Goal: Task Accomplishment & Management: Complete application form

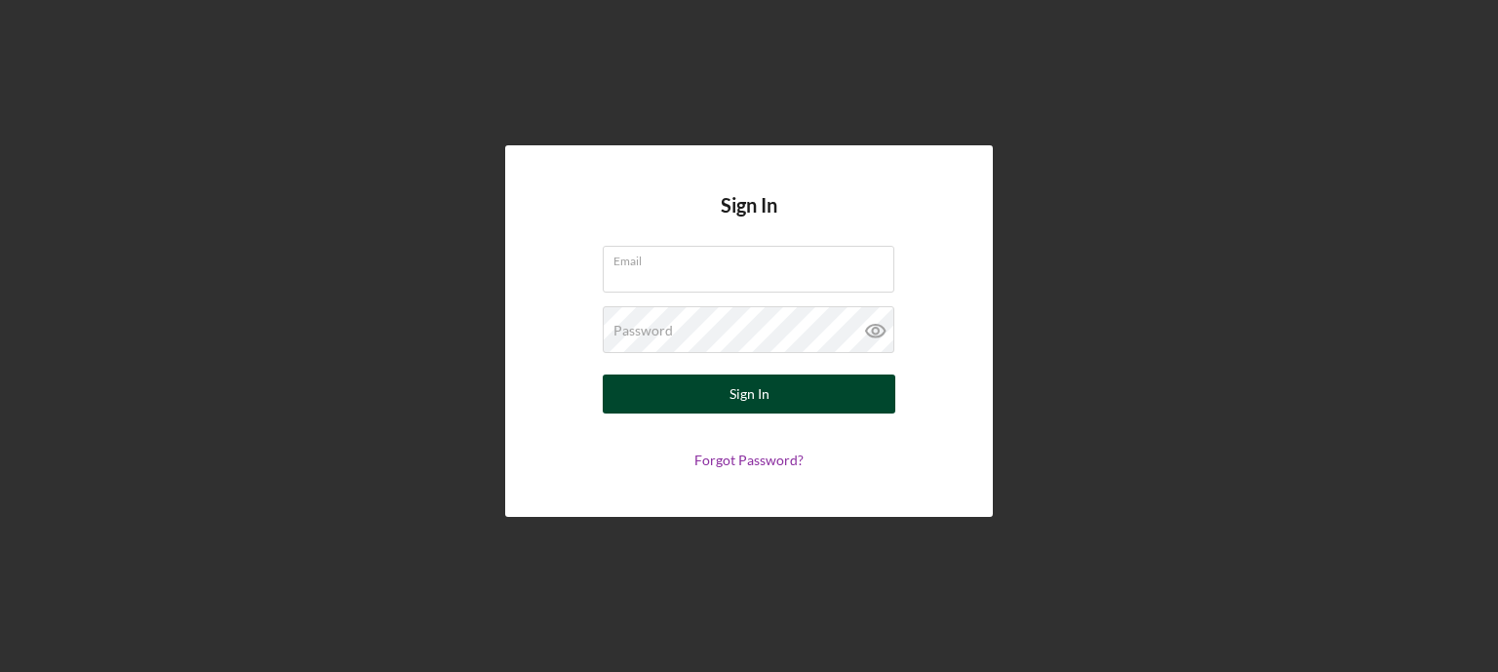
type input "[EMAIL_ADDRESS][DOMAIN_NAME]"
click at [644, 386] on button "Sign In" at bounding box center [749, 394] width 293 height 39
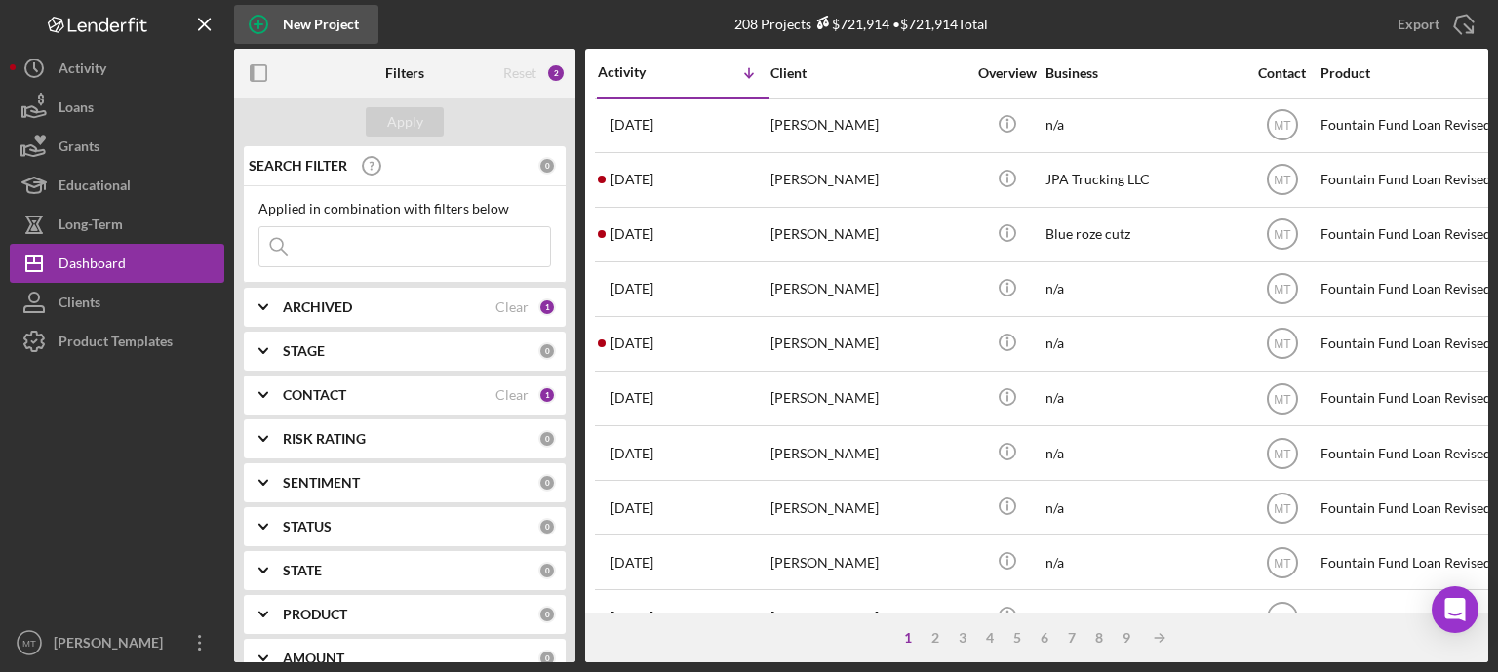
click at [258, 21] on icon "button" at bounding box center [259, 25] width 10 height 10
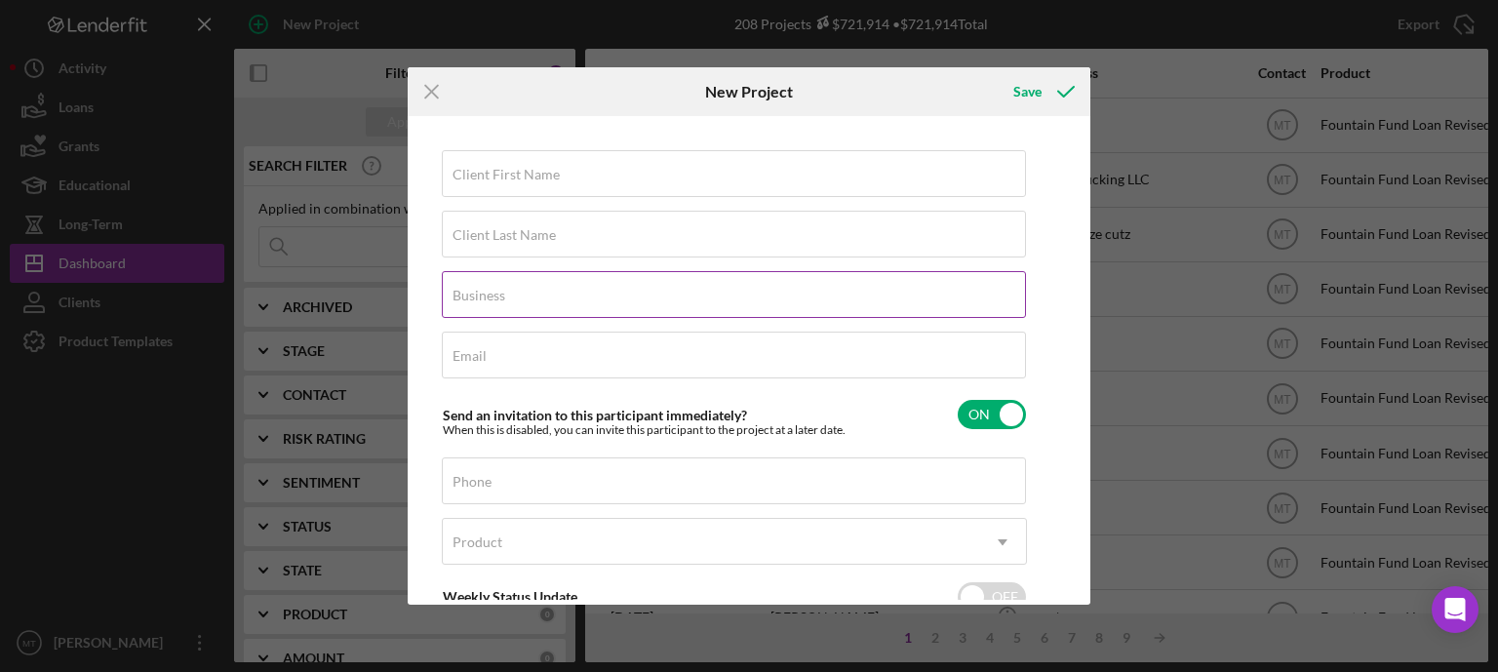
click at [483, 299] on label "Business" at bounding box center [479, 296] width 53 height 16
click at [483, 299] on input "Business" at bounding box center [734, 294] width 584 height 47
type input "n/a"
click at [571, 181] on div "Client First Name Required" at bounding box center [734, 174] width 585 height 49
click at [529, 221] on input "Client Last Name" at bounding box center [734, 234] width 584 height 47
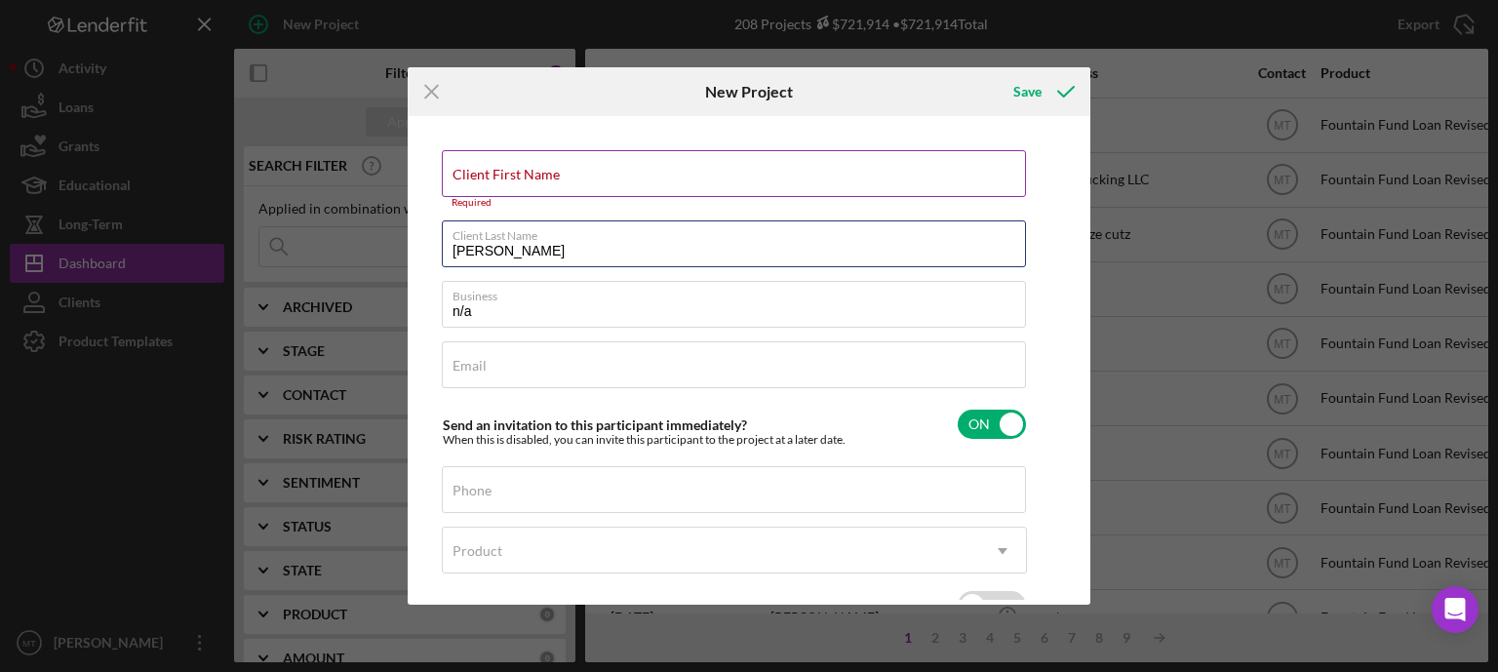
type input "[PERSON_NAME]"
click at [581, 167] on div "Client First Name Required" at bounding box center [734, 179] width 585 height 59
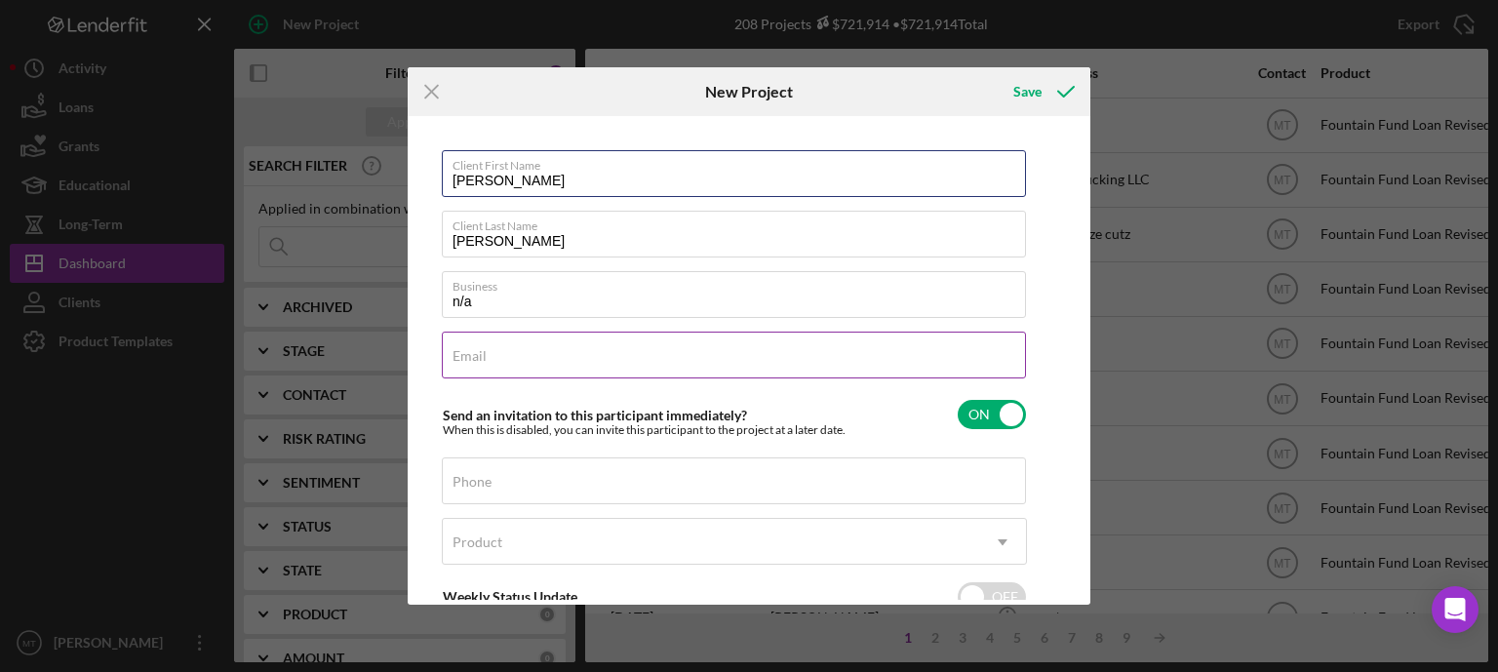
type input "[PERSON_NAME]"
click at [497, 367] on input "Email" at bounding box center [734, 355] width 584 height 47
click at [474, 476] on div "Phone" at bounding box center [734, 482] width 585 height 49
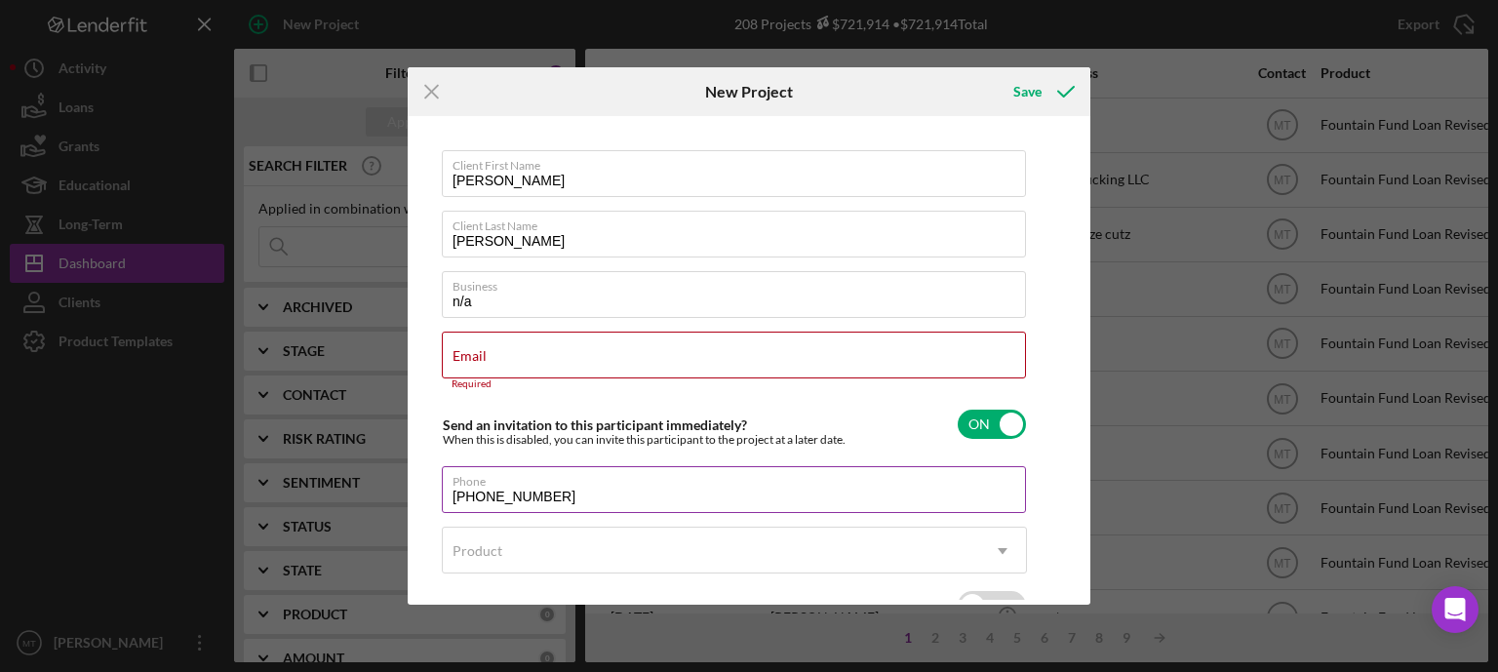
scroll to position [134, 0]
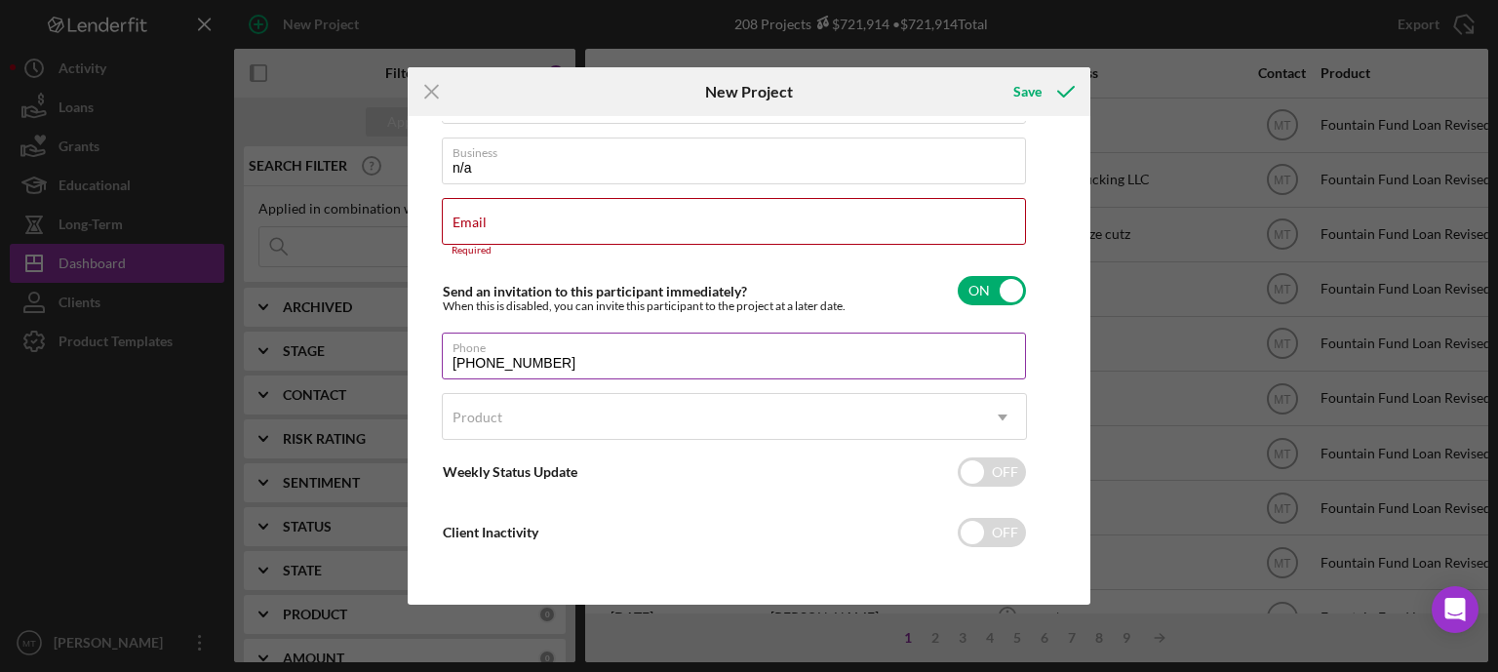
type input "[PHONE_NUMBER]"
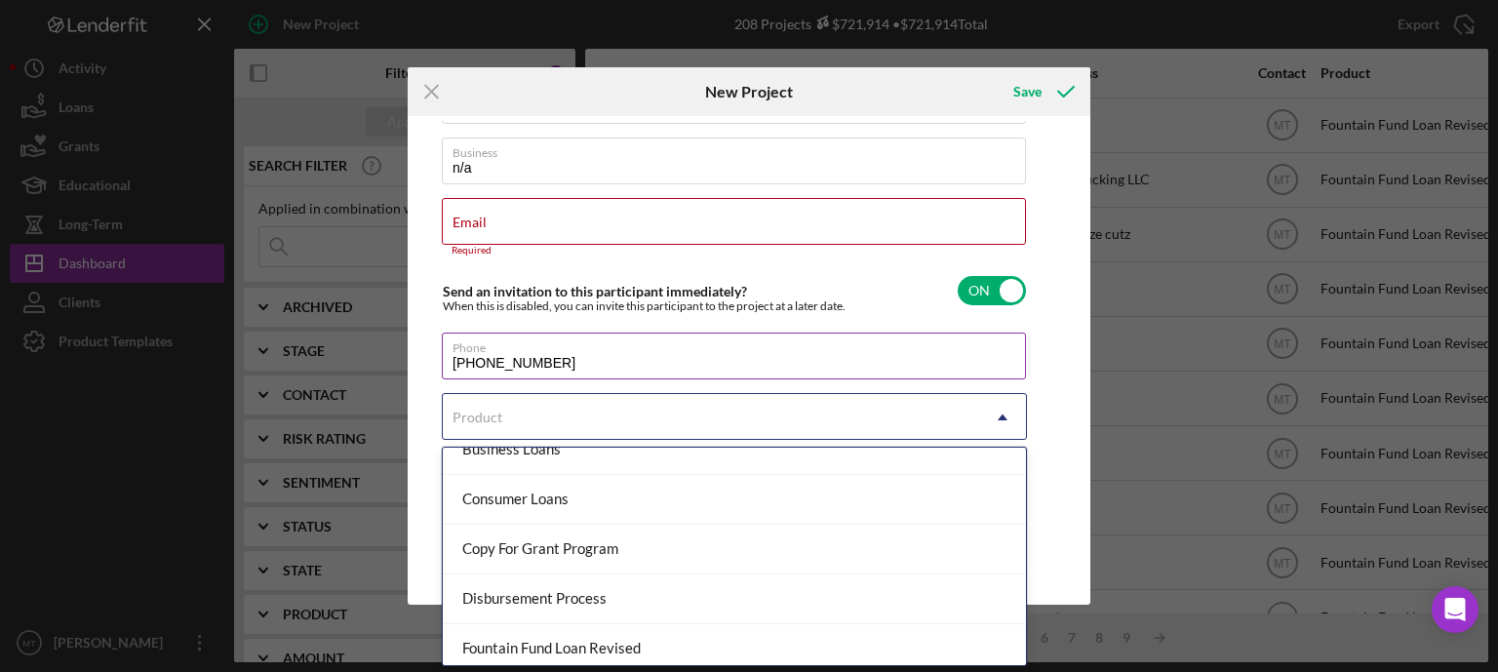
scroll to position [179, 0]
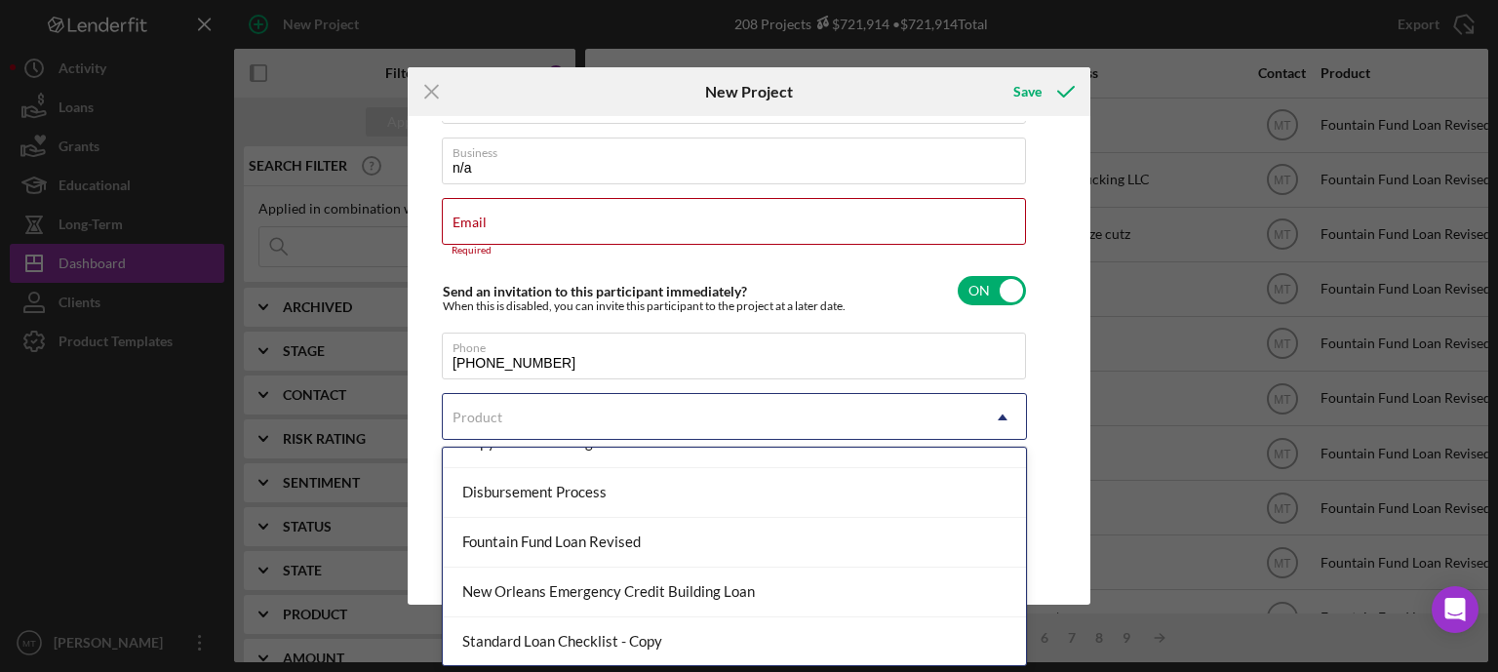
click at [685, 540] on div "Fountain Fund Loan Revised" at bounding box center [734, 543] width 583 height 50
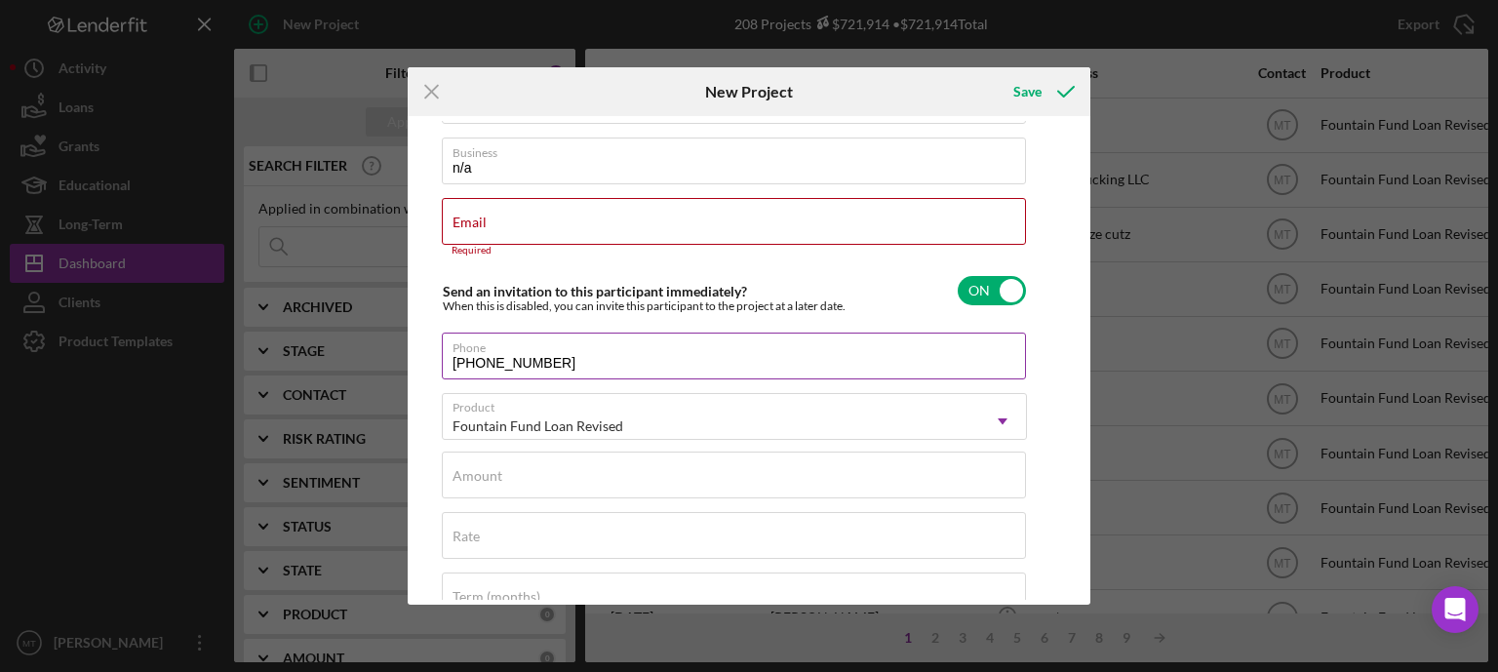
scroll to position [0, 0]
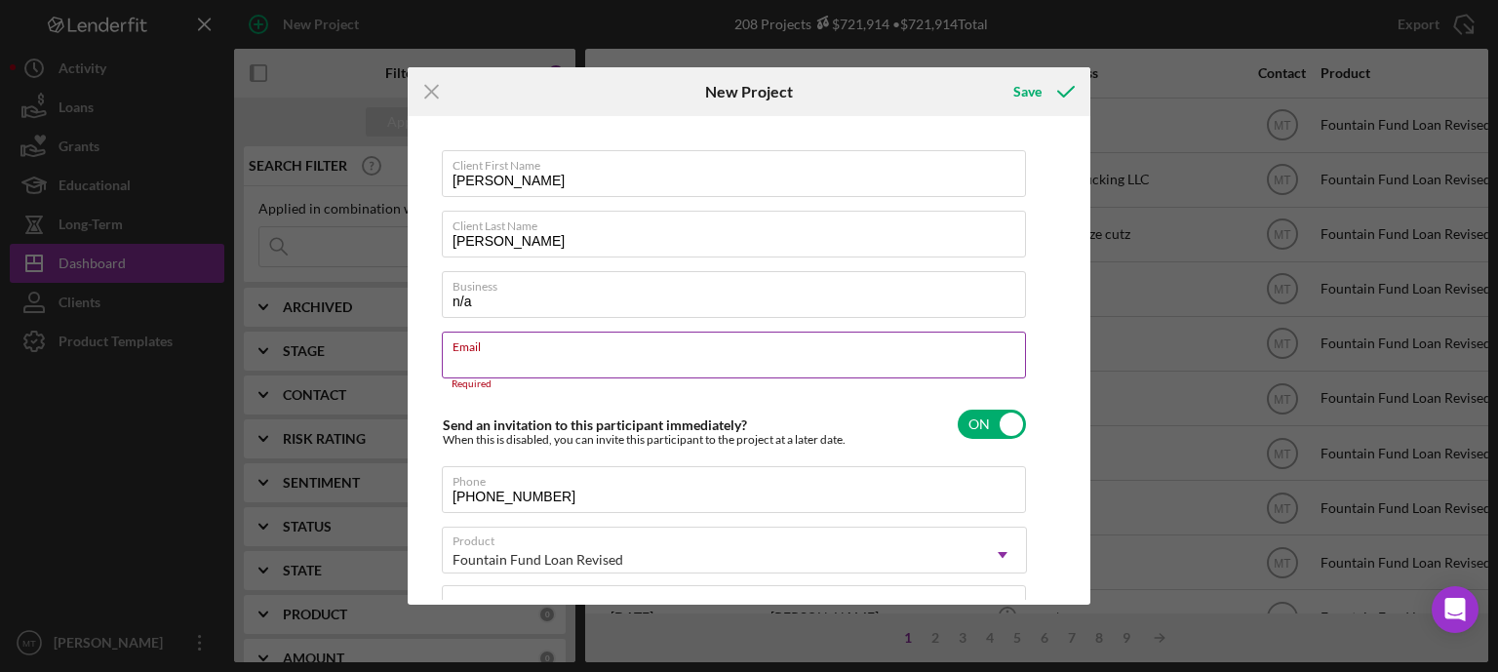
click at [499, 358] on div "Email Required" at bounding box center [734, 361] width 585 height 59
click at [677, 354] on input "Email" at bounding box center [734, 355] width 584 height 47
click at [460, 365] on input "Email" at bounding box center [734, 355] width 584 height 47
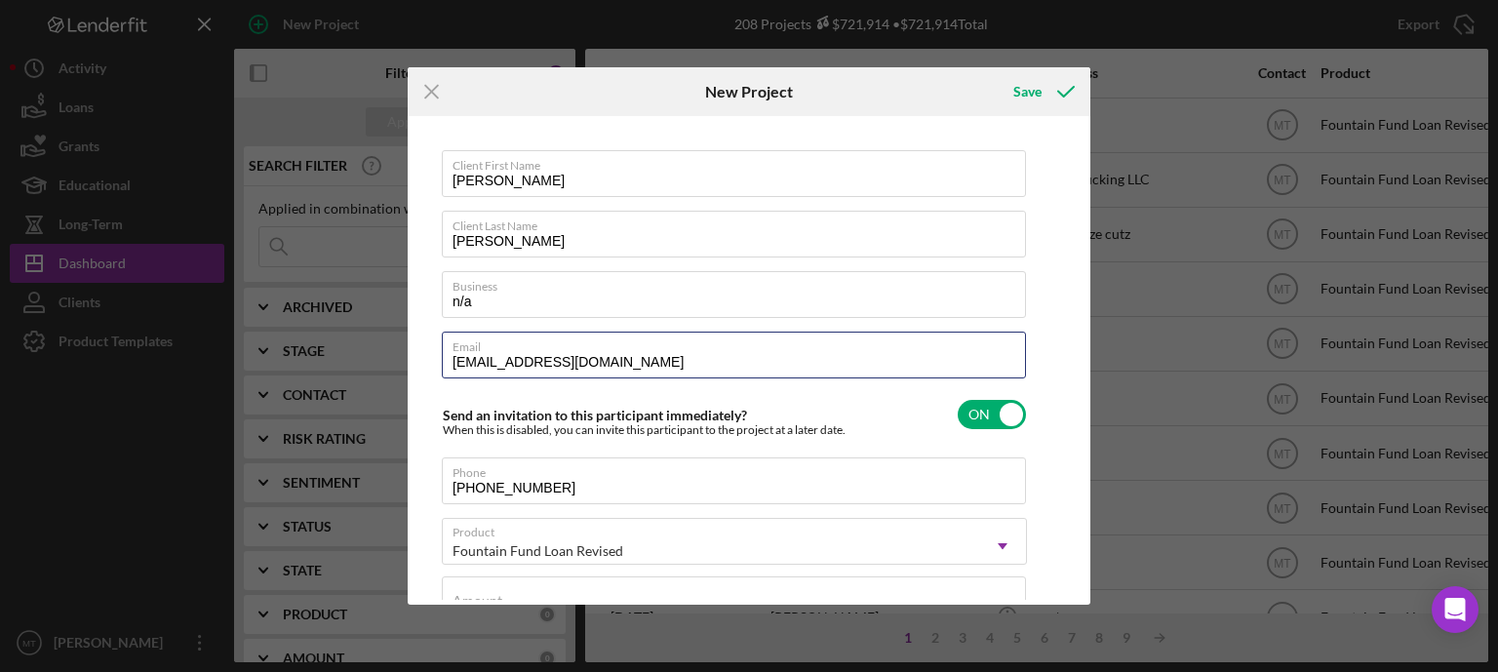
type input "[EMAIL_ADDRESS][DOMAIN_NAME]"
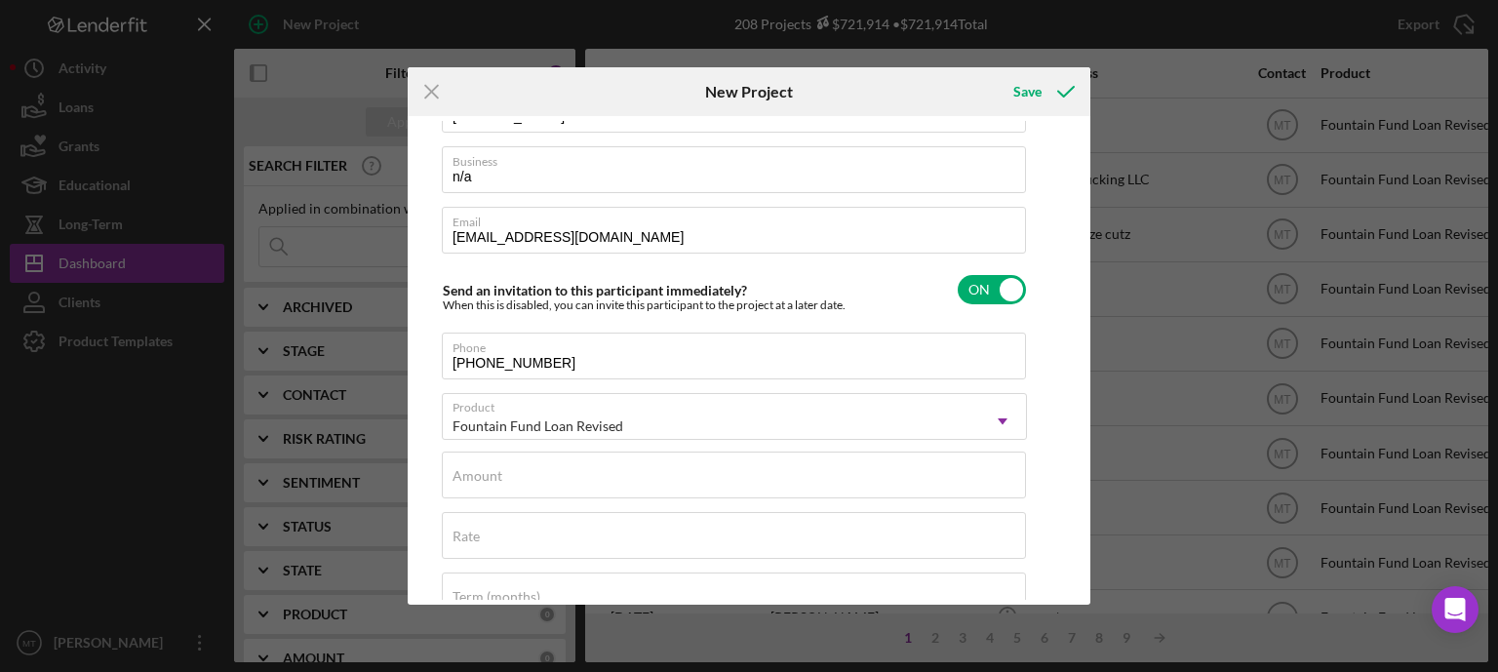
scroll to position [140, 0]
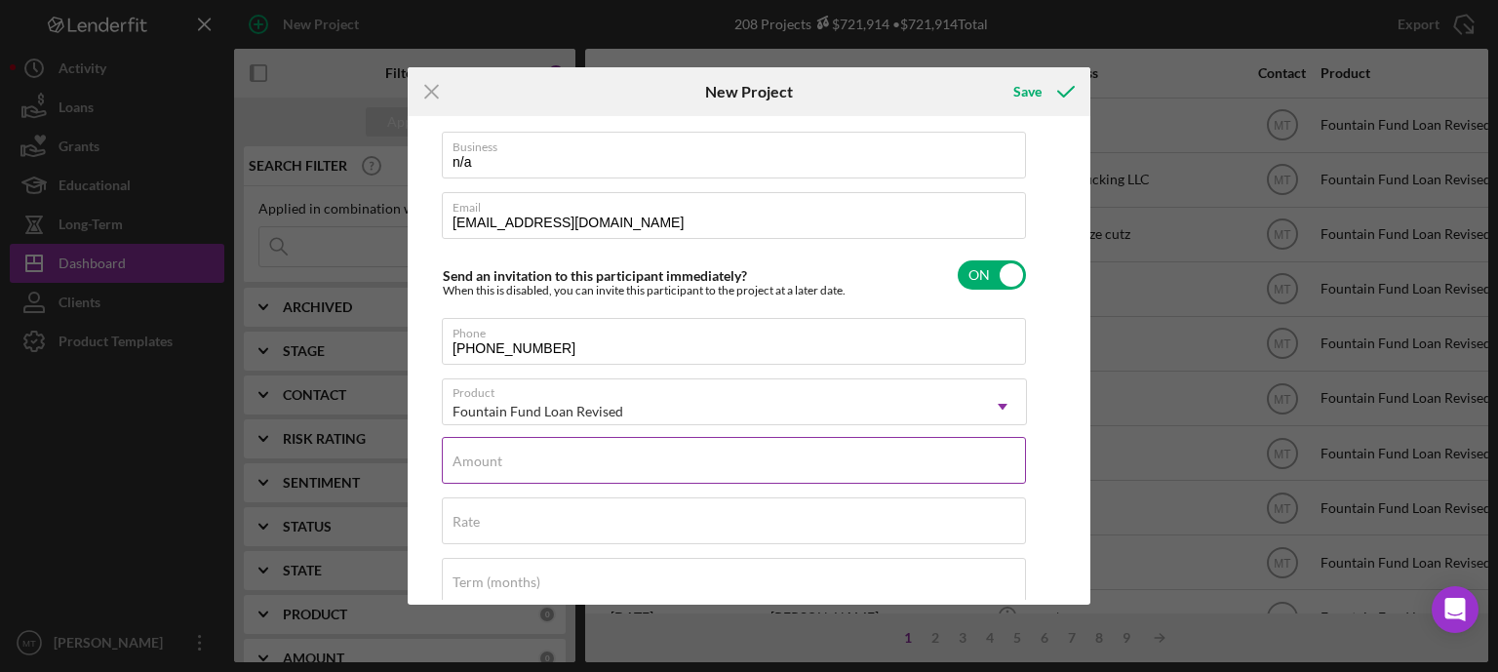
click at [584, 466] on input "Amount" at bounding box center [734, 460] width 584 height 47
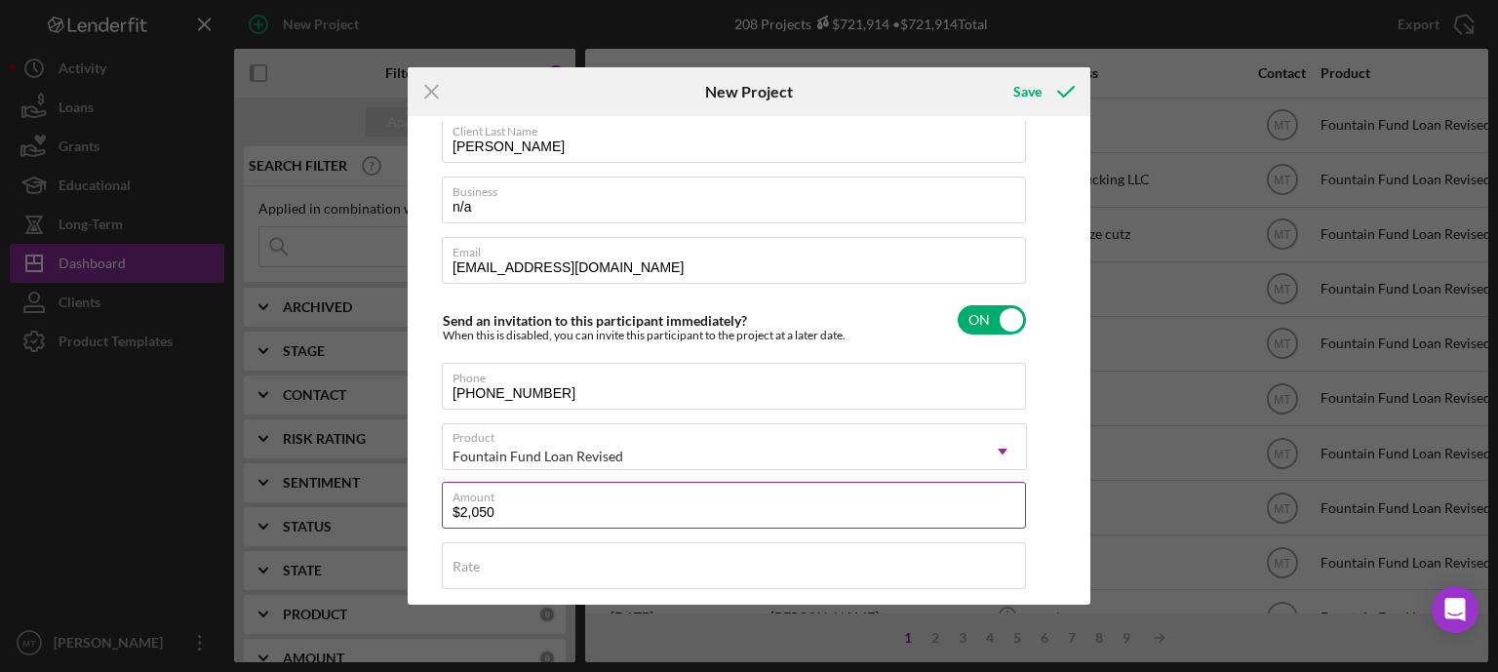
scroll to position [0, 0]
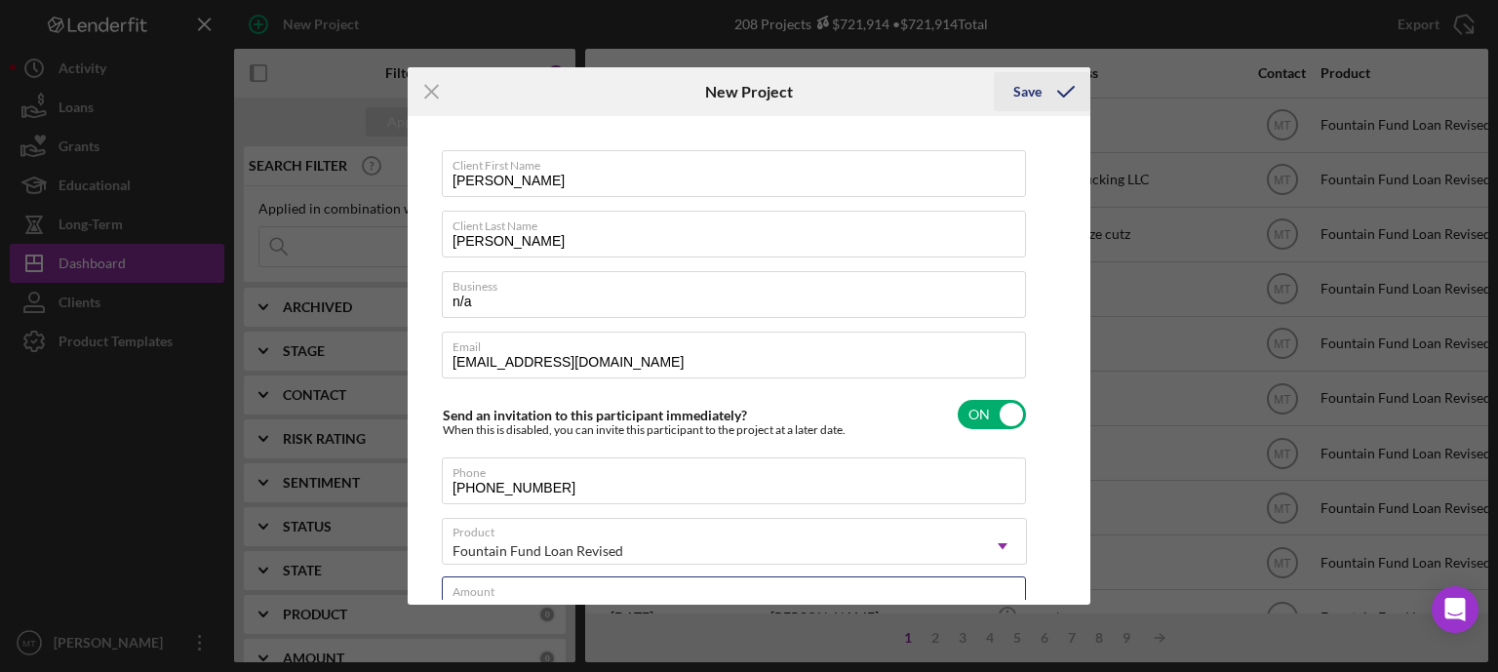
type input "$2,050"
click at [1067, 91] on icon "submit" at bounding box center [1066, 91] width 49 height 49
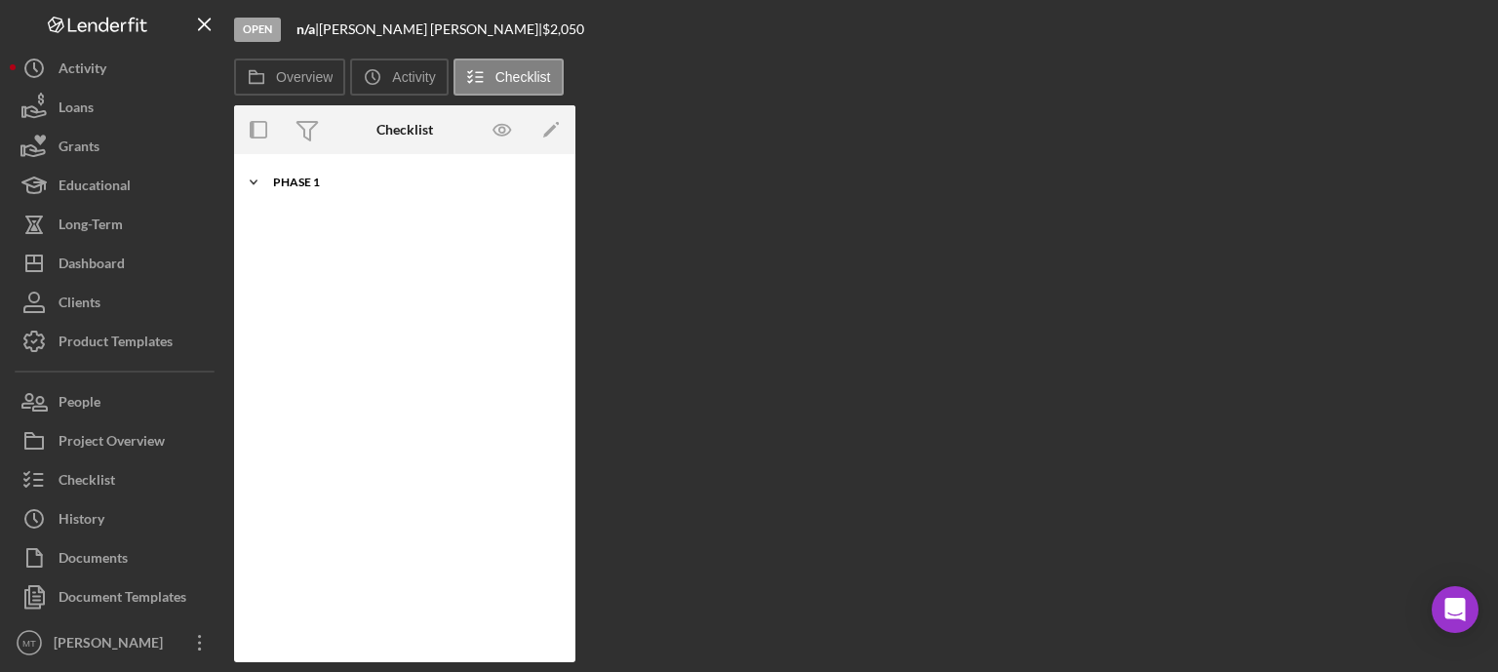
click at [255, 188] on icon "Icon/Expander" at bounding box center [253, 182] width 39 height 39
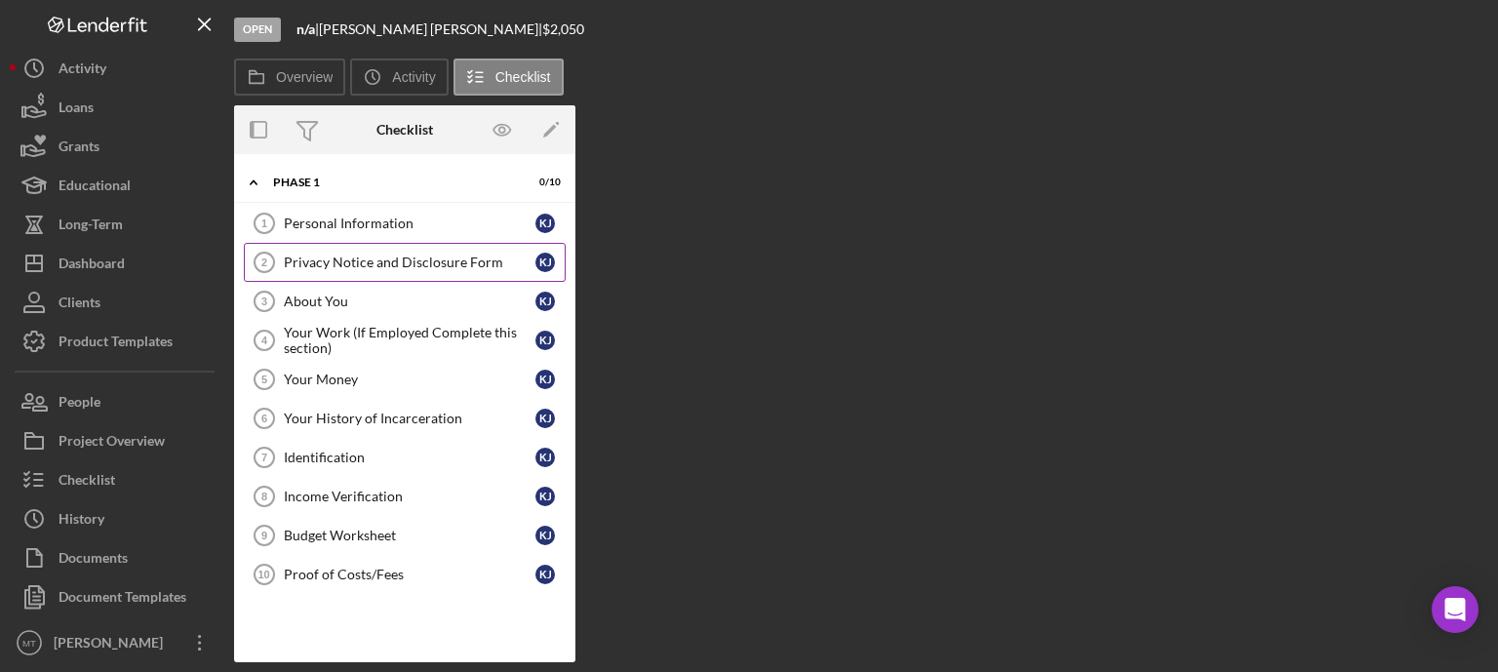
click at [373, 261] on div "Privacy Notice and Disclosure Form" at bounding box center [410, 263] width 252 height 16
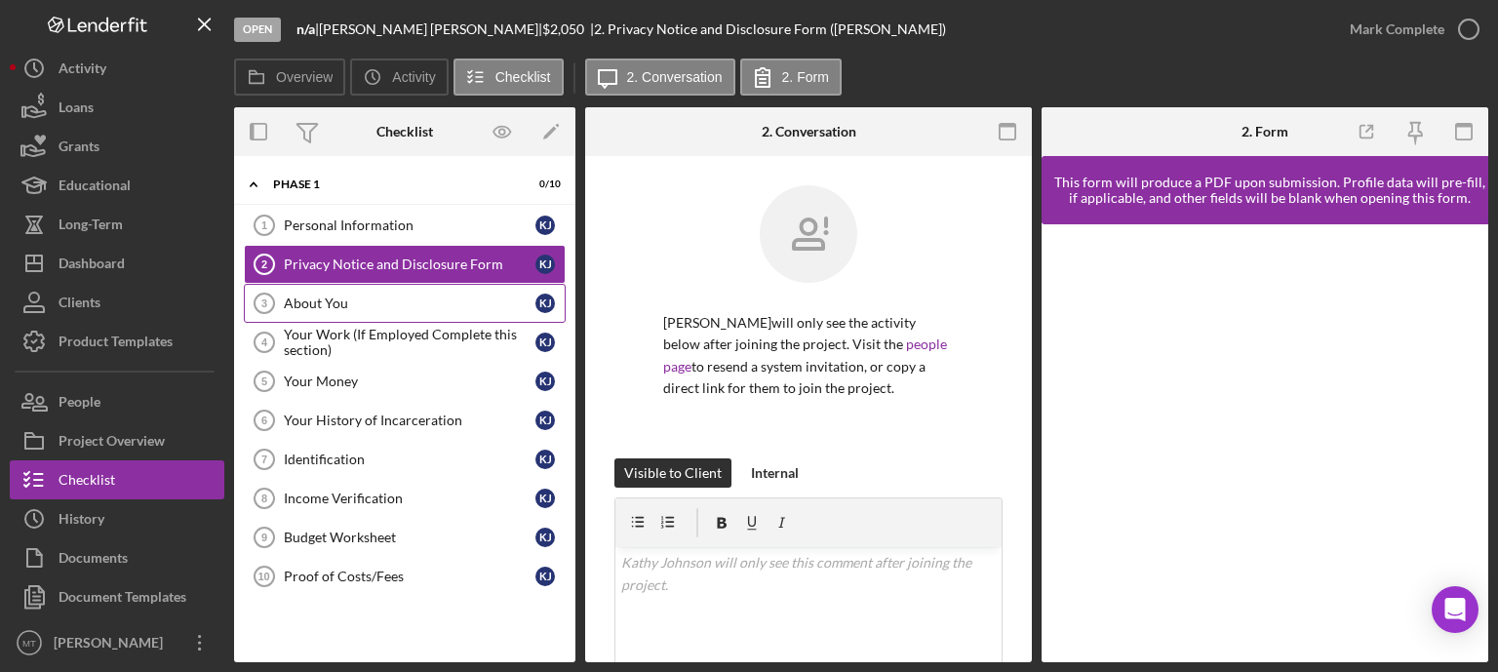
click at [354, 302] on div "About You" at bounding box center [410, 304] width 252 height 16
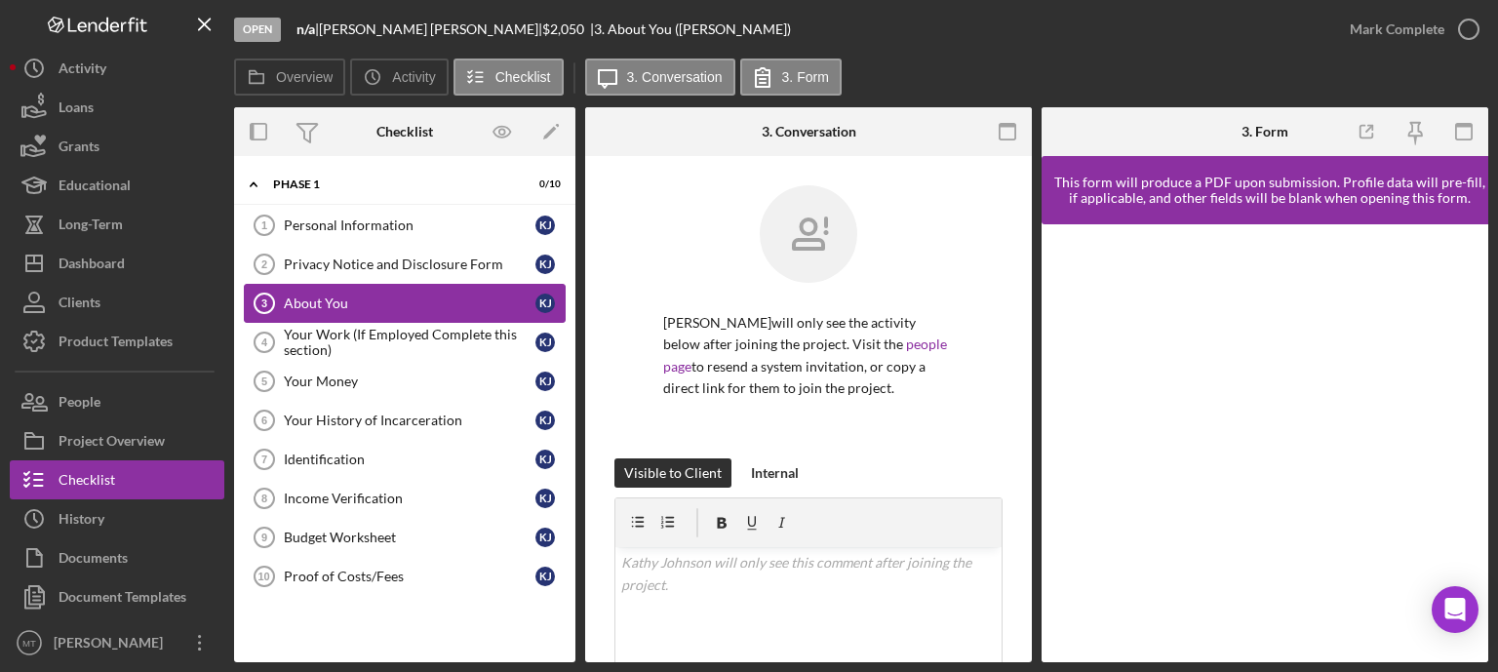
click at [318, 308] on div "About You" at bounding box center [410, 304] width 252 height 16
click at [379, 260] on div "Privacy Notice and Disclosure Form" at bounding box center [410, 265] width 252 height 16
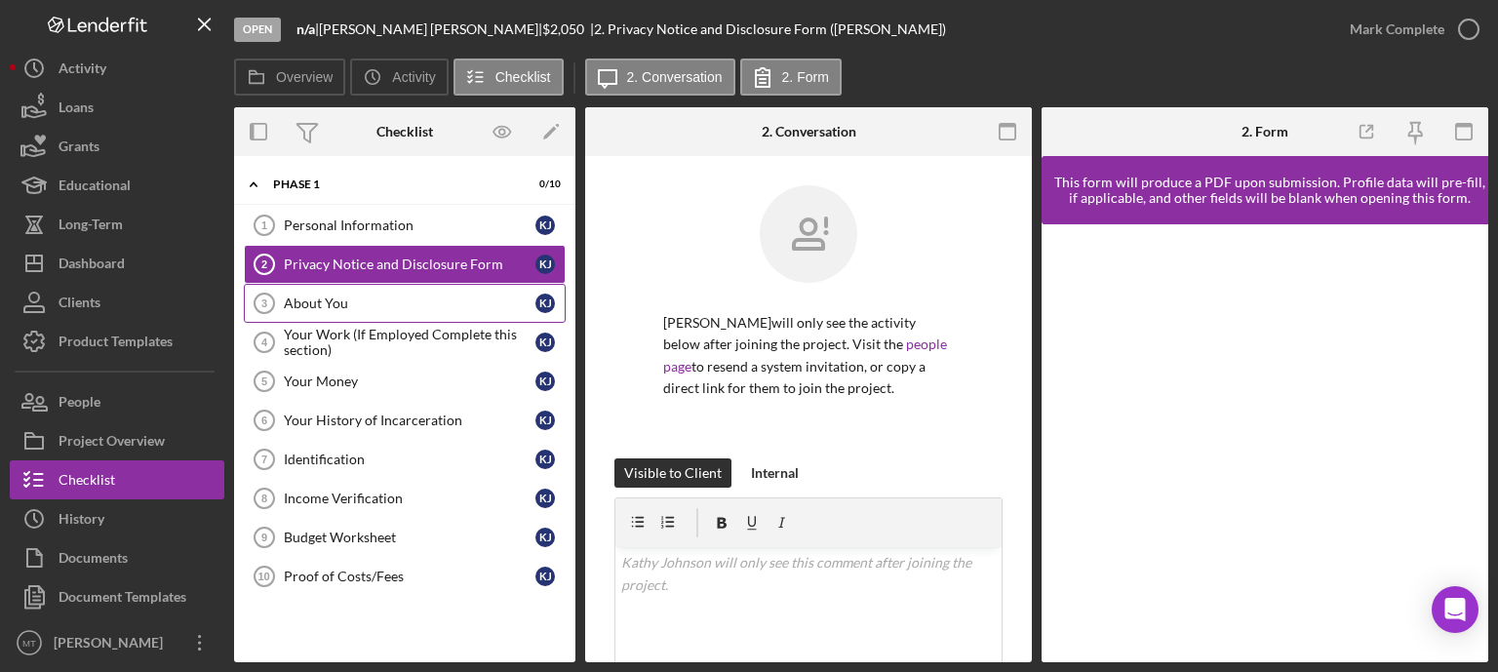
click at [351, 310] on link "About You 3 About You K J" at bounding box center [405, 303] width 322 height 39
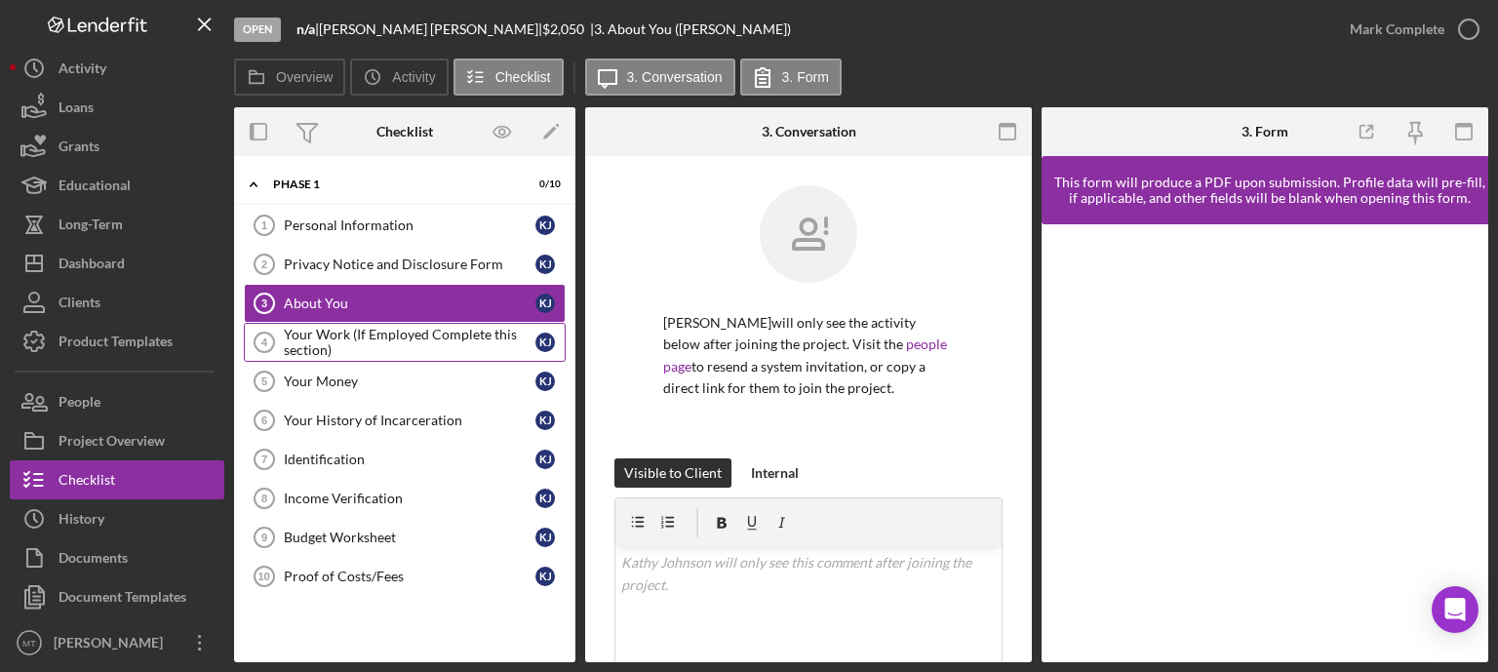
click at [339, 337] on div "Your Work (If Employed Complete this section)" at bounding box center [410, 342] width 252 height 31
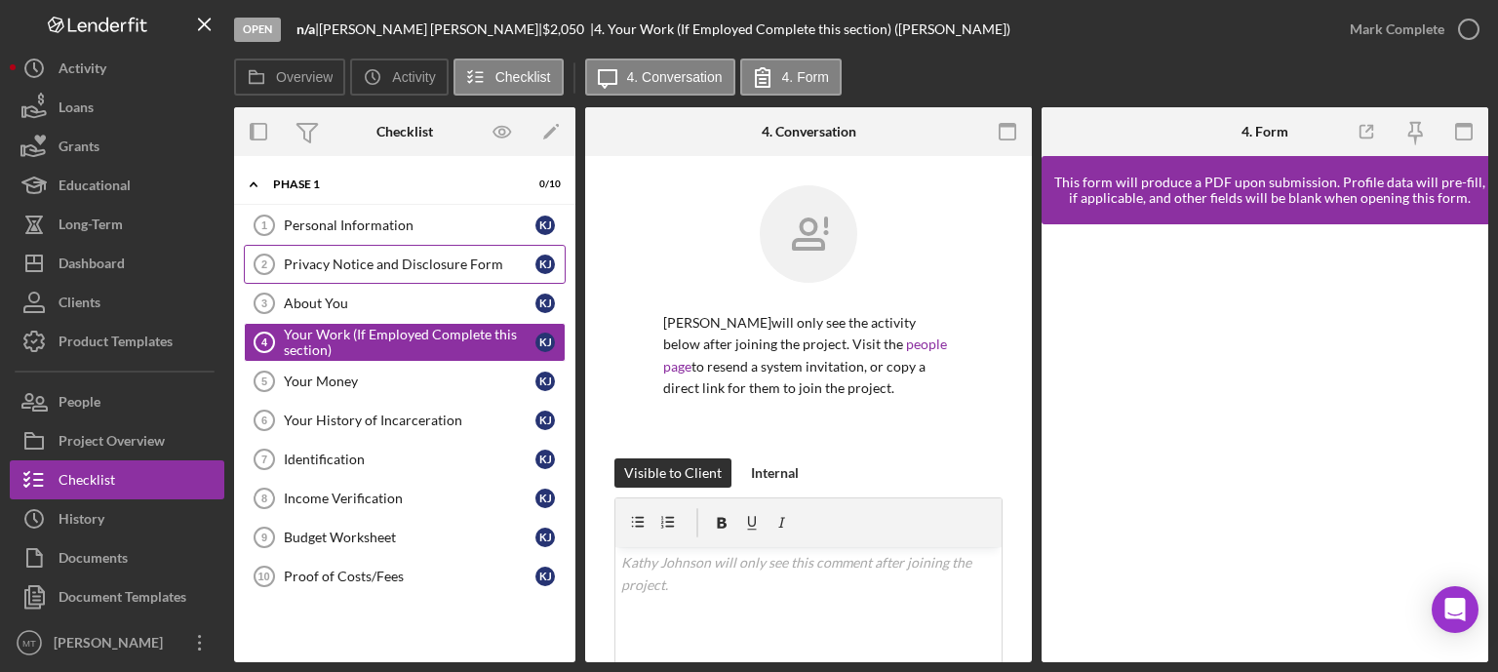
click at [392, 265] on div "Privacy Notice and Disclosure Form" at bounding box center [410, 265] width 252 height 16
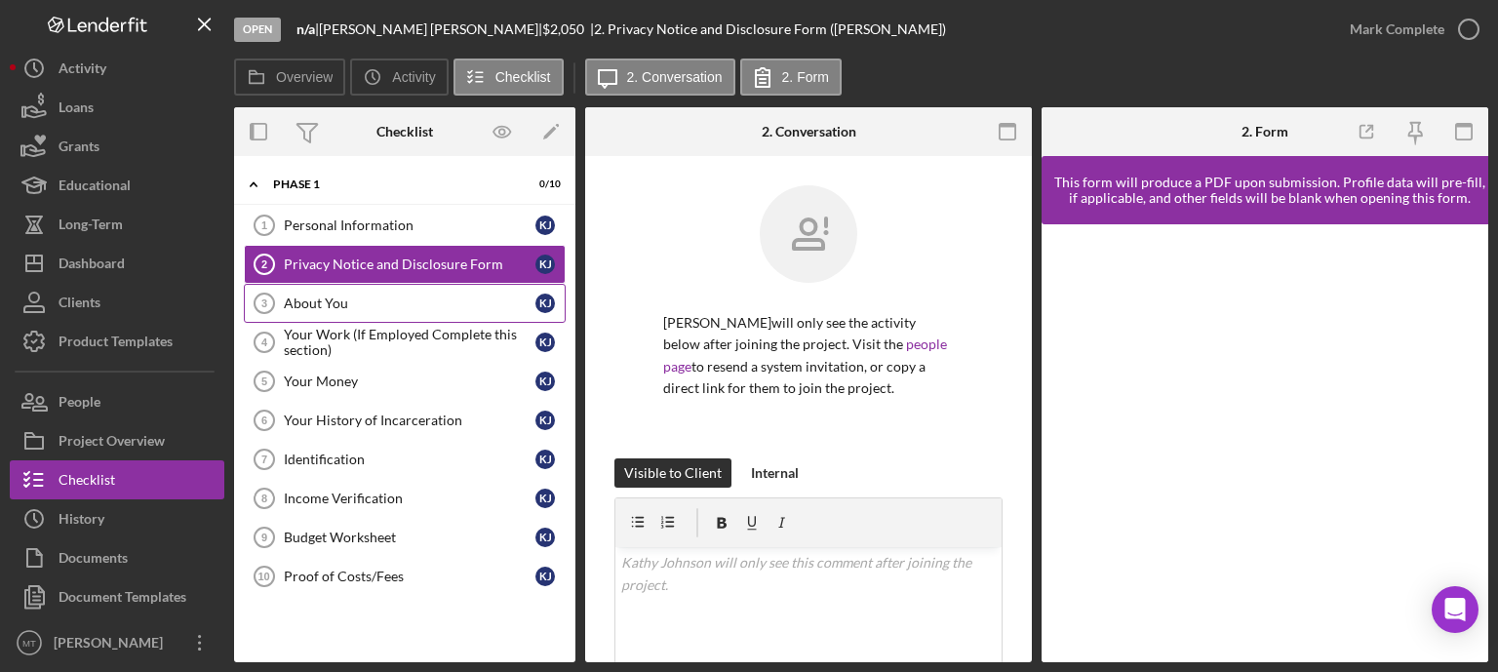
click at [369, 291] on link "About You 3 About You K J" at bounding box center [405, 303] width 322 height 39
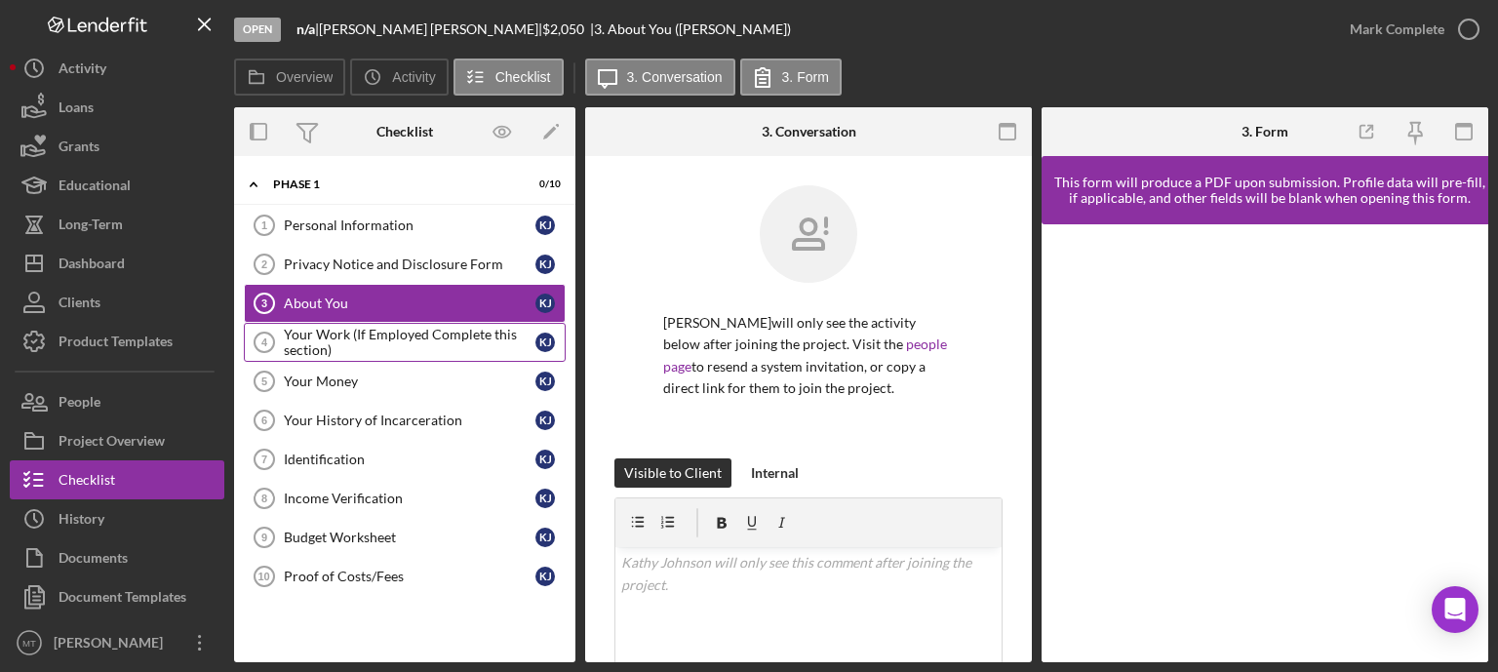
click at [353, 329] on div "Your Work (If Employed Complete this section)" at bounding box center [410, 342] width 252 height 31
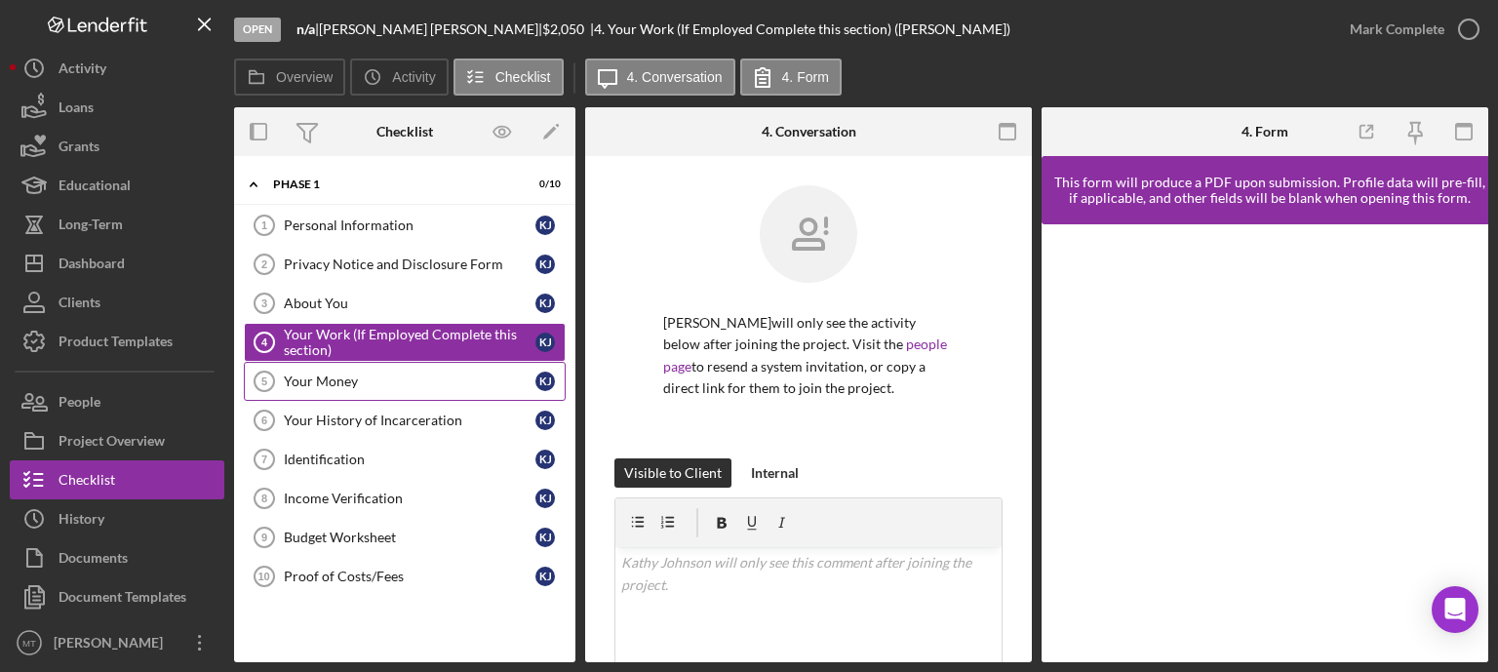
click at [327, 379] on div "Your Money" at bounding box center [410, 382] width 252 height 16
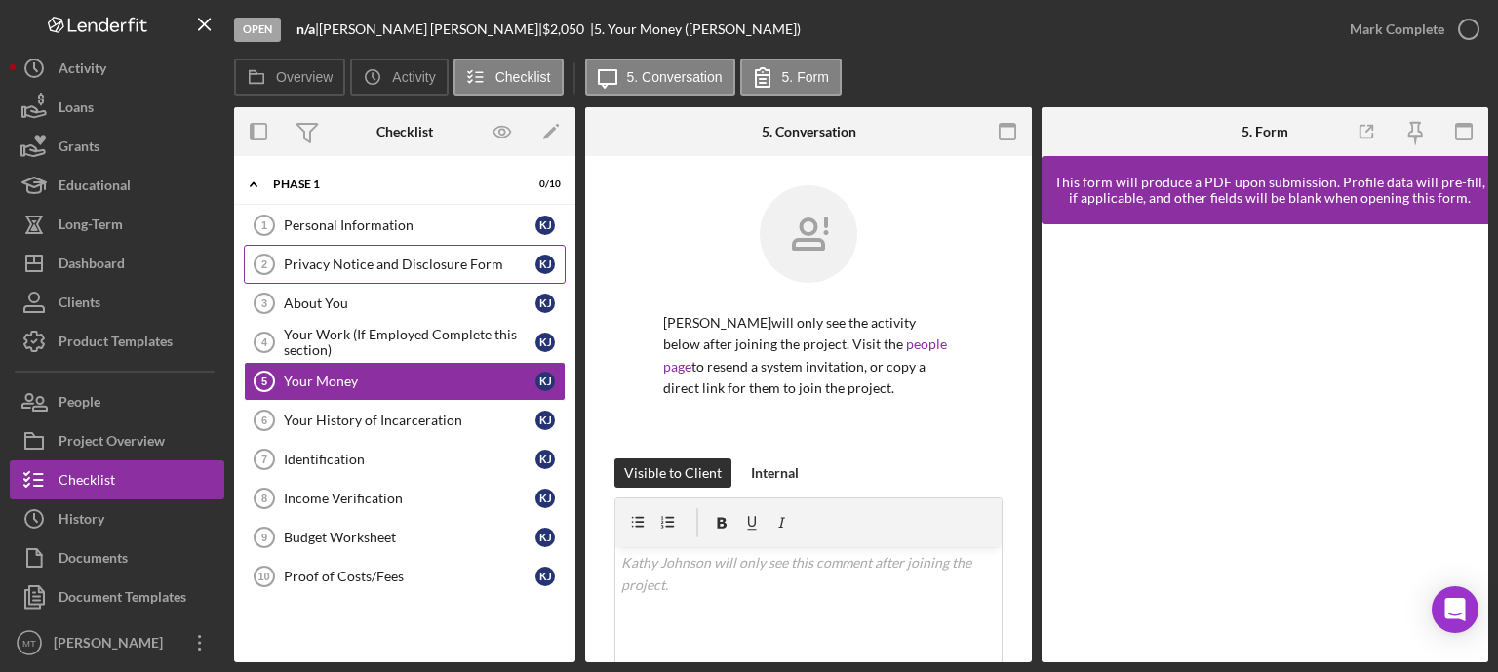
click at [377, 259] on div "Privacy Notice and Disclosure Form" at bounding box center [410, 265] width 252 height 16
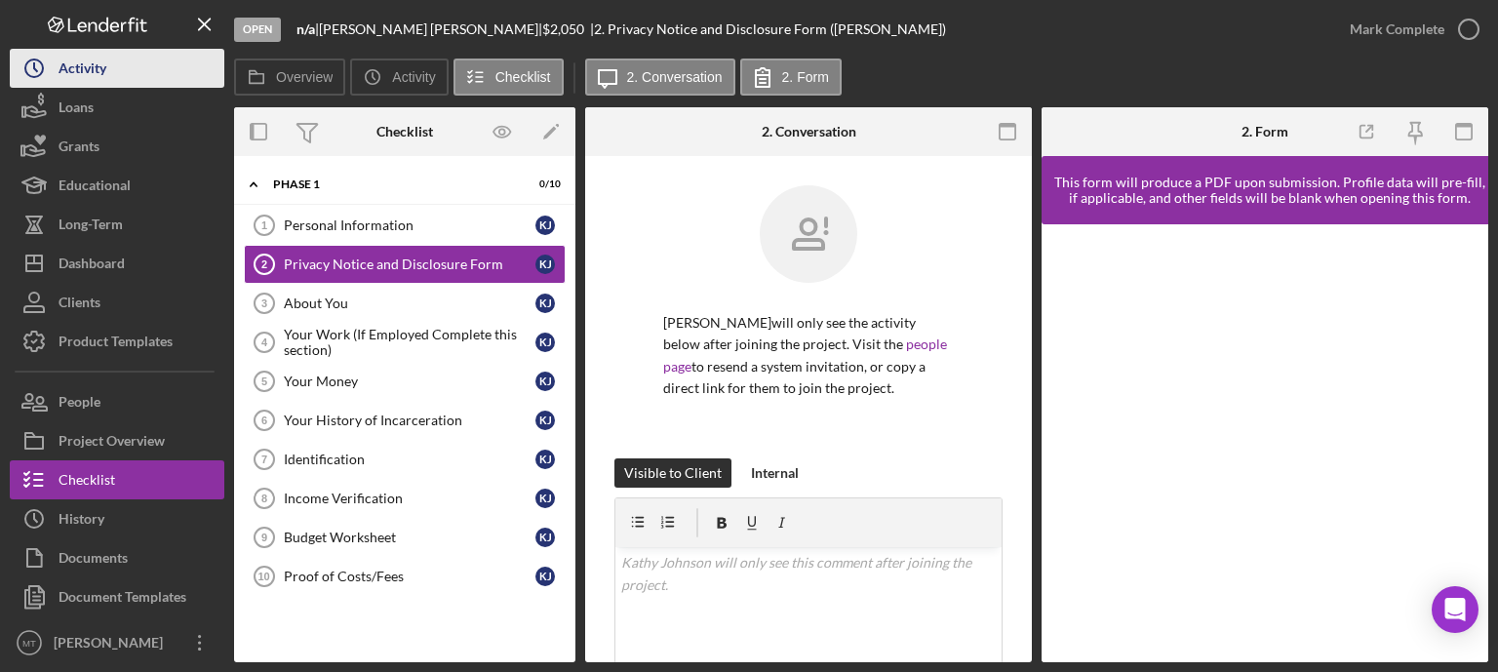
click at [132, 75] on button "Icon/History Activity" at bounding box center [117, 68] width 215 height 39
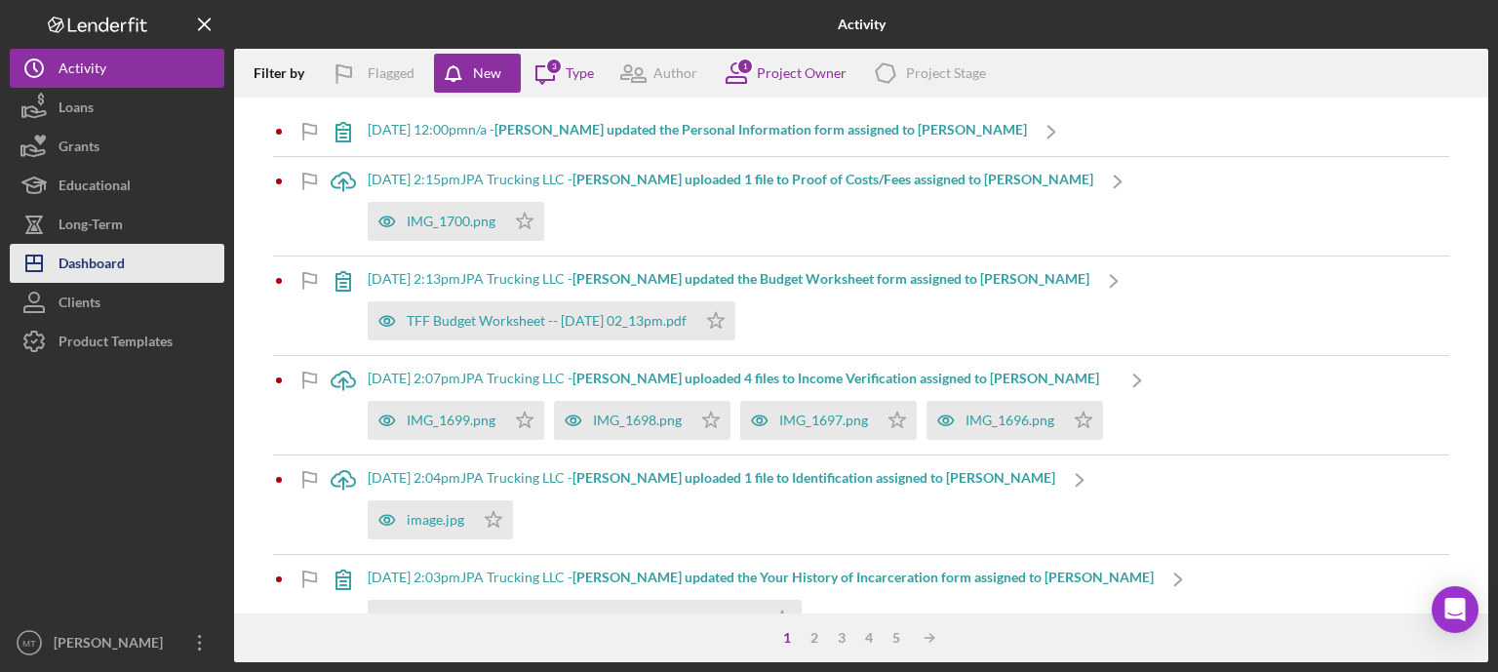
click at [131, 254] on button "Icon/Dashboard Dashboard" at bounding box center [117, 263] width 215 height 39
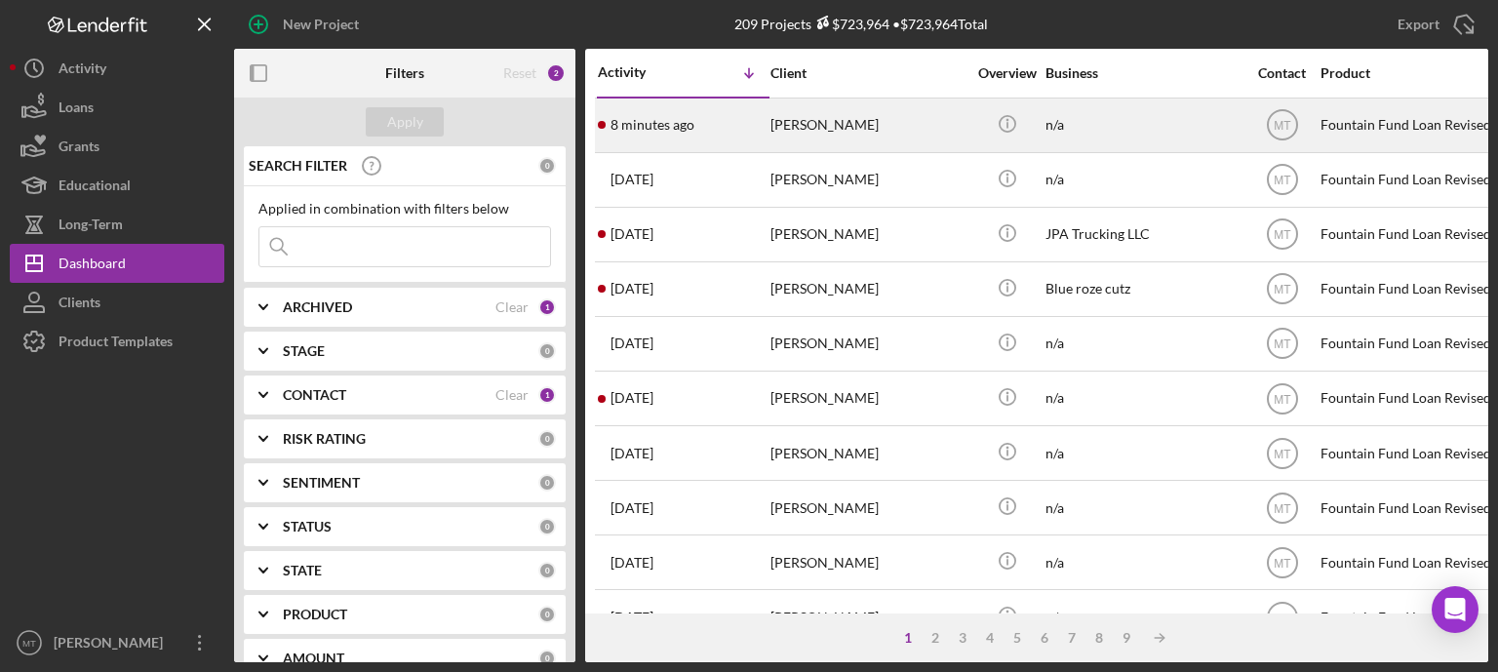
click at [768, 135] on div "8 minutes ago [PERSON_NAME]" at bounding box center [683, 126] width 171 height 52
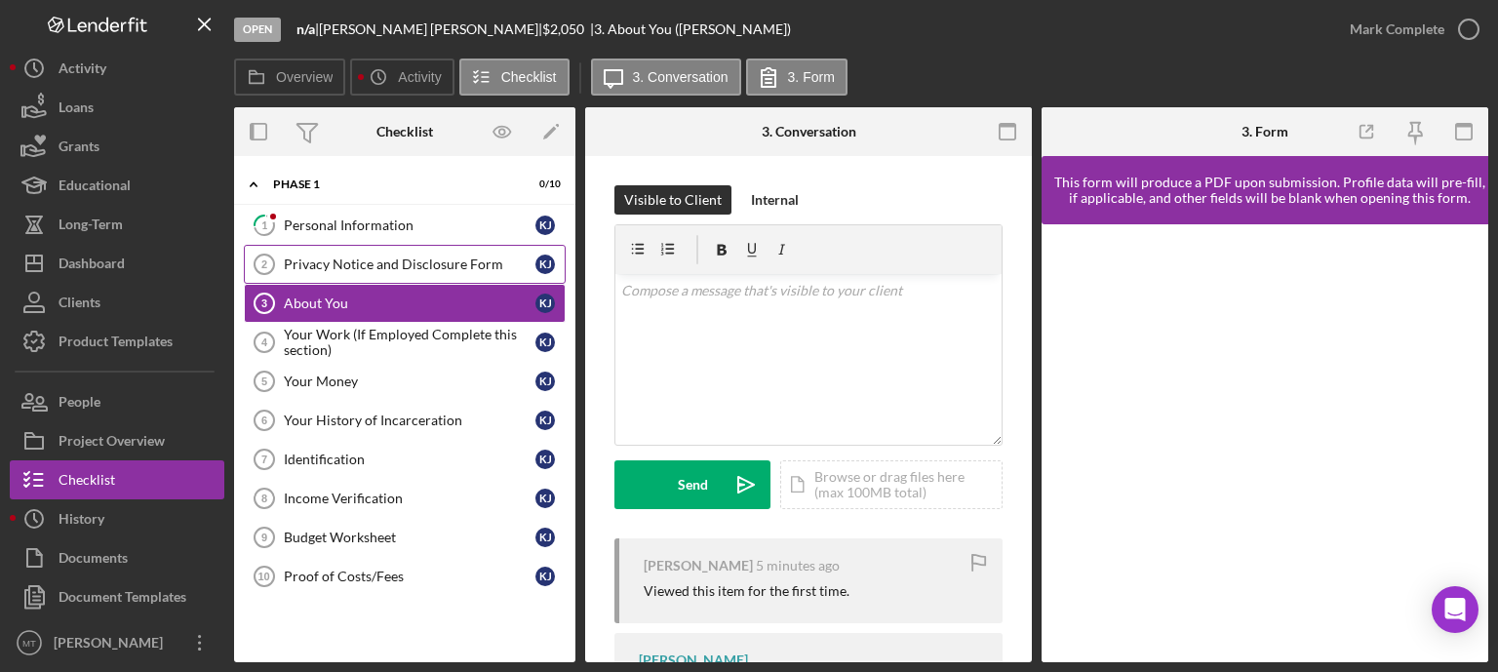
click at [396, 270] on div "Privacy Notice and Disclosure Form" at bounding box center [410, 265] width 252 height 16
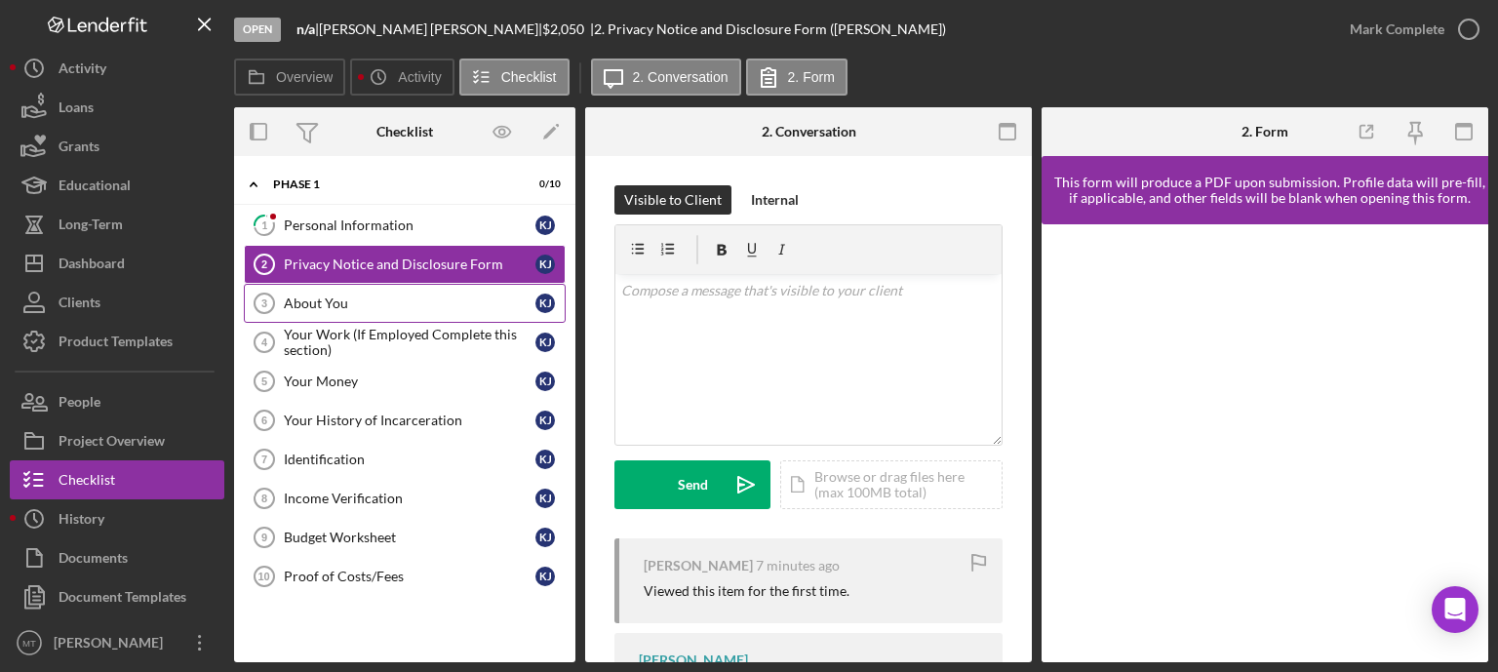
click at [372, 296] on div "About You" at bounding box center [410, 304] width 252 height 16
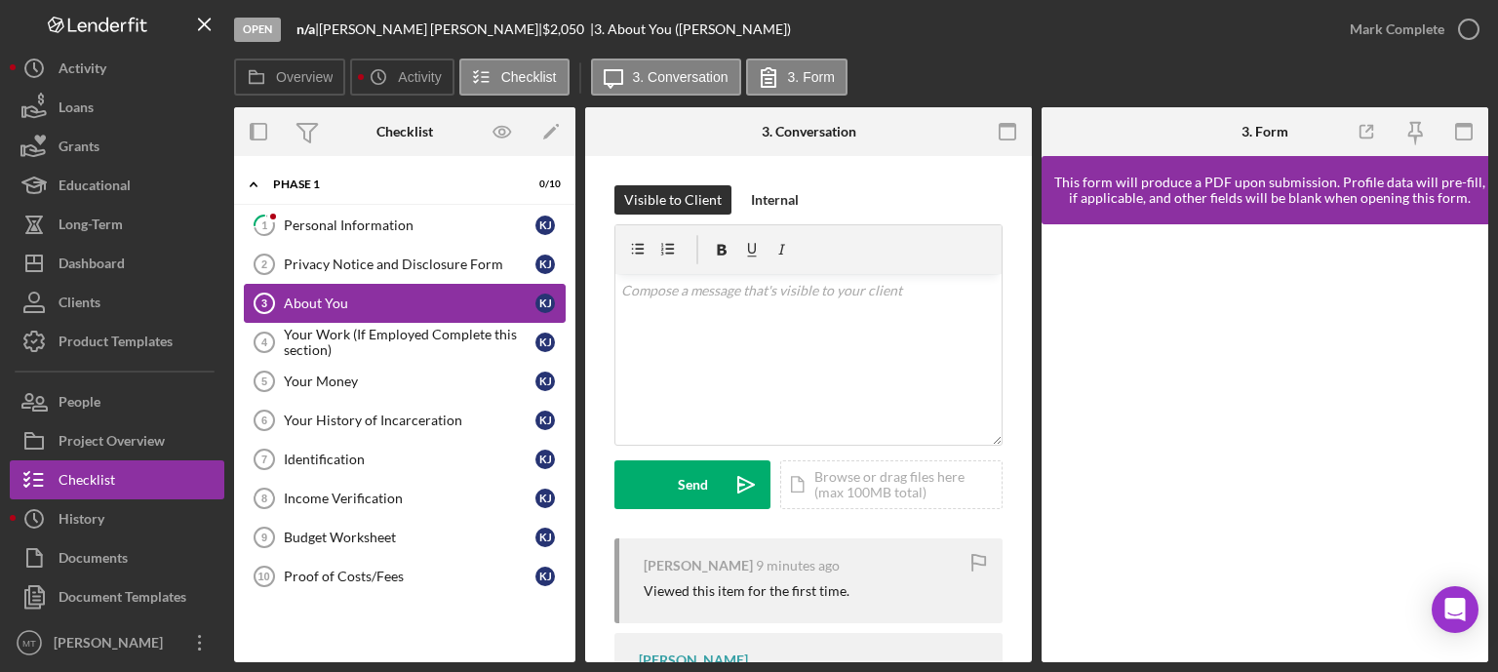
click at [372, 296] on div "About You" at bounding box center [410, 304] width 252 height 16
click at [343, 335] on div "Your Work (If Employed Complete this section)" at bounding box center [410, 342] width 252 height 31
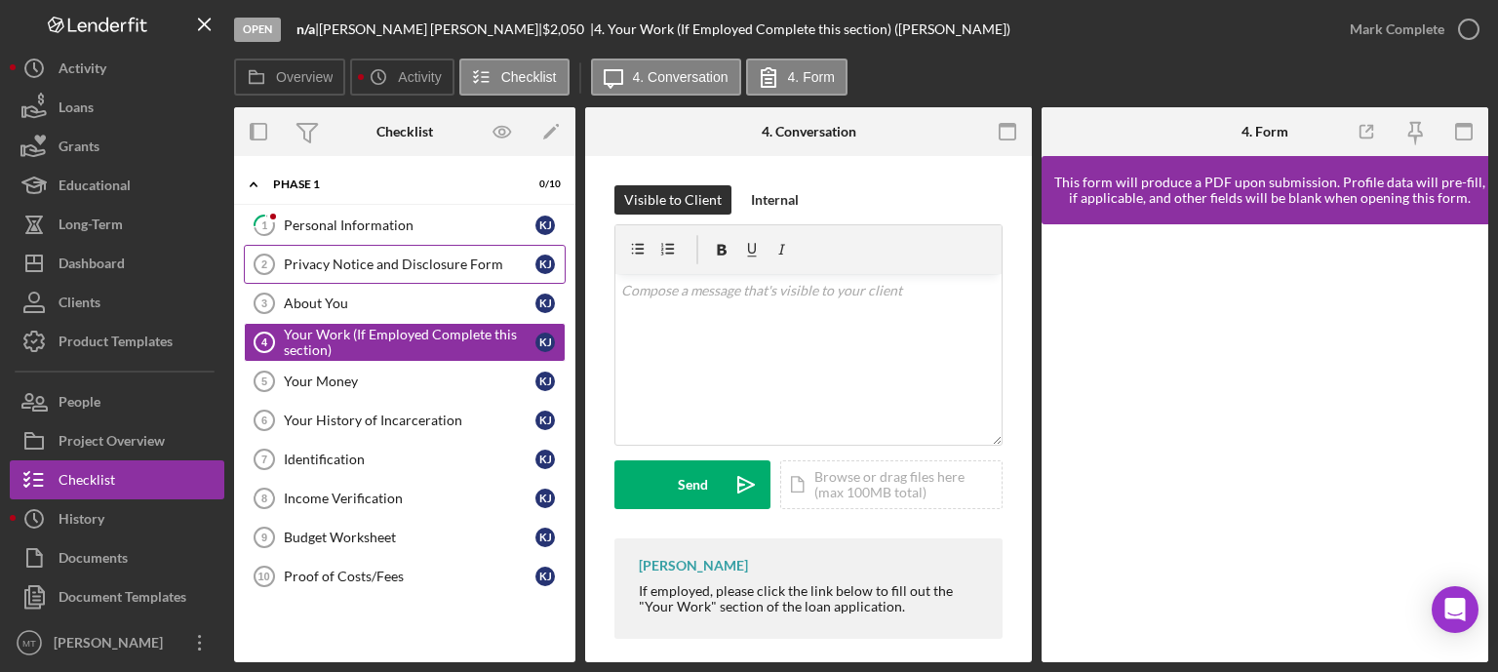
click at [366, 260] on div "Privacy Notice and Disclosure Form" at bounding box center [410, 265] width 252 height 16
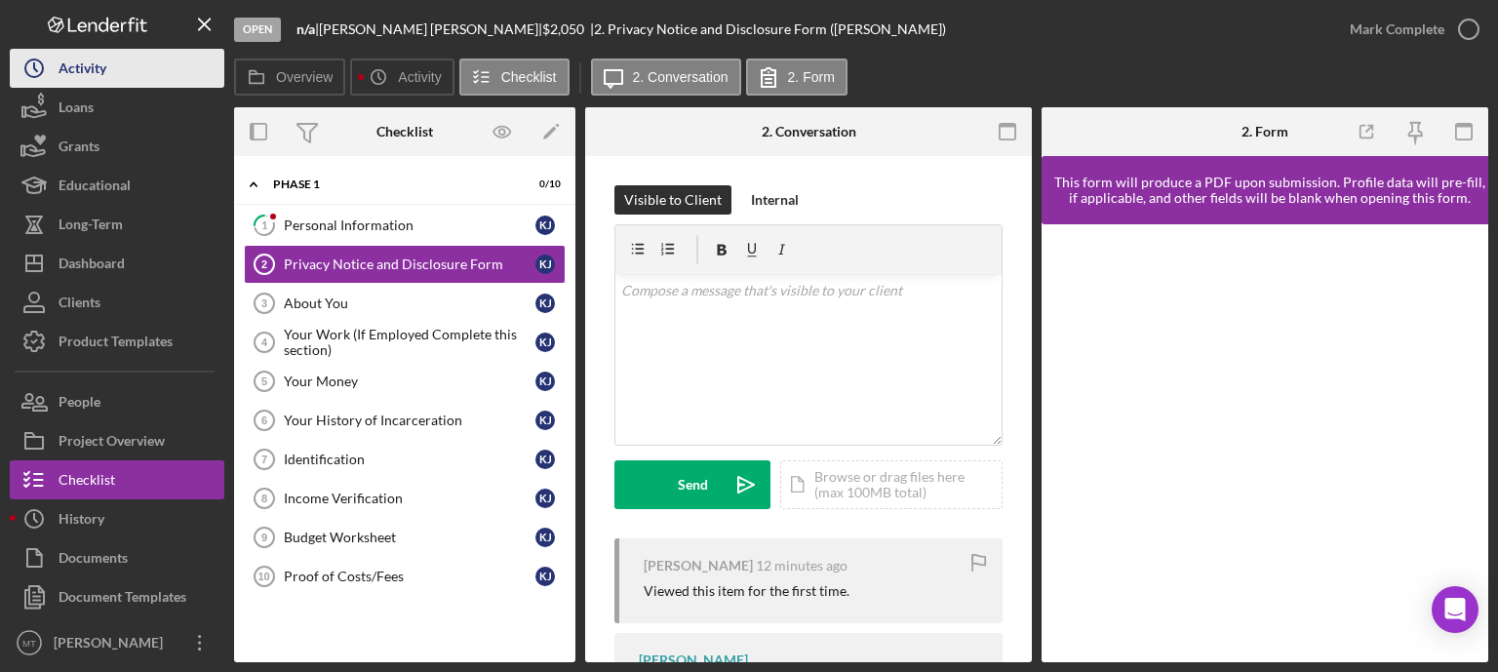
click at [139, 72] on button "Icon/History Activity" at bounding box center [117, 68] width 215 height 39
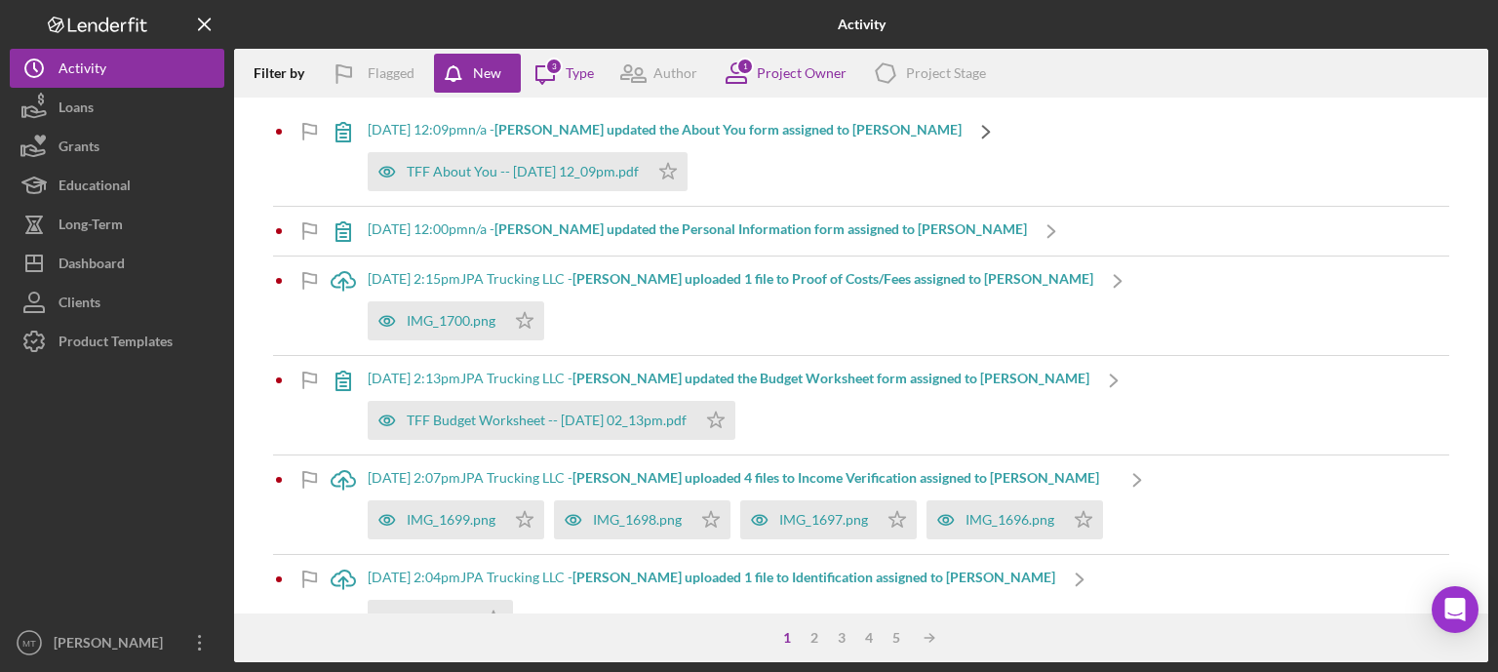
click at [983, 136] on polyline at bounding box center [986, 132] width 7 height 12
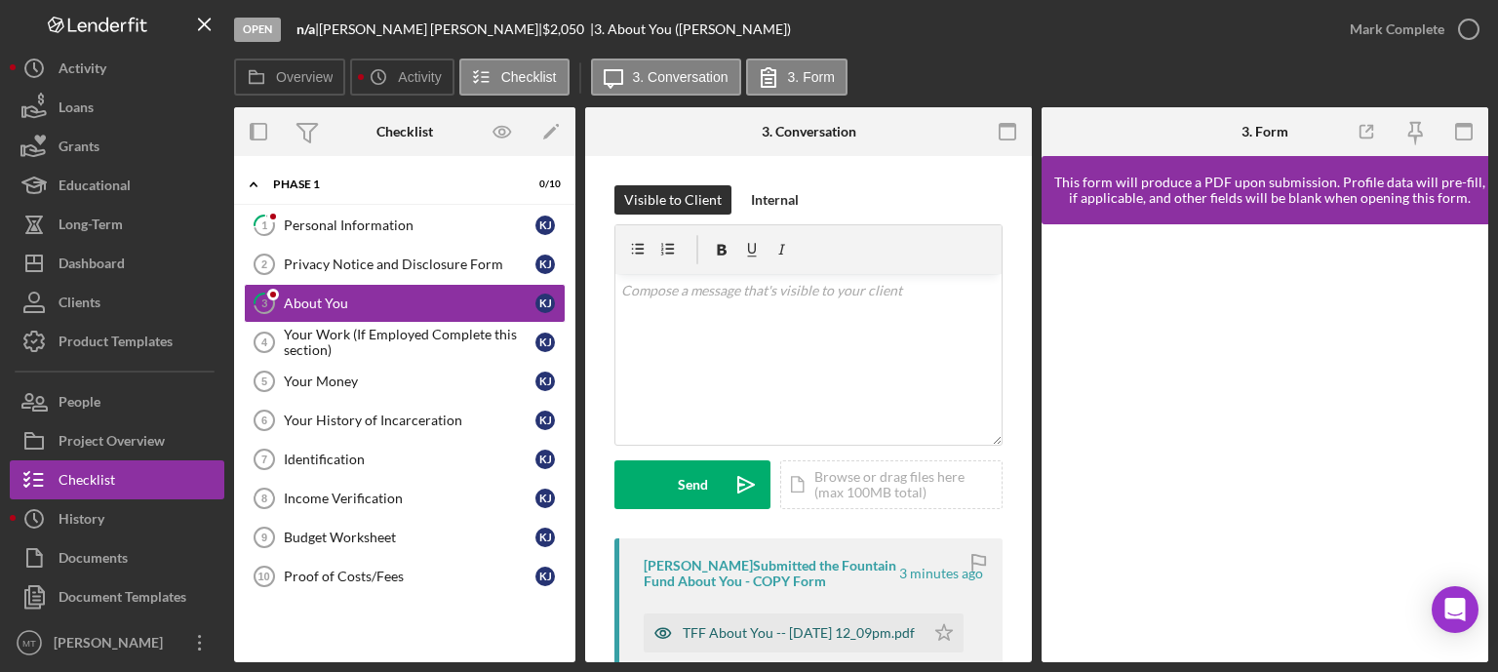
click at [722, 637] on div "TFF About You -- [DATE] 12_09pm.pdf" at bounding box center [799, 633] width 232 height 16
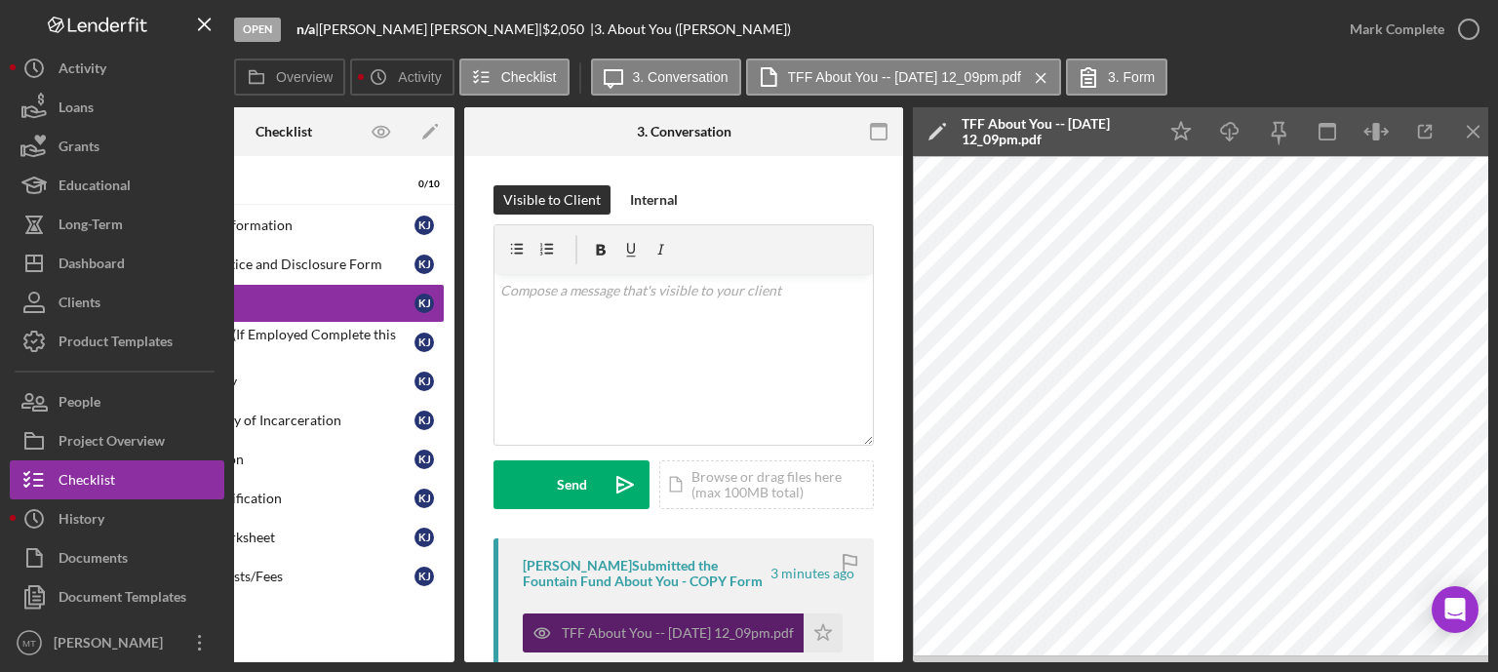
scroll to position [0, 161]
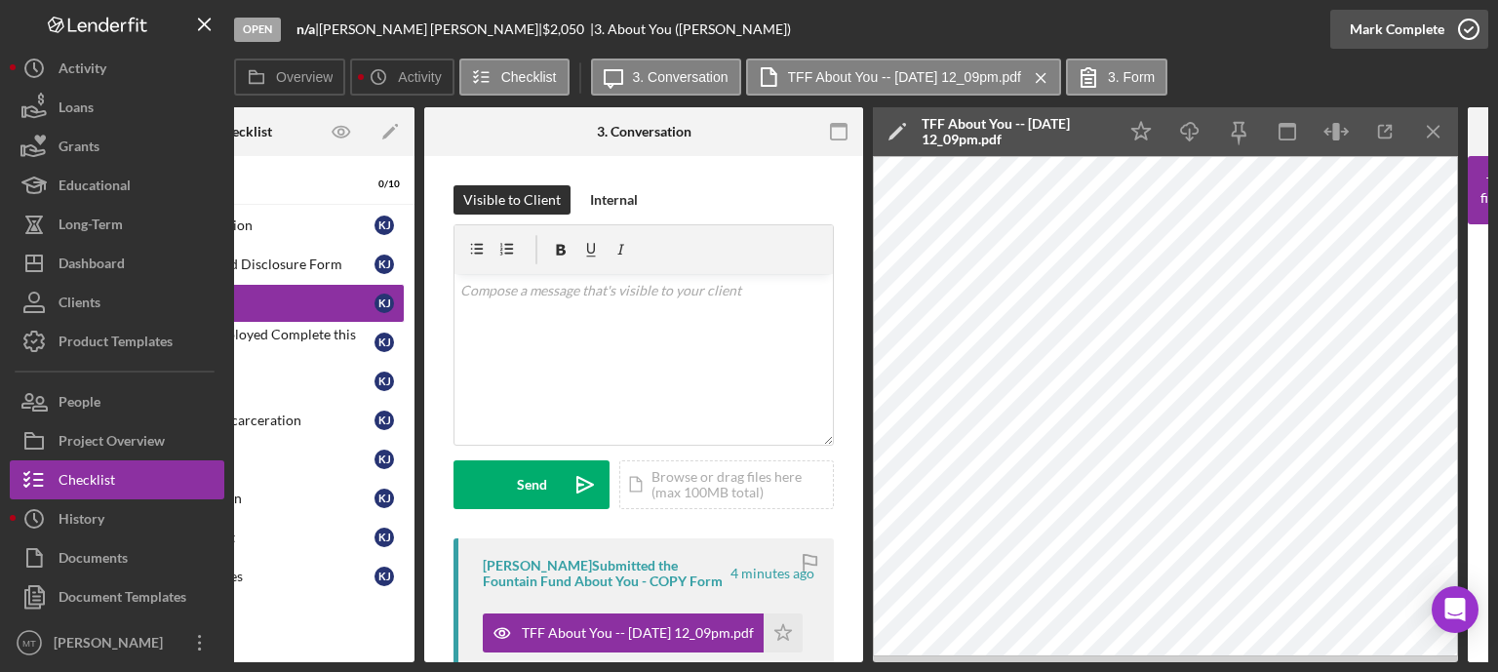
click at [1467, 35] on icon "button" at bounding box center [1469, 29] width 49 height 49
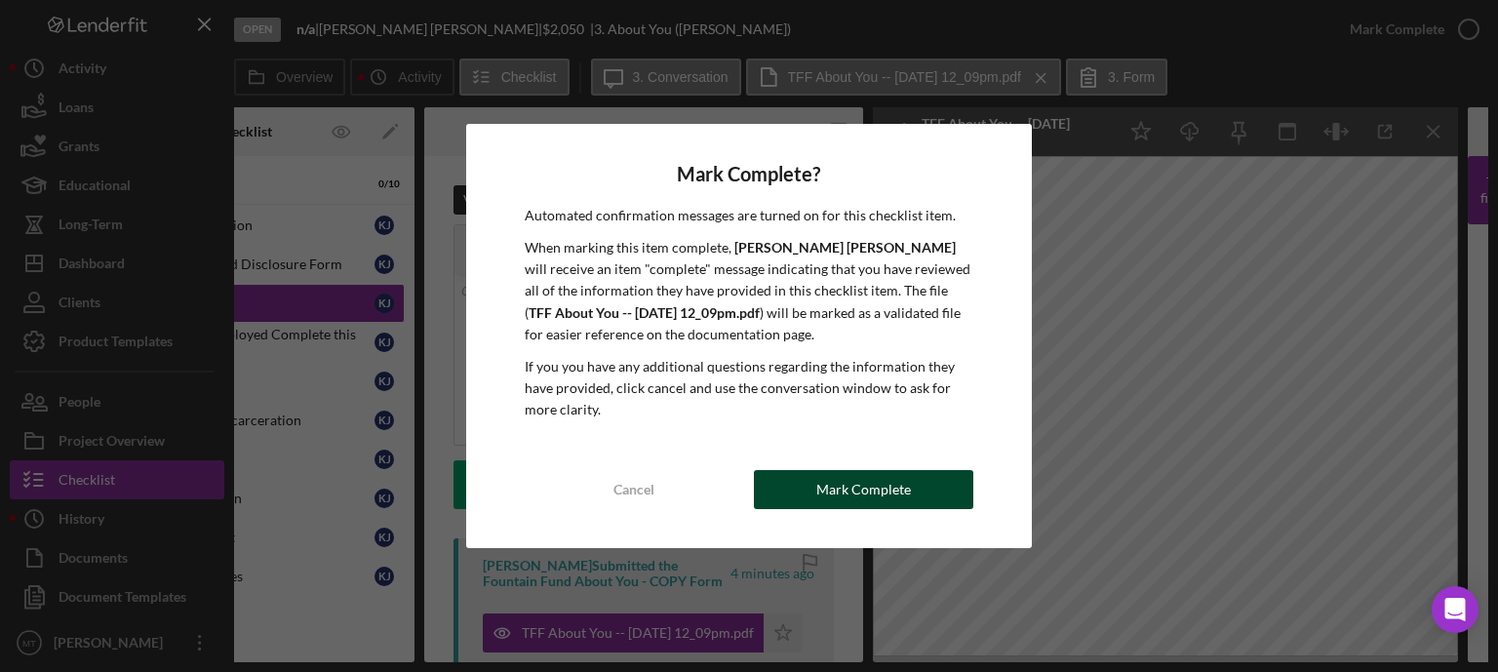
click at [933, 487] on button "Mark Complete" at bounding box center [863, 489] width 219 height 39
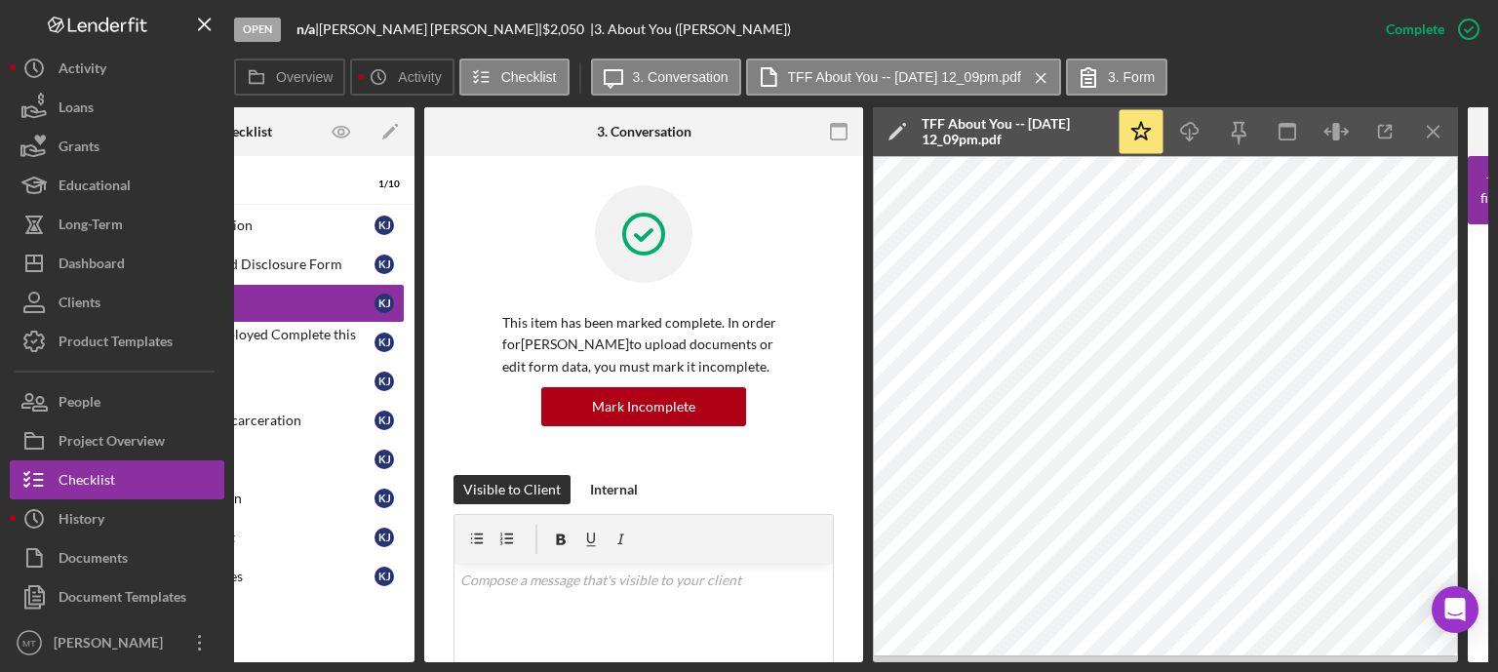
scroll to position [0, 0]
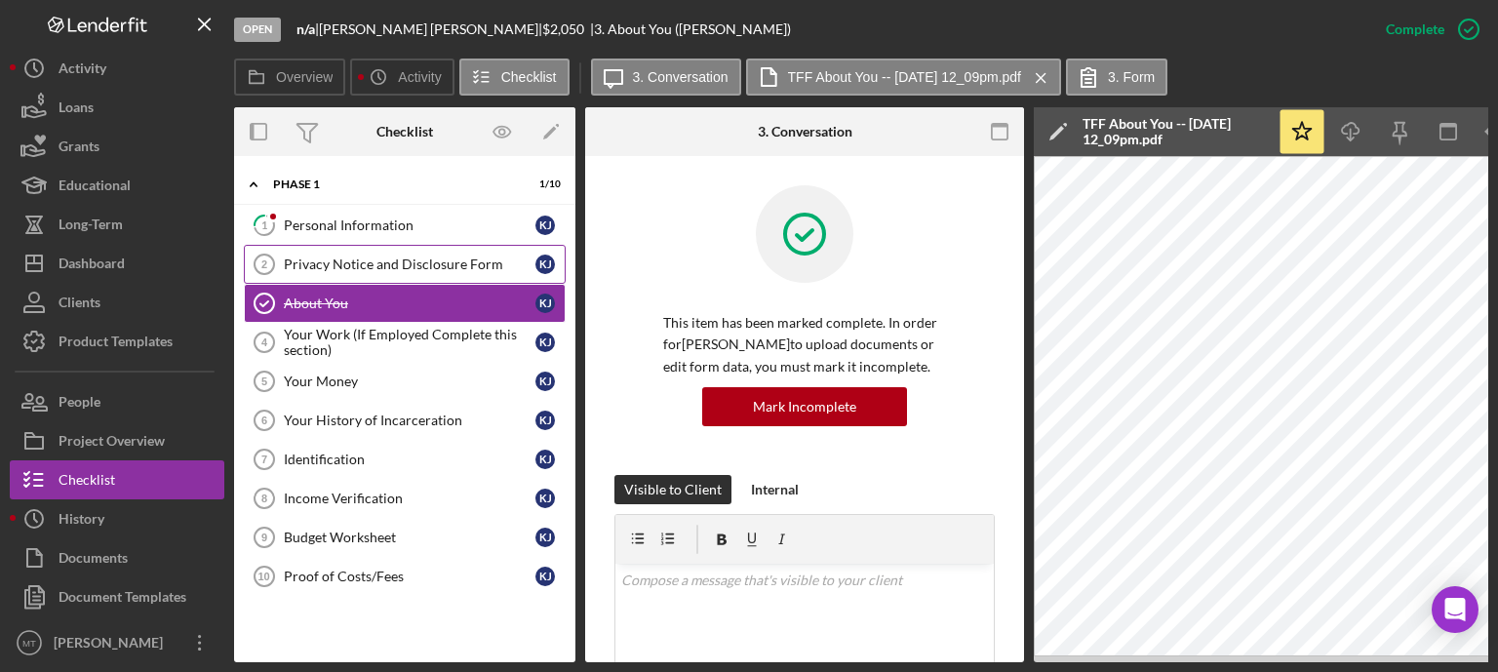
click at [469, 264] on div "Privacy Notice and Disclosure Form" at bounding box center [410, 265] width 252 height 16
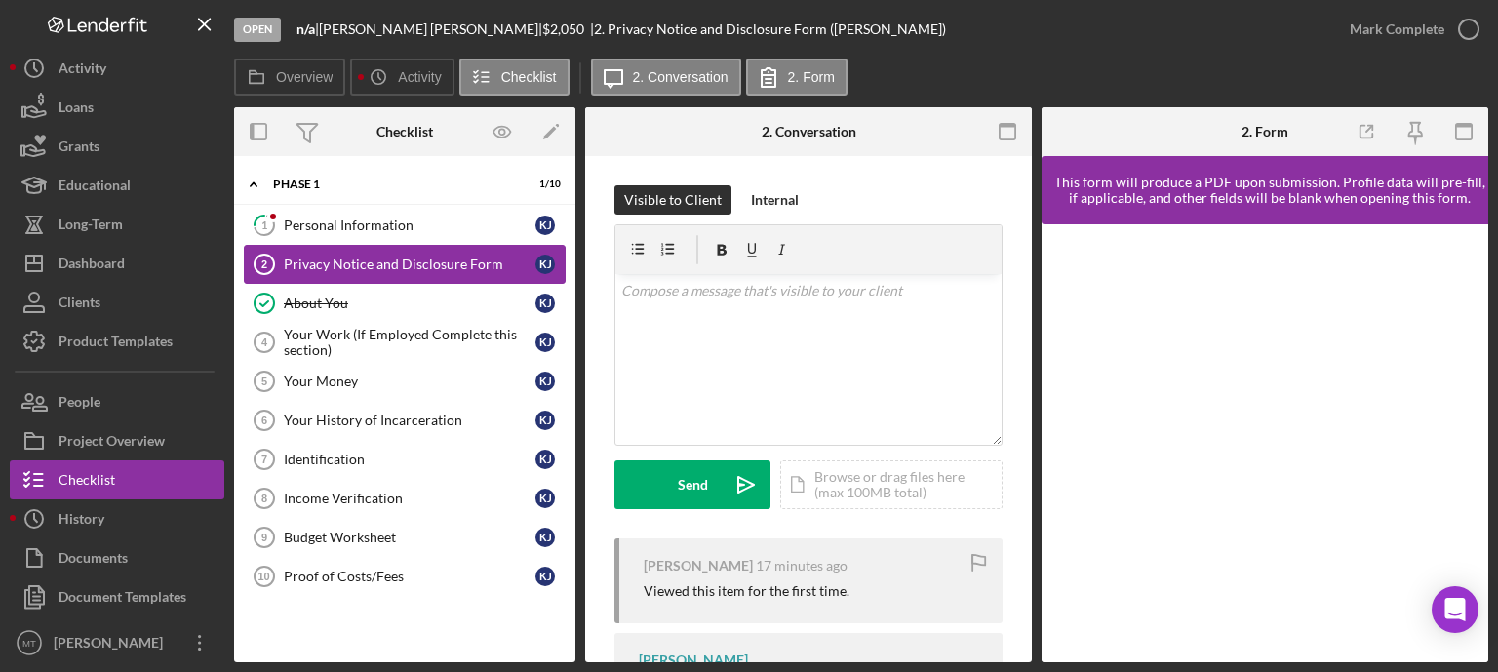
click at [408, 264] on div "Privacy Notice and Disclosure Form" at bounding box center [410, 265] width 252 height 16
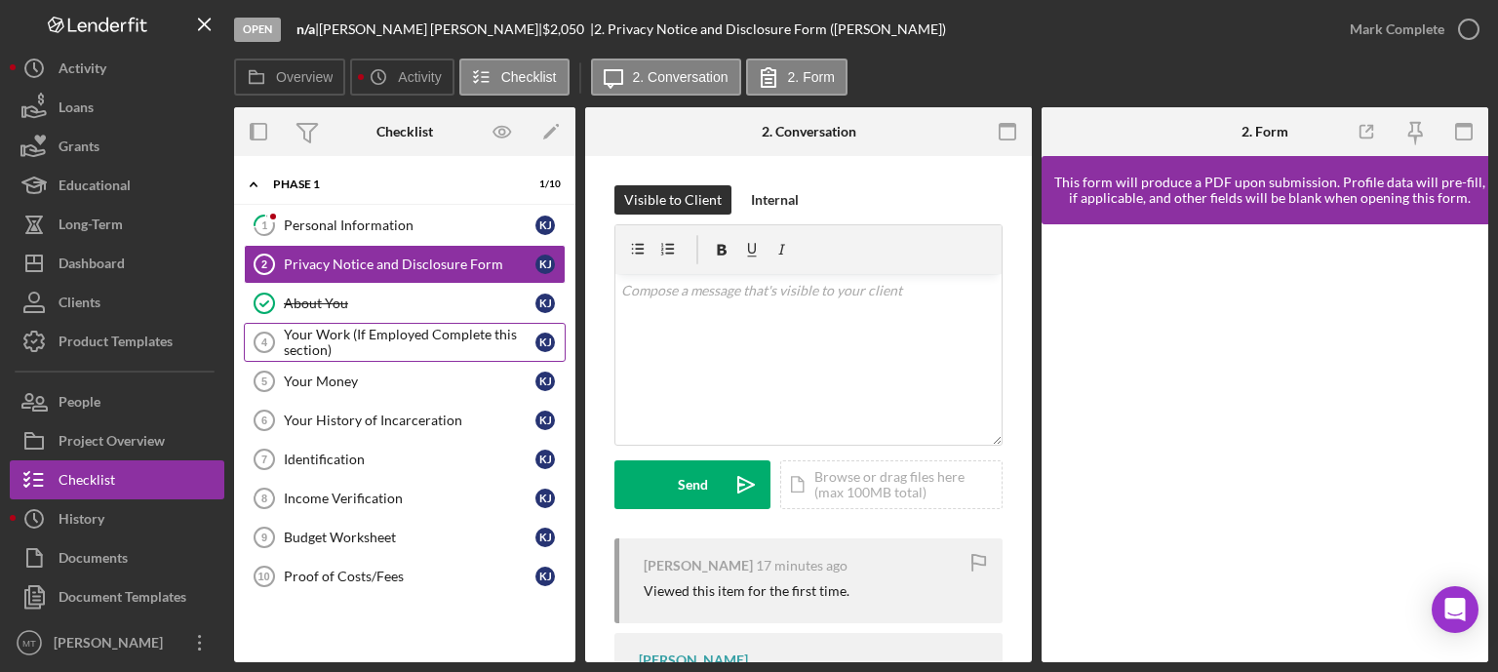
click at [366, 339] on div "Your Work (If Employed Complete this section)" at bounding box center [410, 342] width 252 height 31
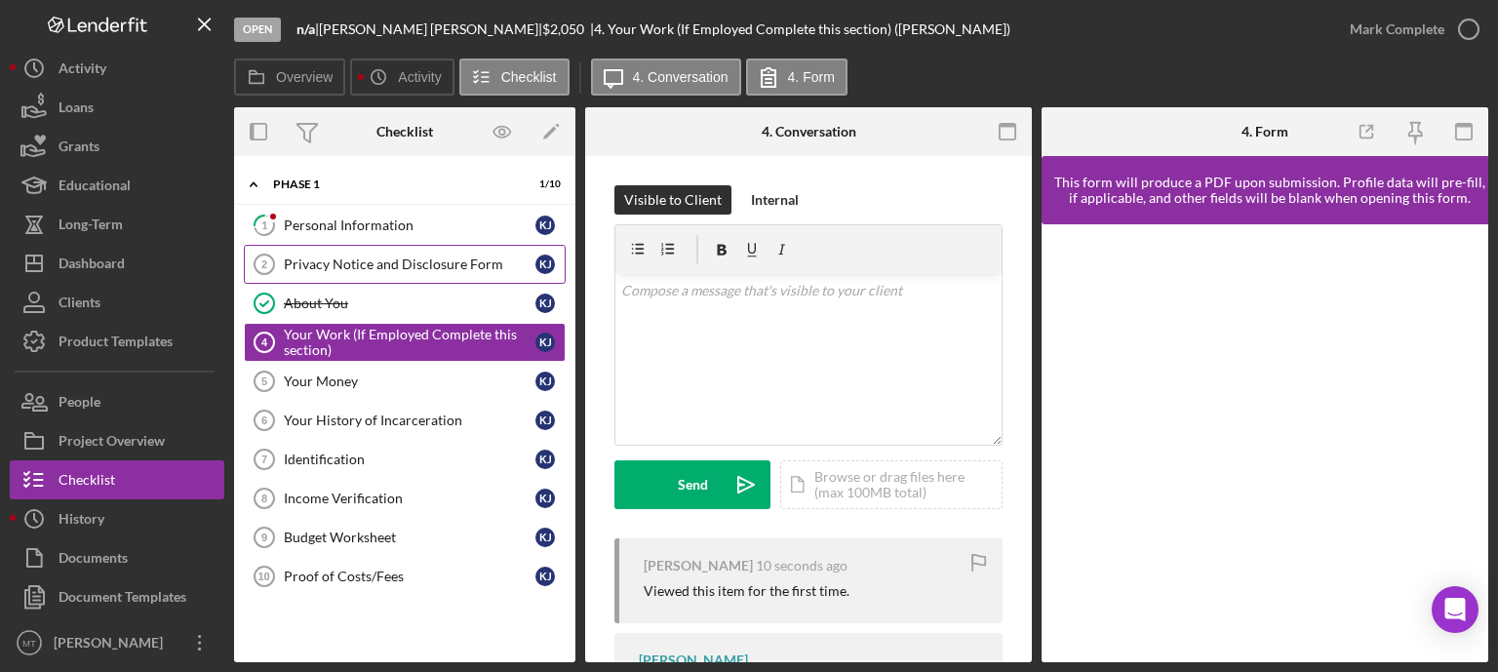
click at [404, 258] on div "Privacy Notice and Disclosure Form" at bounding box center [410, 265] width 252 height 16
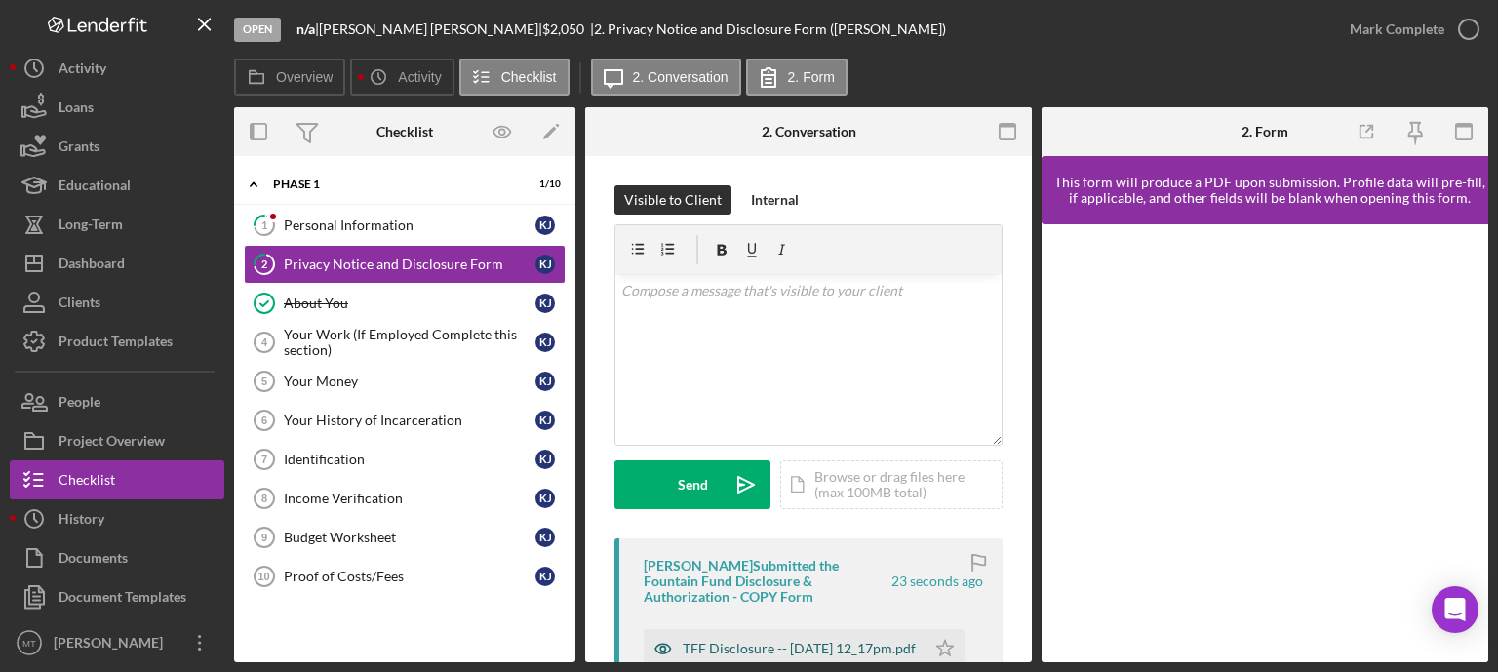
click at [722, 645] on div "TFF Disclosure -- [DATE] 12_17pm.pdf" at bounding box center [799, 649] width 233 height 16
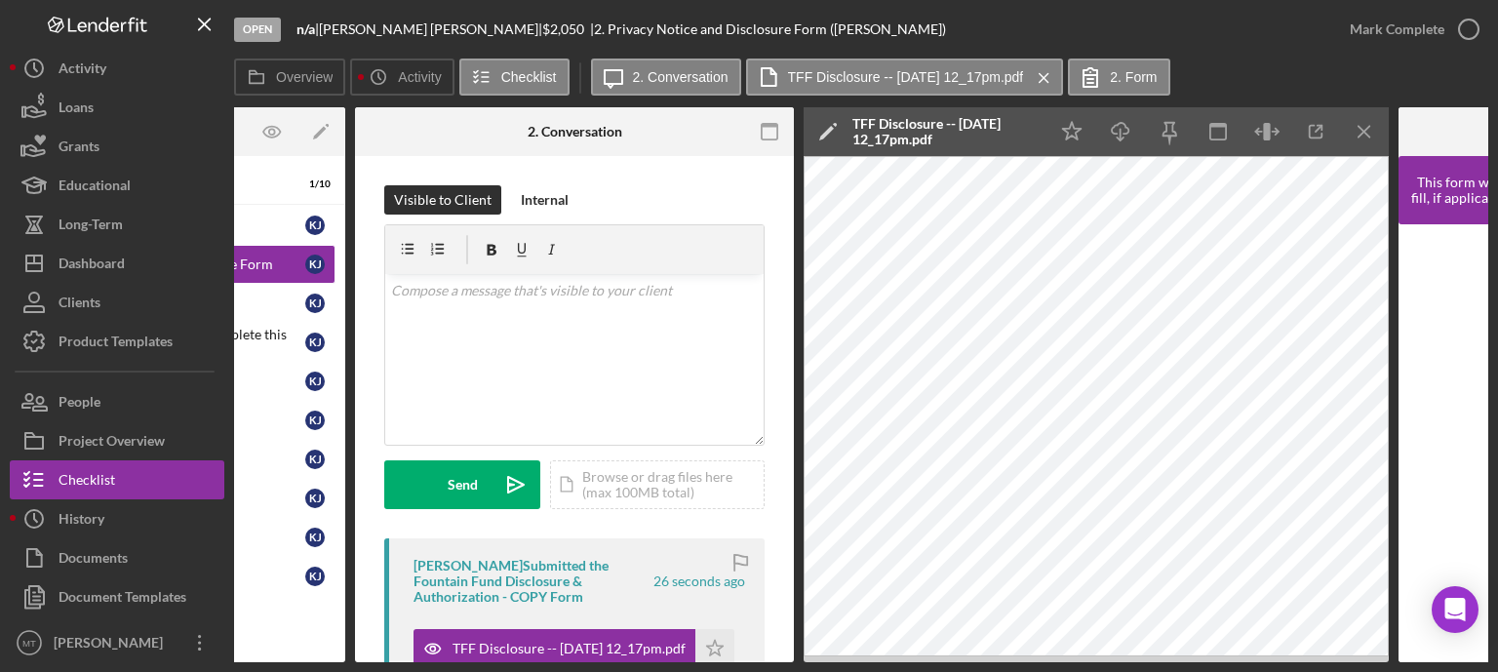
scroll to position [0, 231]
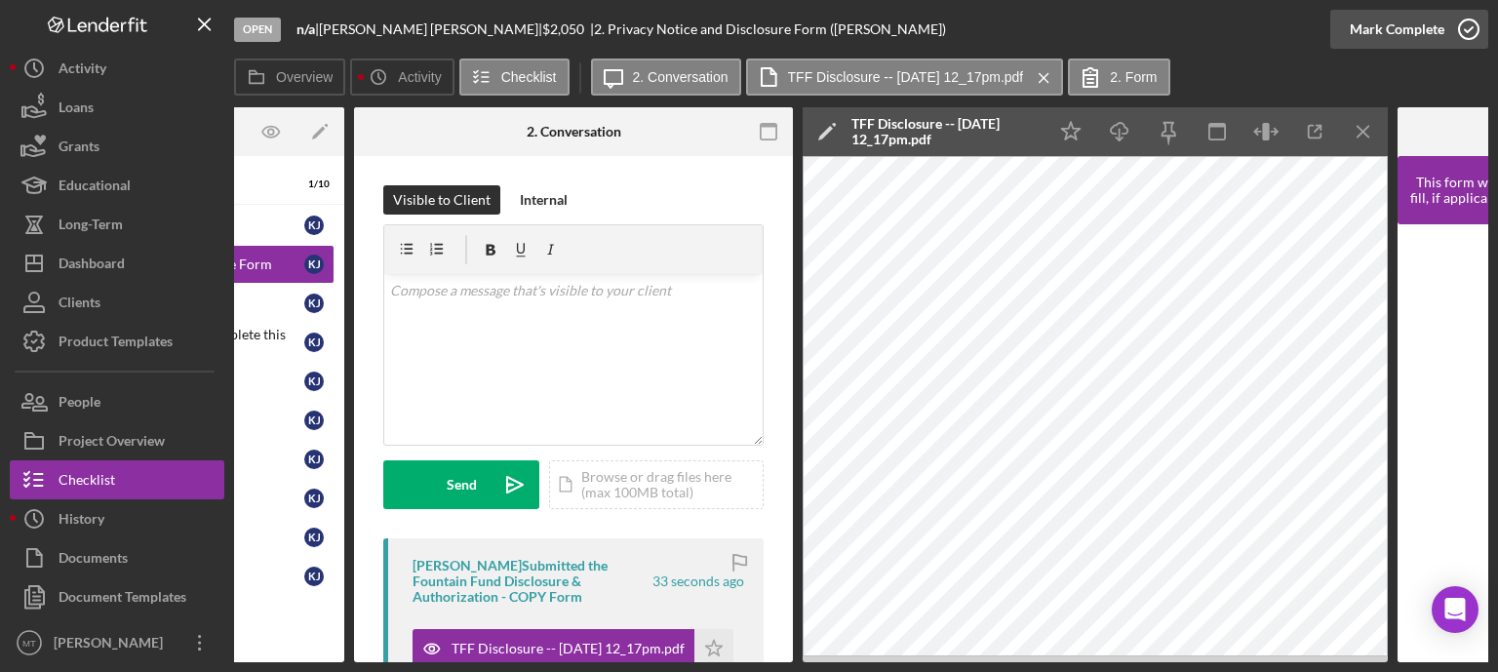
click at [1462, 34] on icon "button" at bounding box center [1469, 29] width 49 height 49
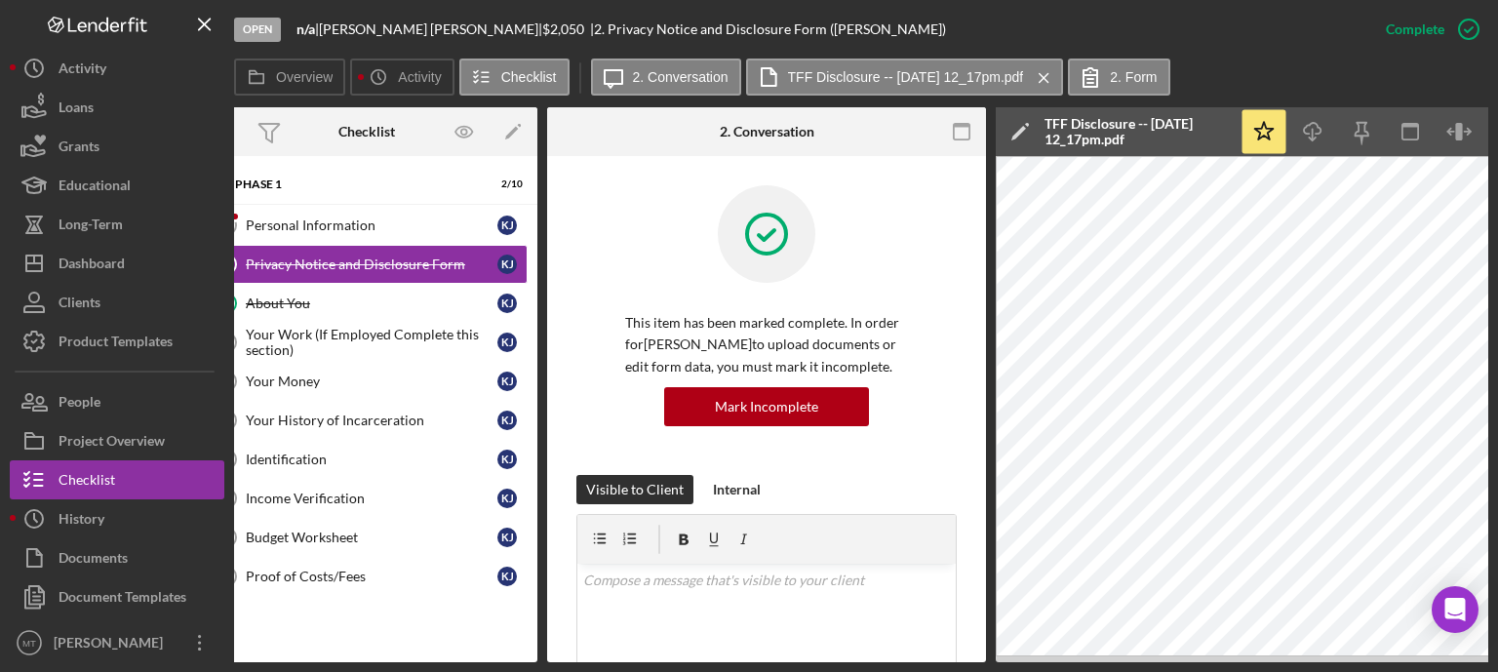
scroll to position [0, 0]
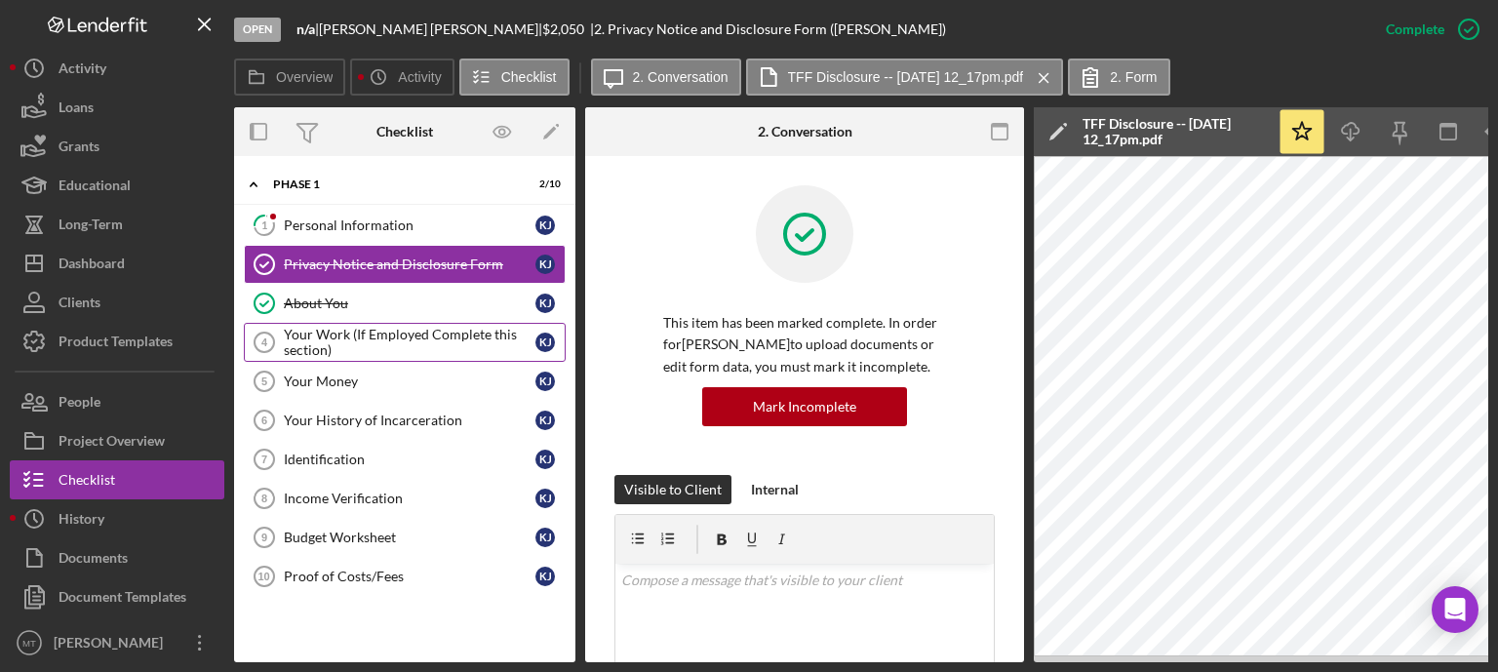
click at [426, 336] on div "Your Work (If Employed Complete this section)" at bounding box center [410, 342] width 252 height 31
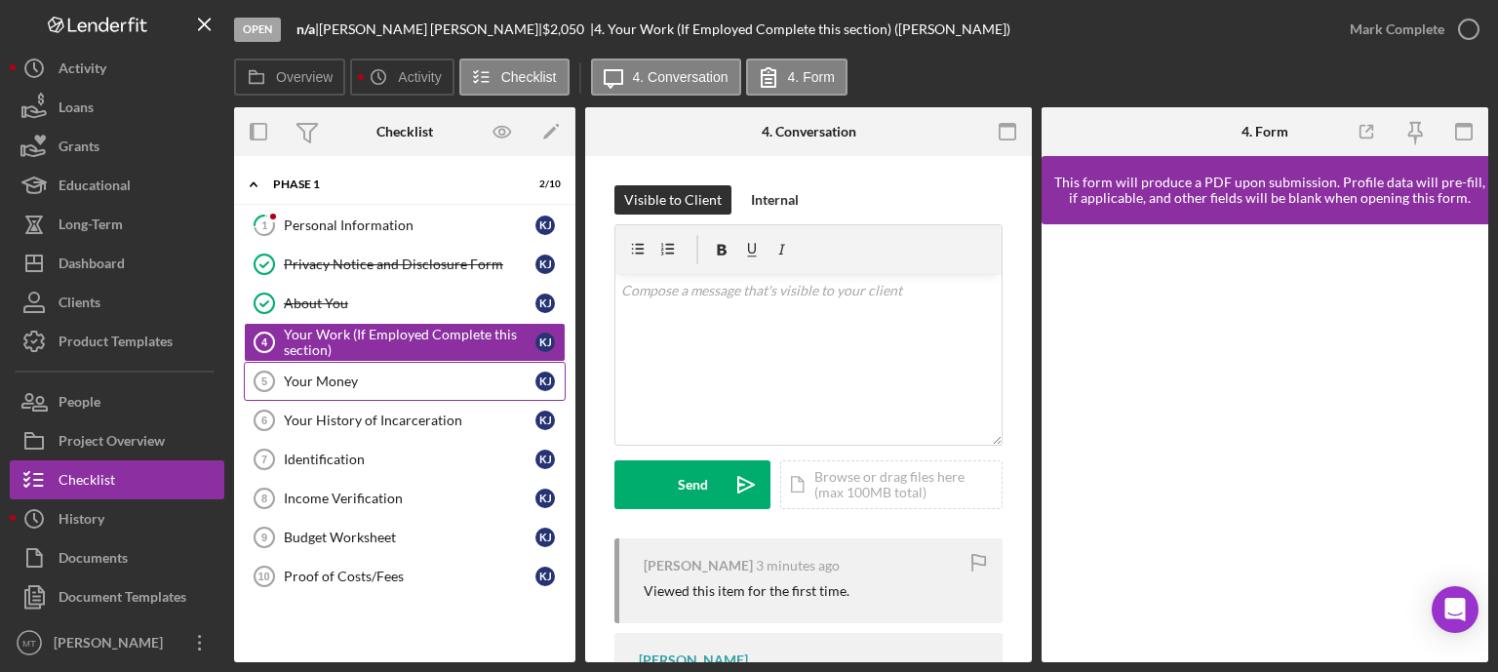
click at [379, 376] on div "Your Money" at bounding box center [410, 382] width 252 height 16
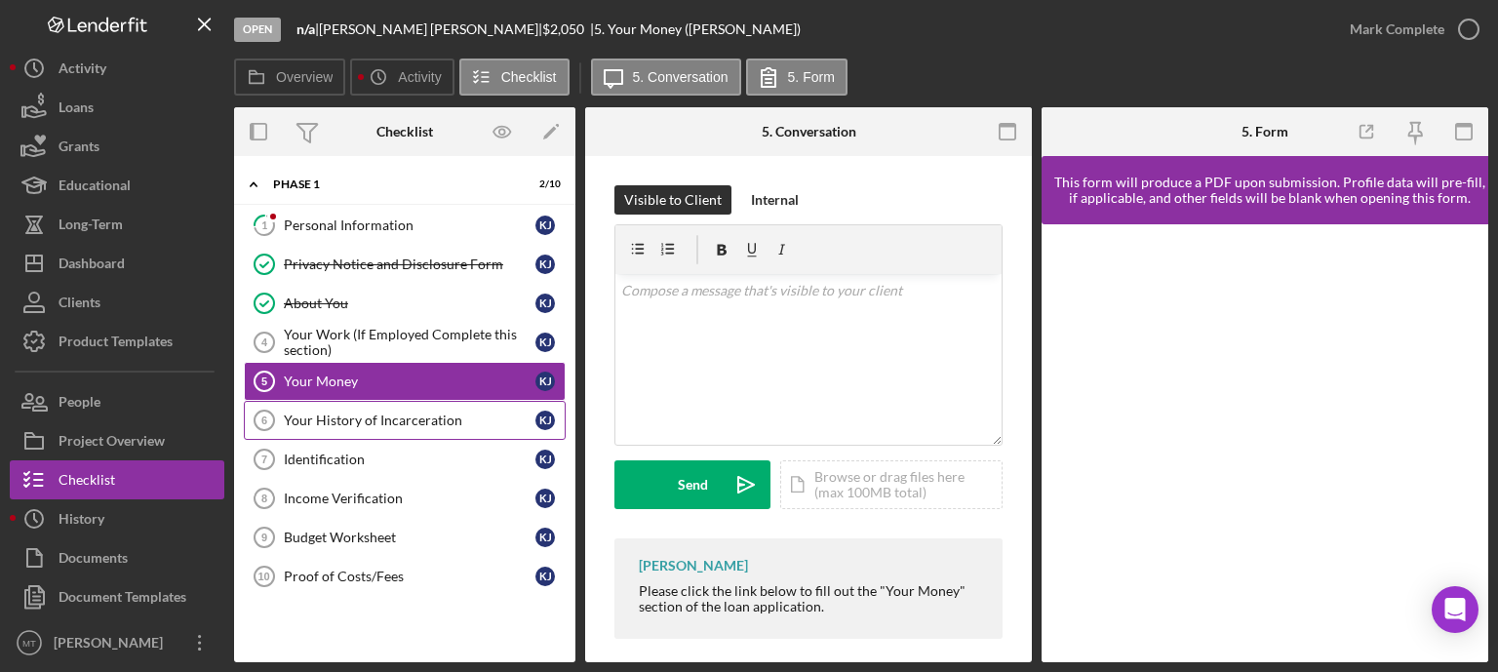
click at [367, 419] on div "Your History of Incarceration" at bounding box center [410, 421] width 252 height 16
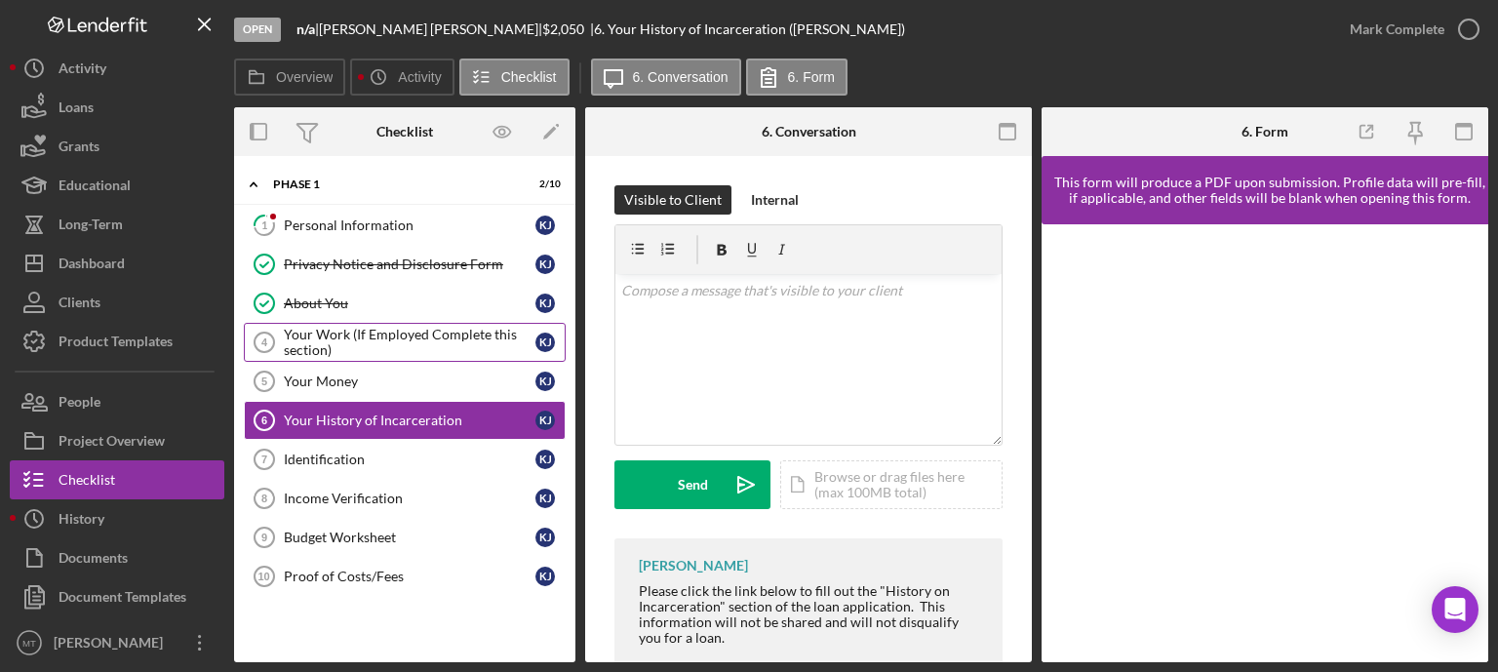
click at [381, 333] on div "Your Work (If Employed Complete this section)" at bounding box center [410, 342] width 252 height 31
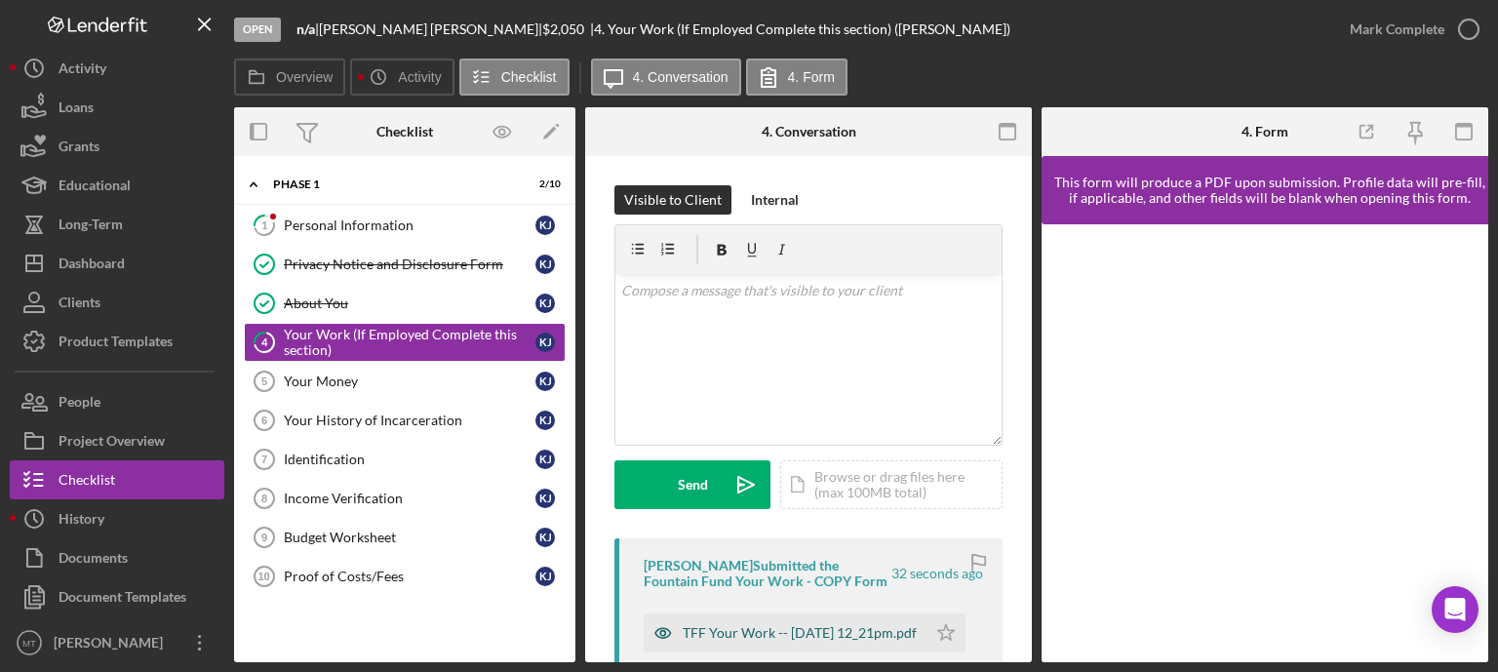
click at [736, 629] on div "TFF Your Work -- [DATE] 12_21pm.pdf" at bounding box center [800, 633] width 234 height 16
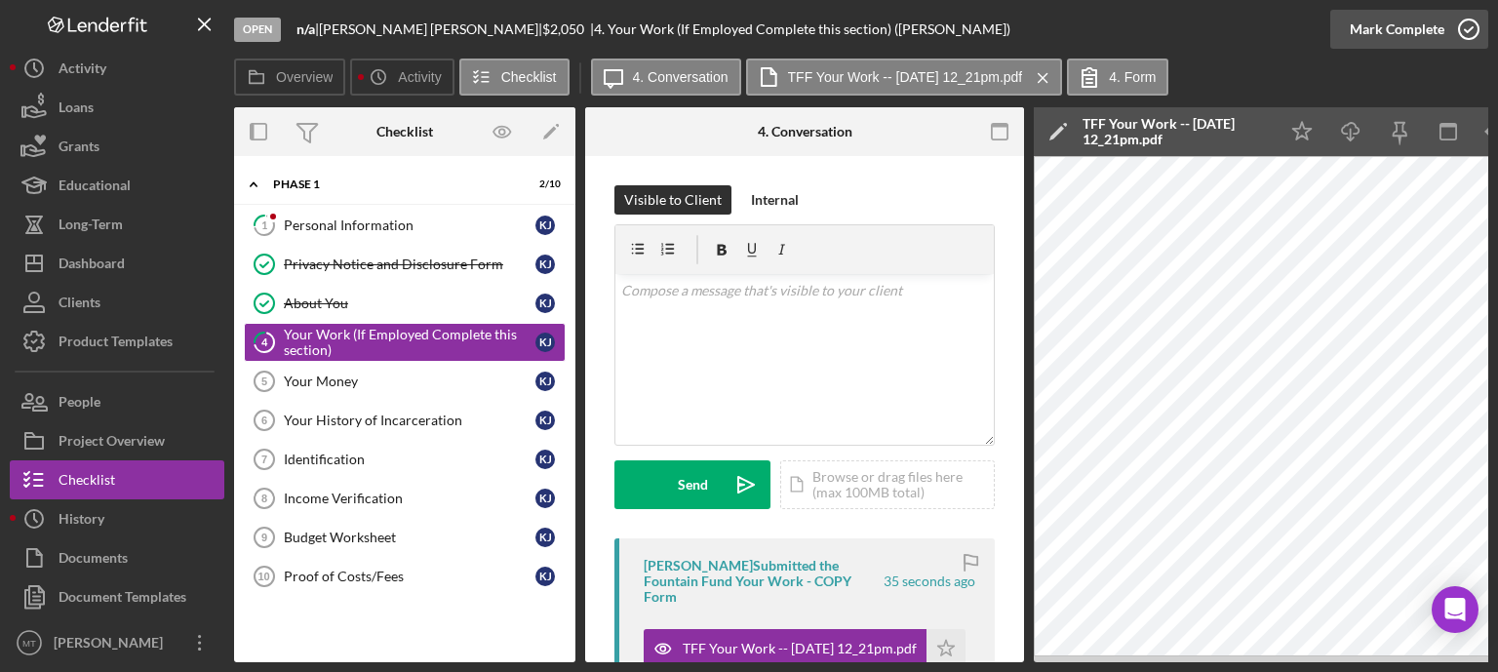
click at [1461, 35] on icon "button" at bounding box center [1469, 29] width 49 height 49
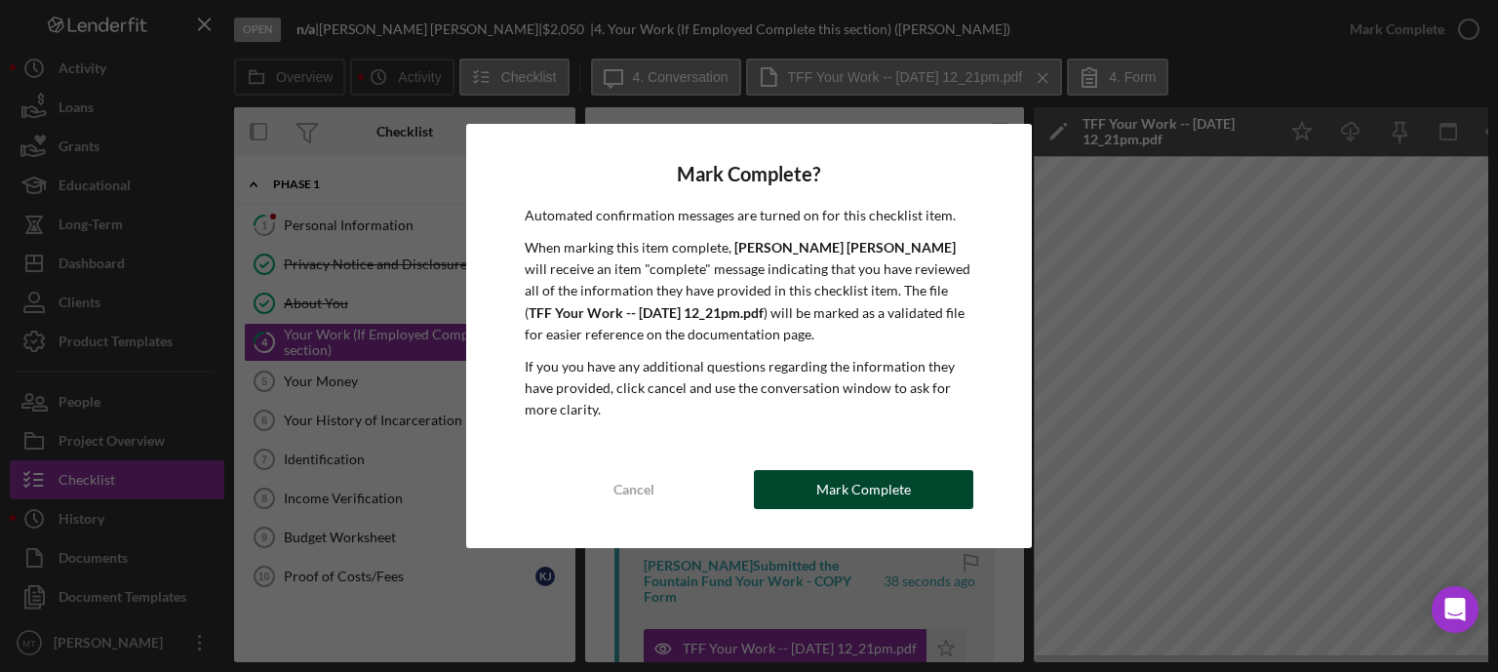
click at [855, 491] on div "Mark Complete" at bounding box center [864, 489] width 95 height 39
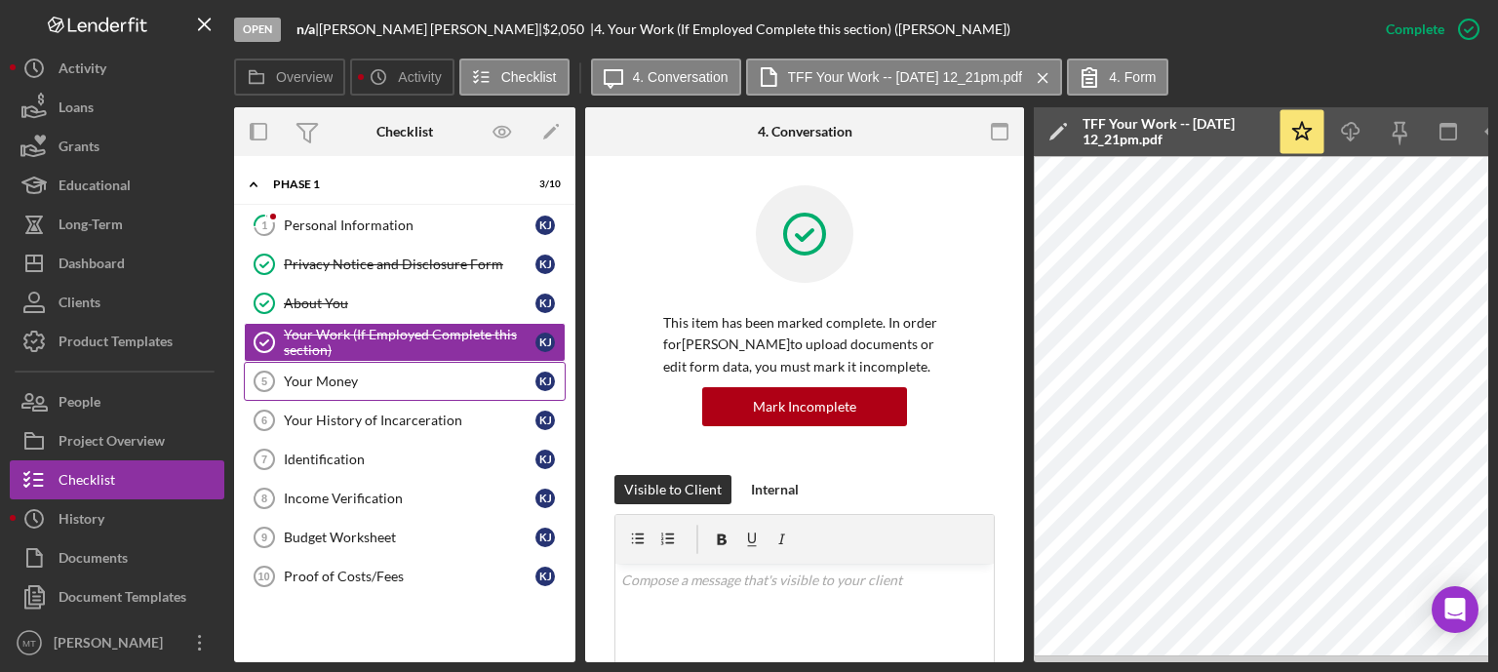
click at [386, 366] on link "Your Money 5 Your Money K J" at bounding box center [405, 381] width 322 height 39
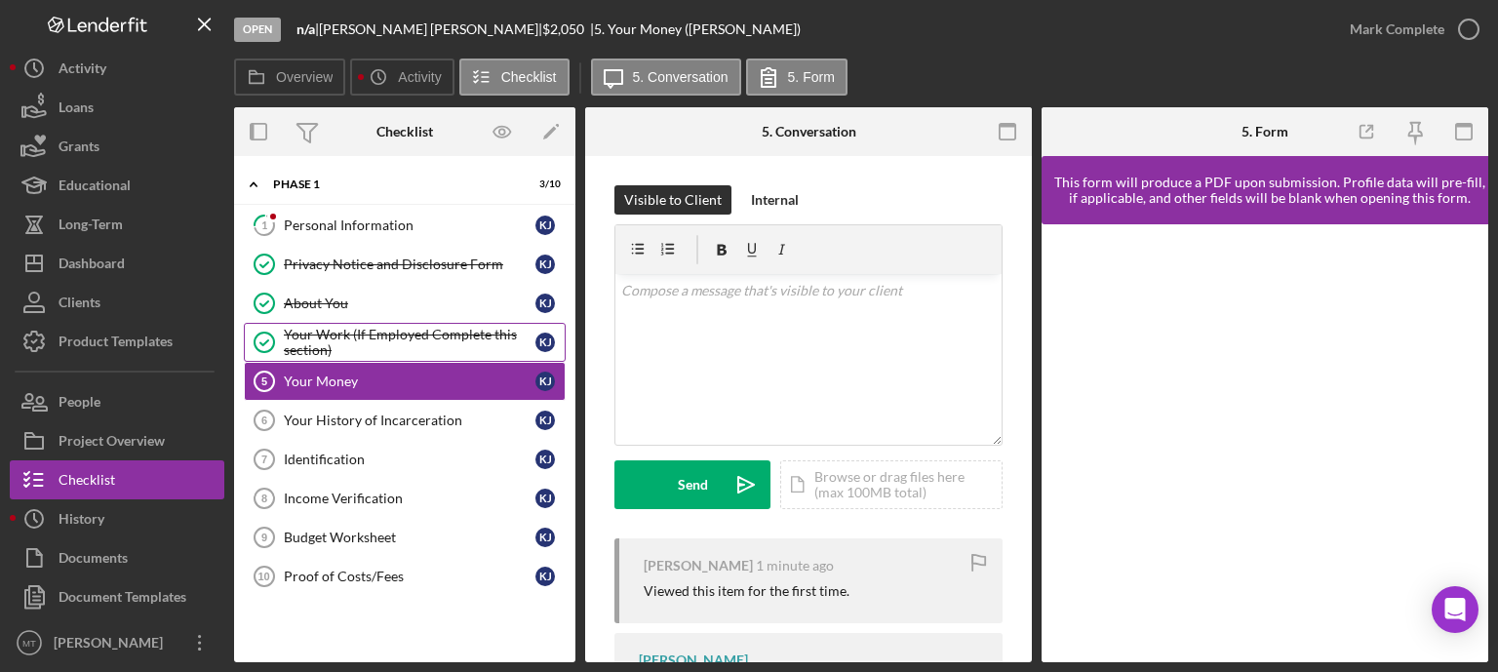
click at [417, 339] on div "Your Work (If Employed Complete this section)" at bounding box center [410, 342] width 252 height 31
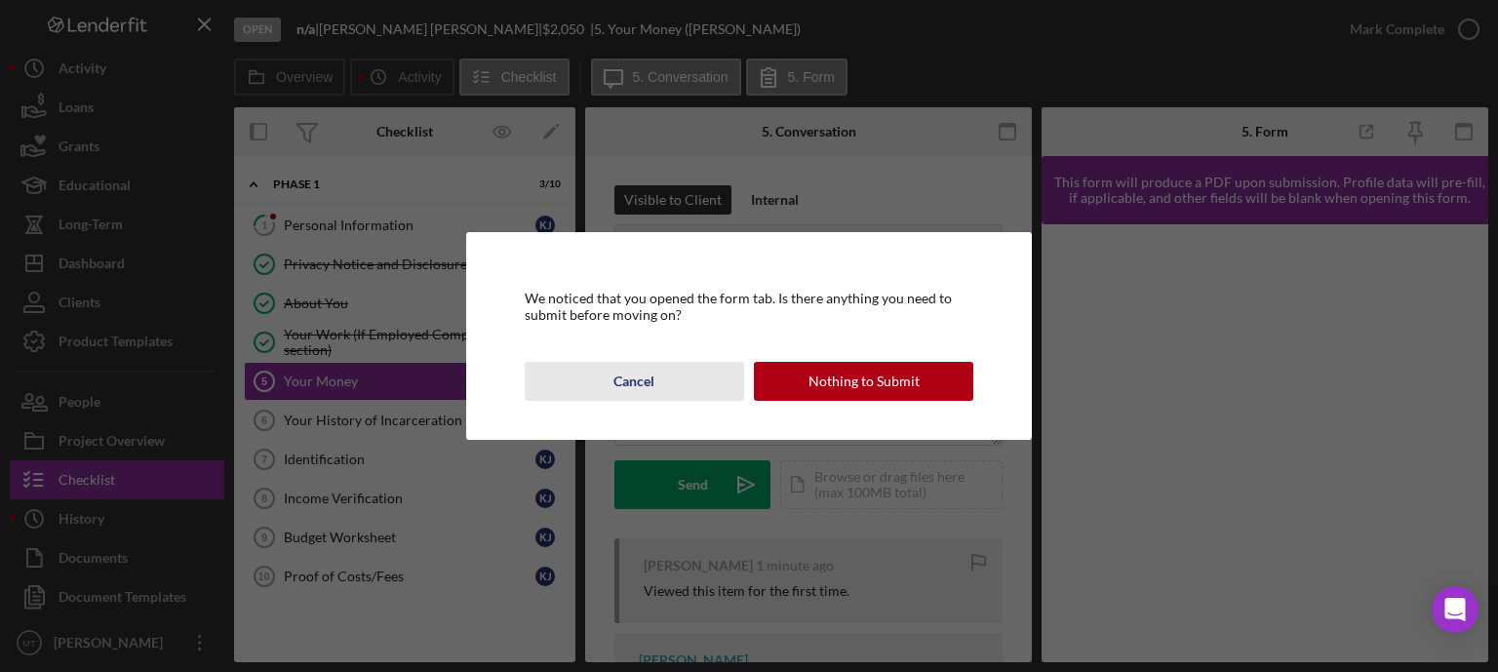
click at [606, 394] on button "Cancel" at bounding box center [634, 381] width 219 height 39
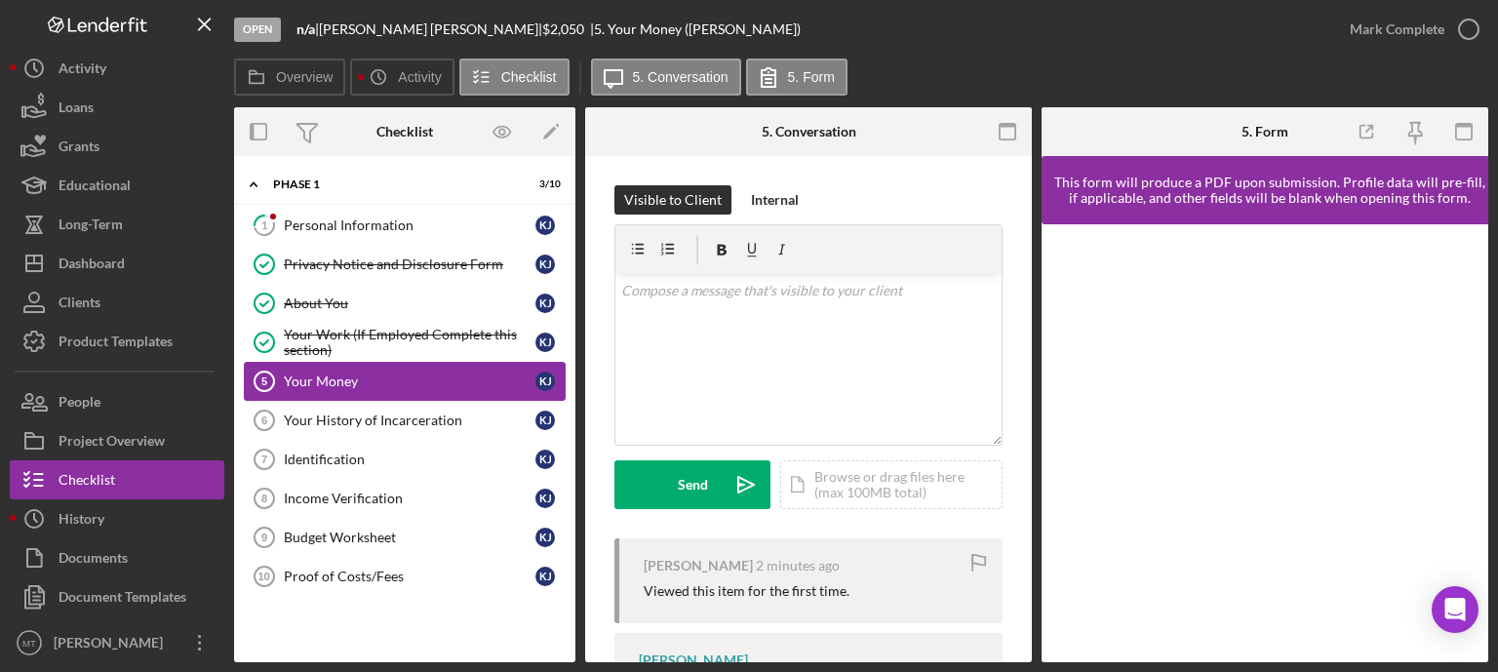
click at [373, 383] on div "Your Money" at bounding box center [410, 382] width 252 height 16
click at [383, 323] on link "Your Work (If Employed Complete this section) Your Work (If Employed Complete t…" at bounding box center [405, 342] width 322 height 39
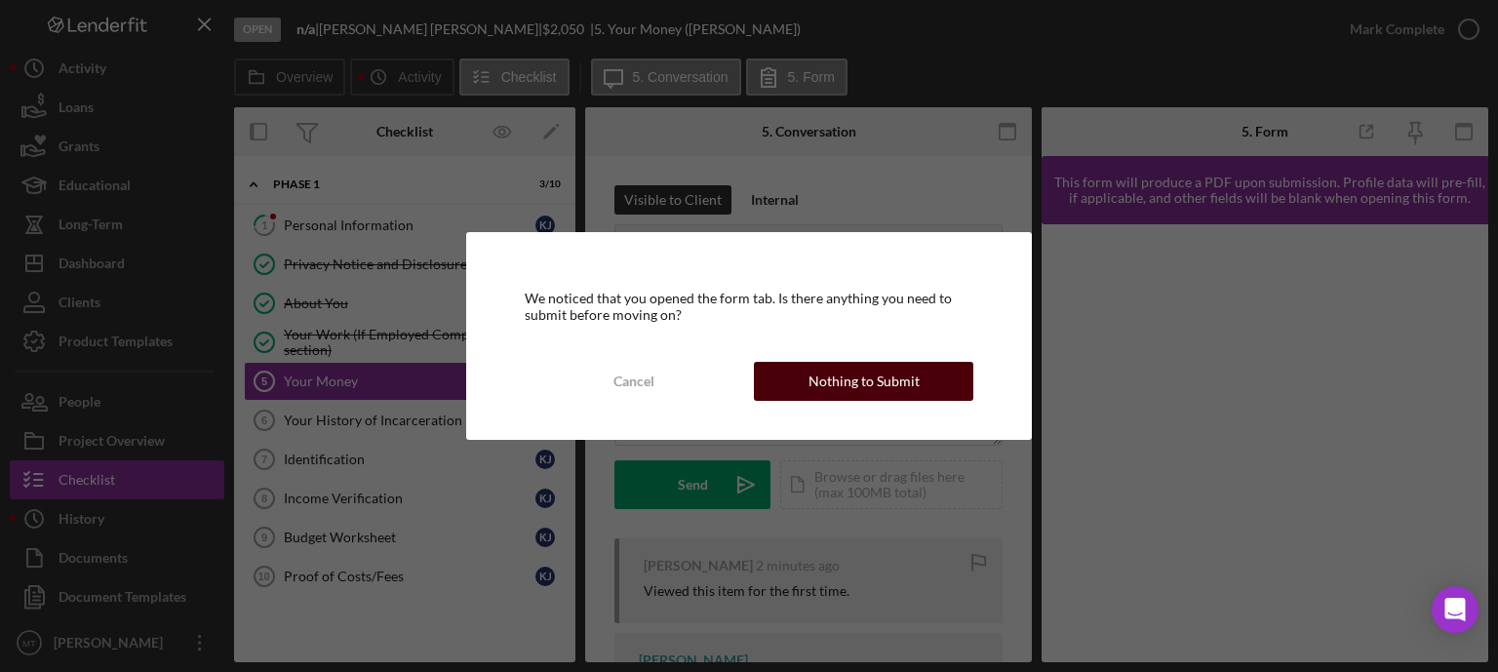
click at [777, 387] on button "Nothing to Submit" at bounding box center [863, 381] width 219 height 39
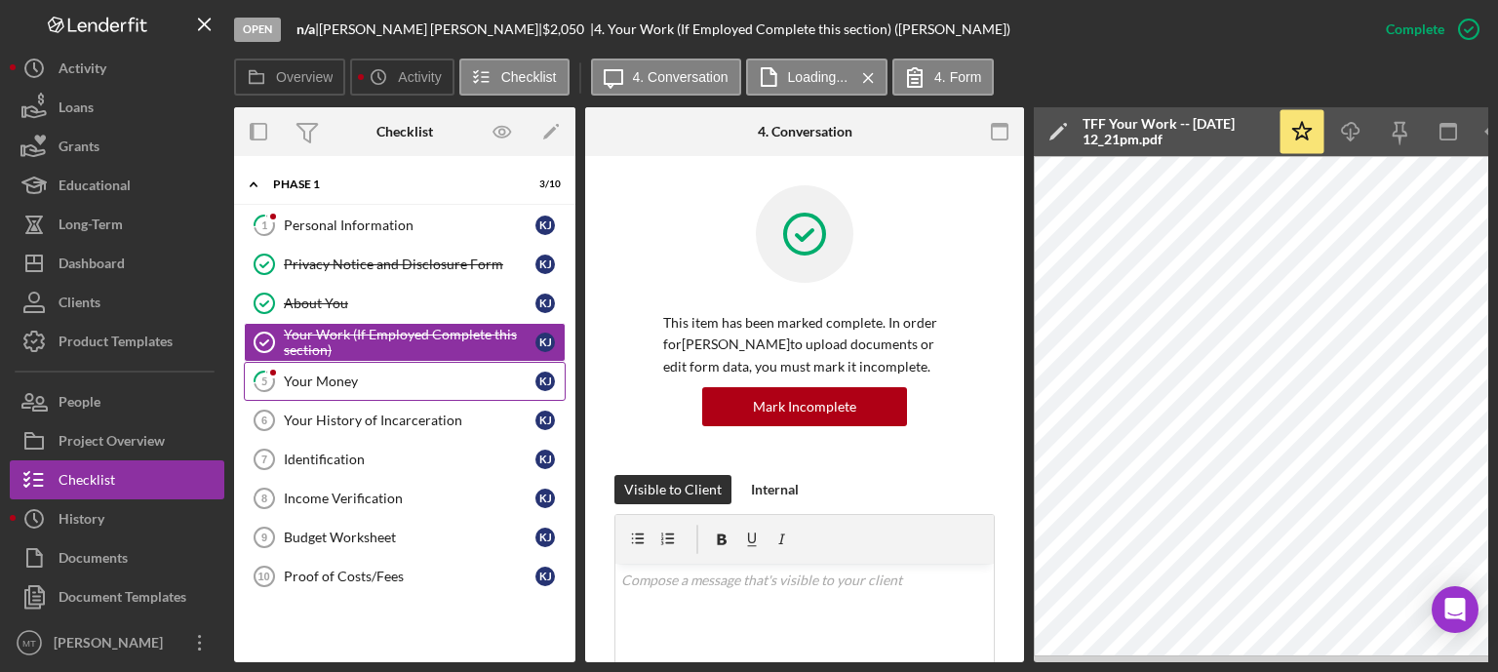
click at [438, 379] on div "Your Money" at bounding box center [410, 382] width 252 height 16
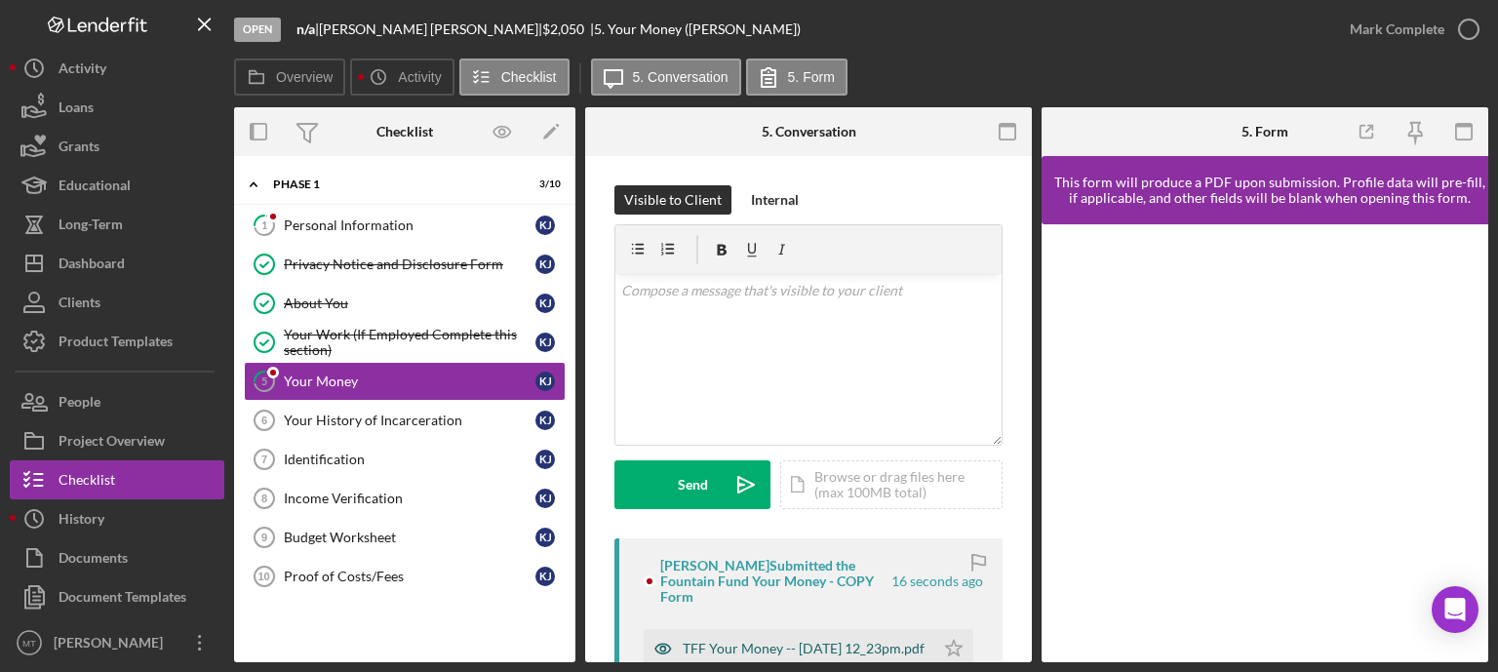
click at [739, 648] on div "TFF Your Money -- [DATE] 12_23pm.pdf" at bounding box center [804, 649] width 242 height 16
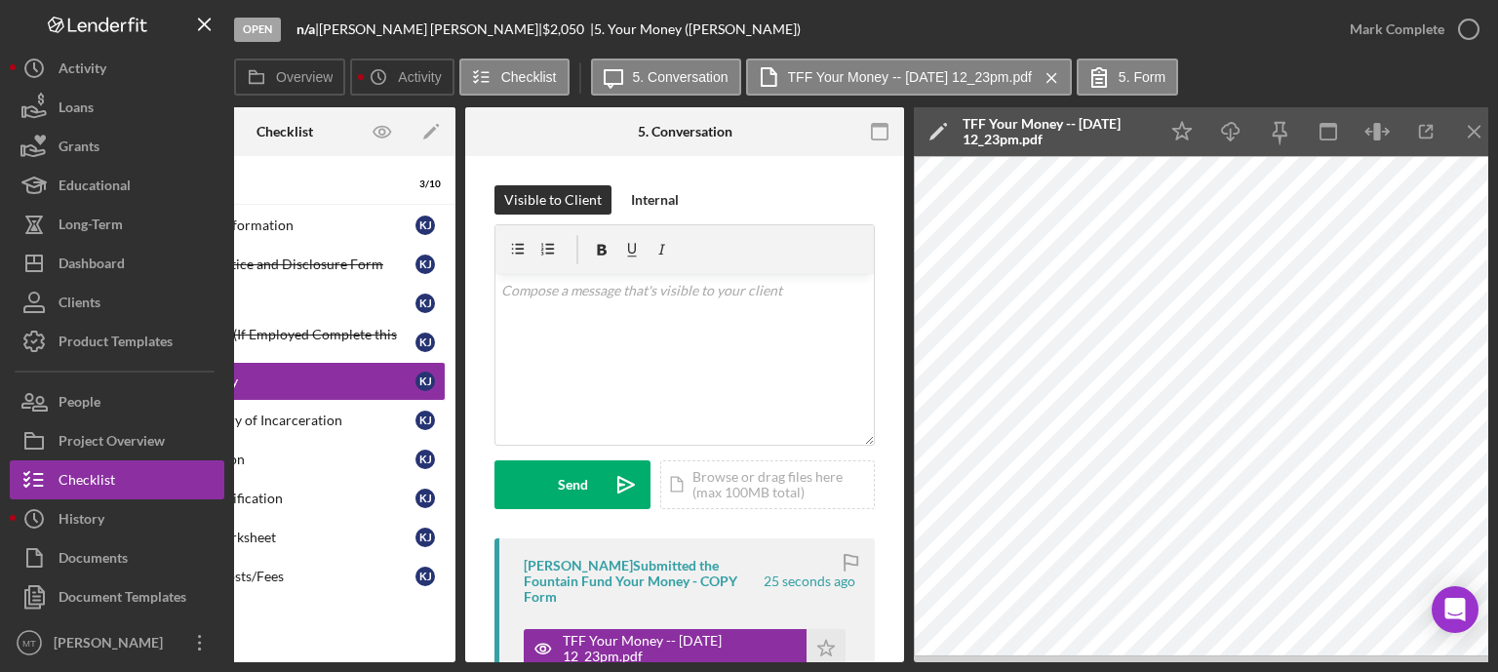
scroll to position [0, 121]
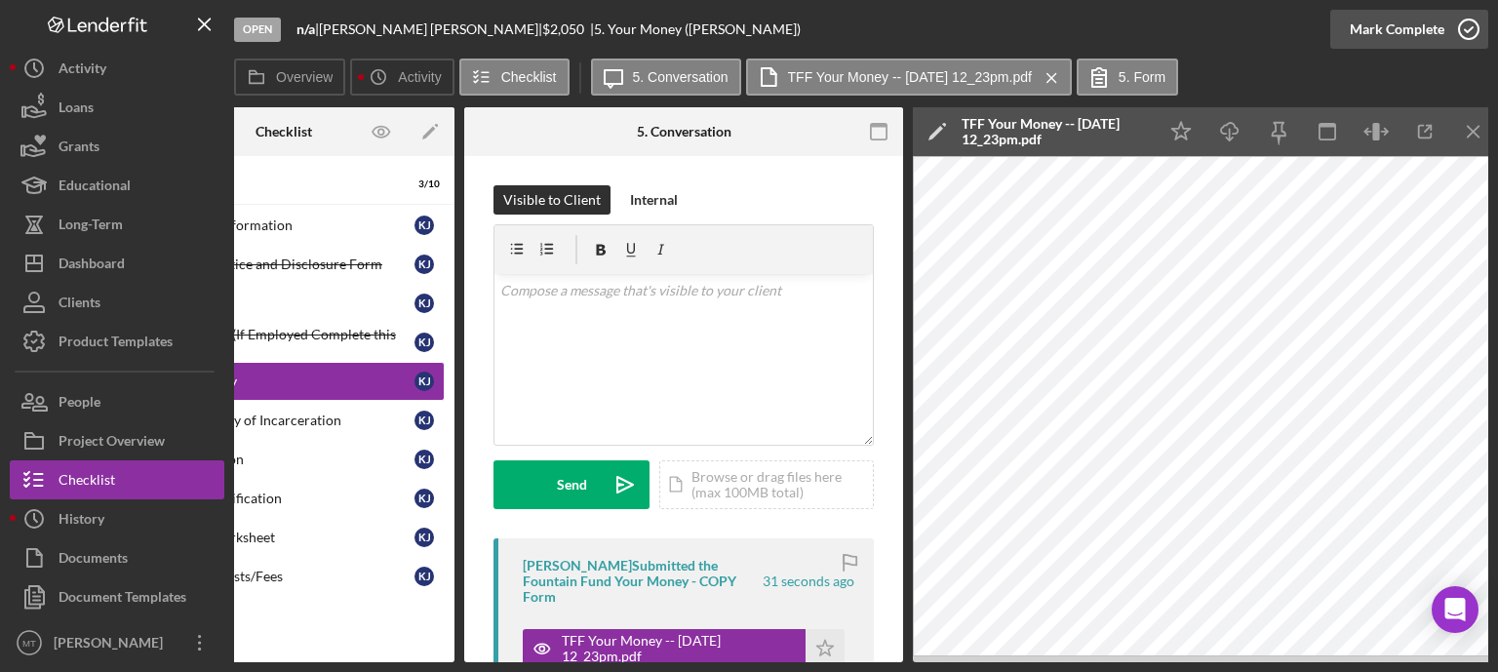
click at [1475, 30] on icon "button" at bounding box center [1469, 29] width 49 height 49
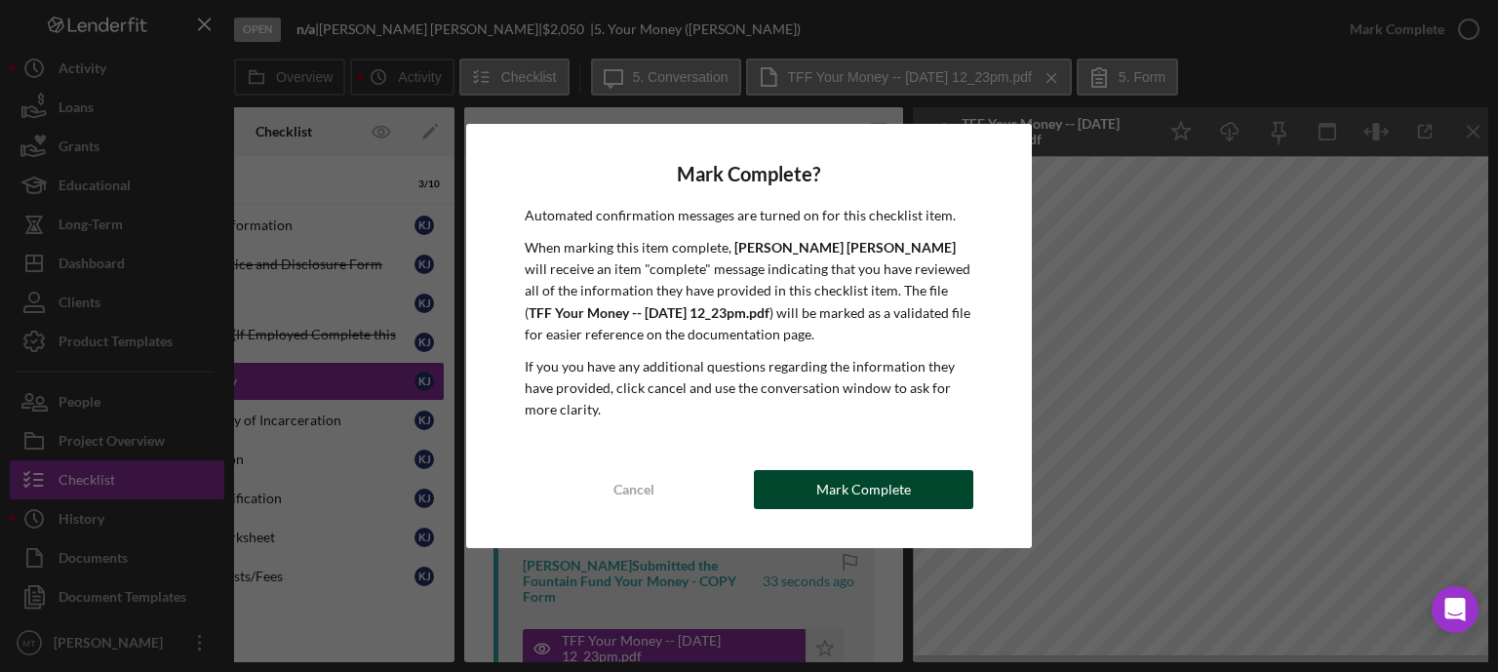
click at [933, 487] on button "Mark Complete" at bounding box center [863, 489] width 219 height 39
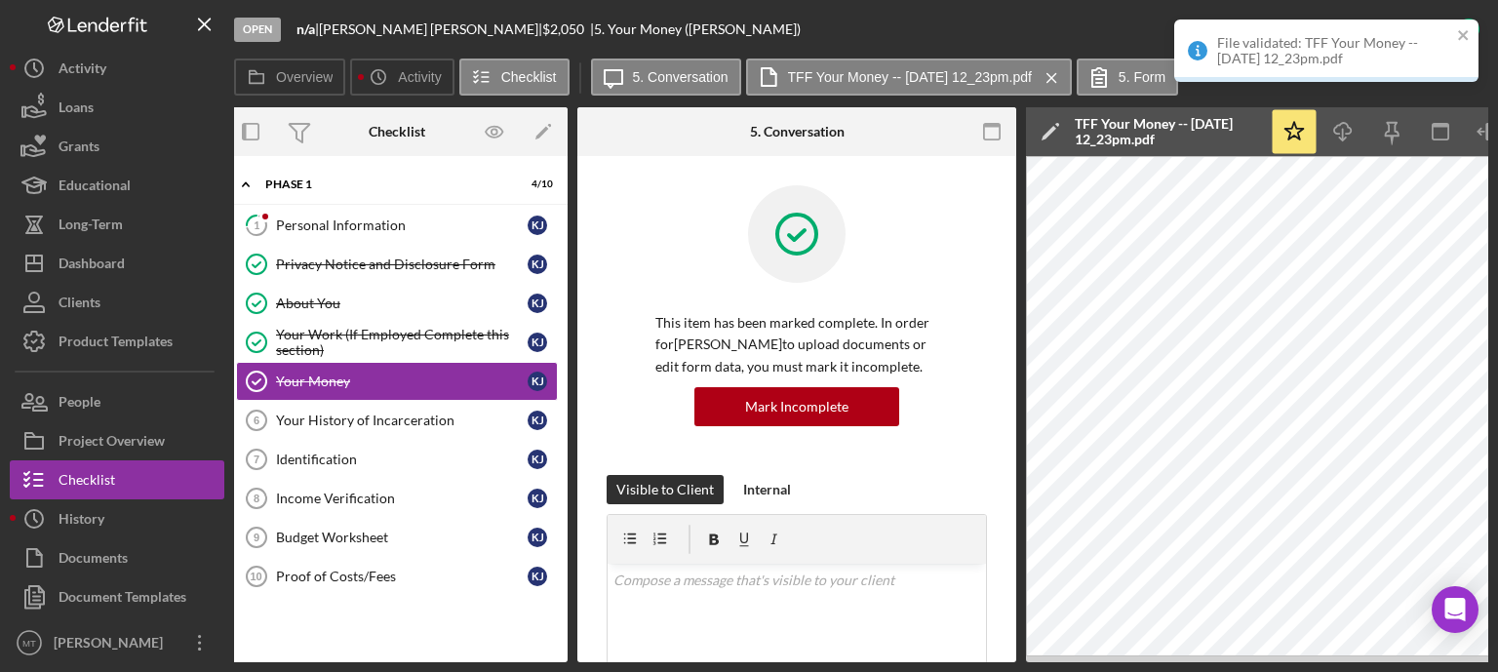
scroll to position [0, 0]
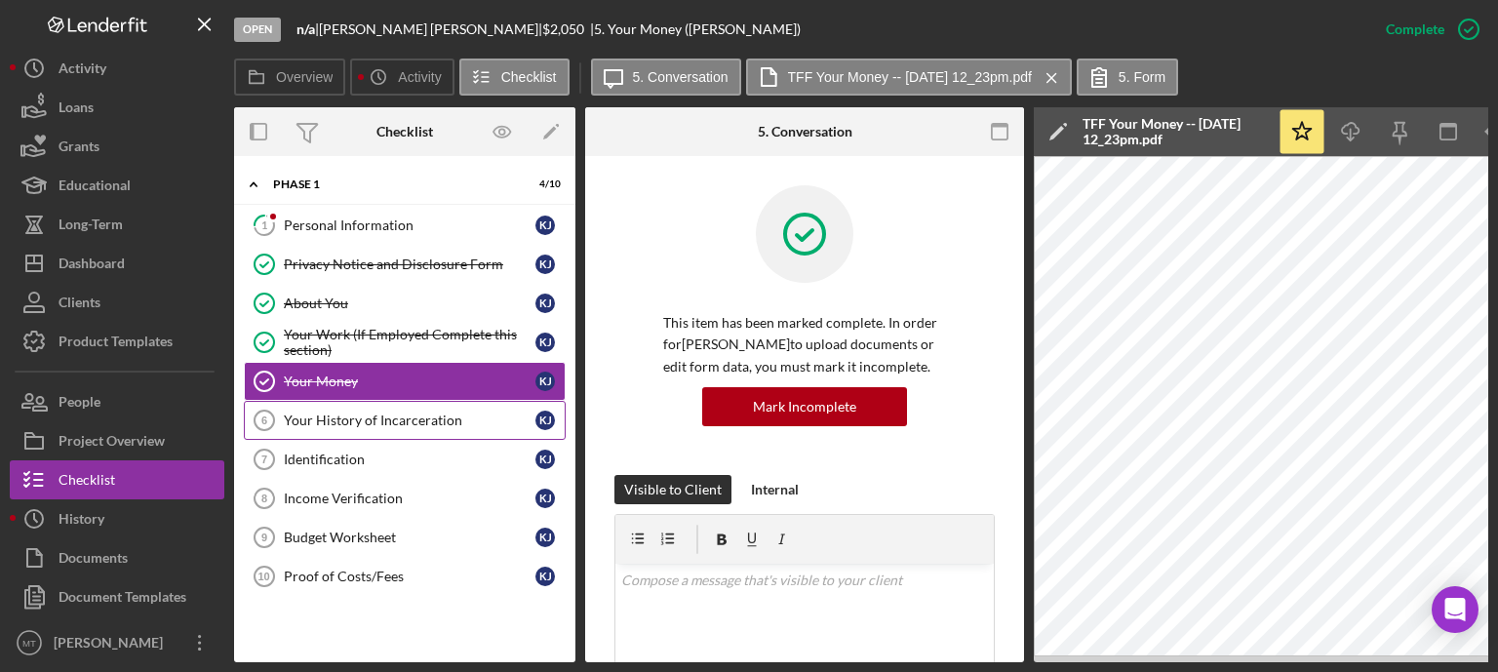
click at [412, 427] on link "Your History of Incarceration 6 Your History of Incarceration K J" at bounding box center [405, 420] width 322 height 39
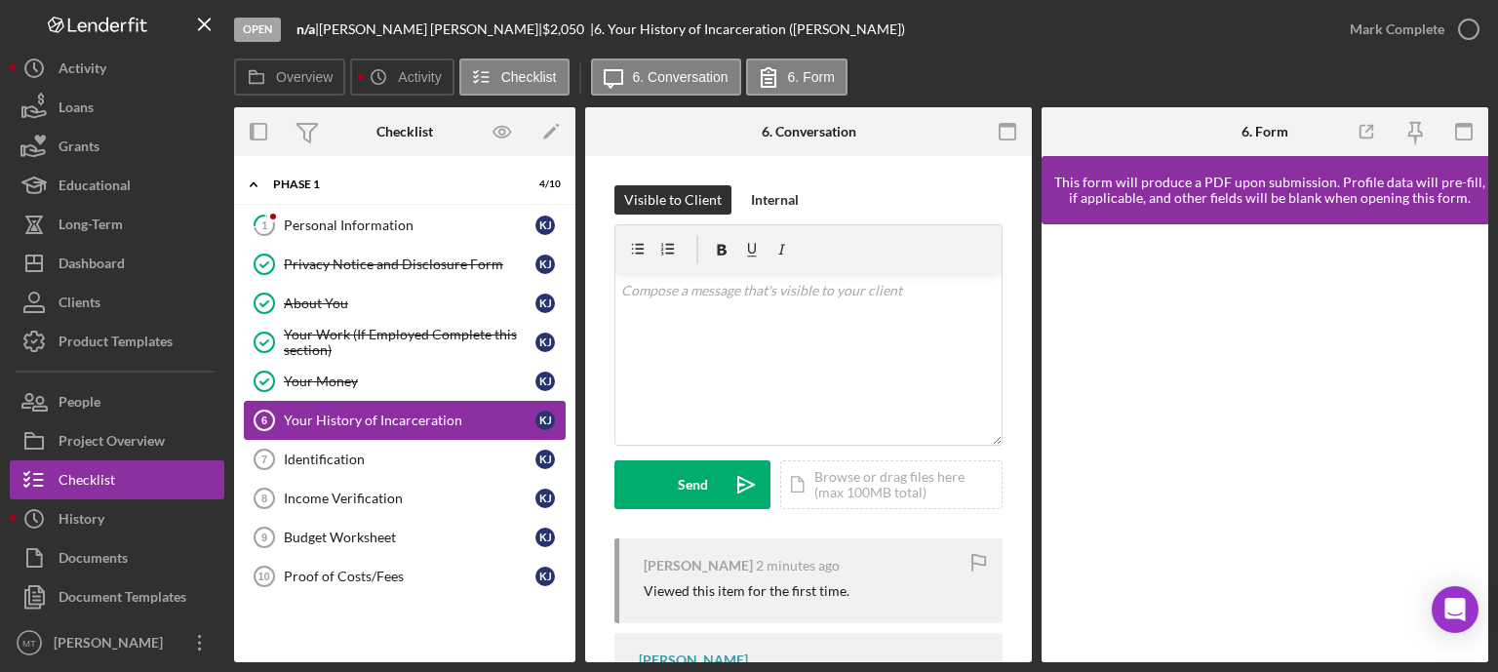
click at [425, 417] on div "Your History of Incarceration" at bounding box center [410, 421] width 252 height 16
click at [400, 458] on div "Identification" at bounding box center [410, 460] width 252 height 16
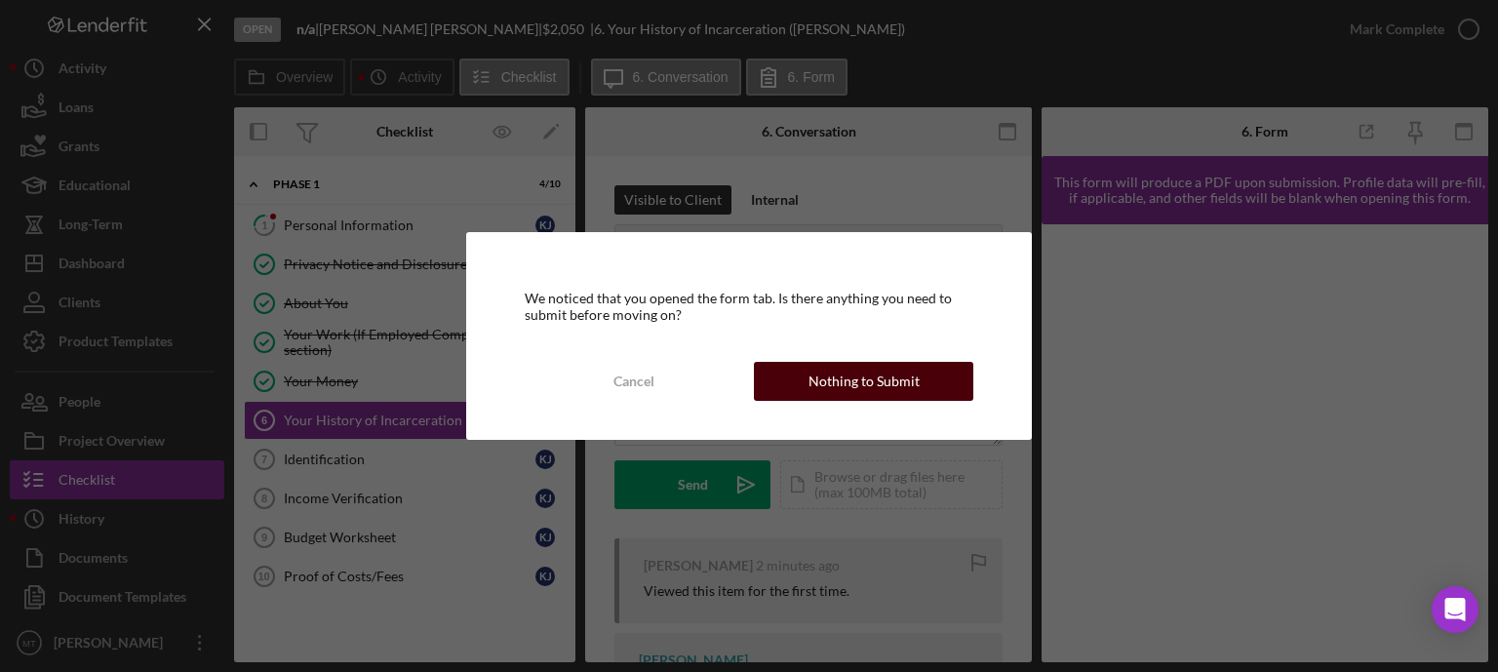
click at [784, 379] on button "Nothing to Submit" at bounding box center [863, 381] width 219 height 39
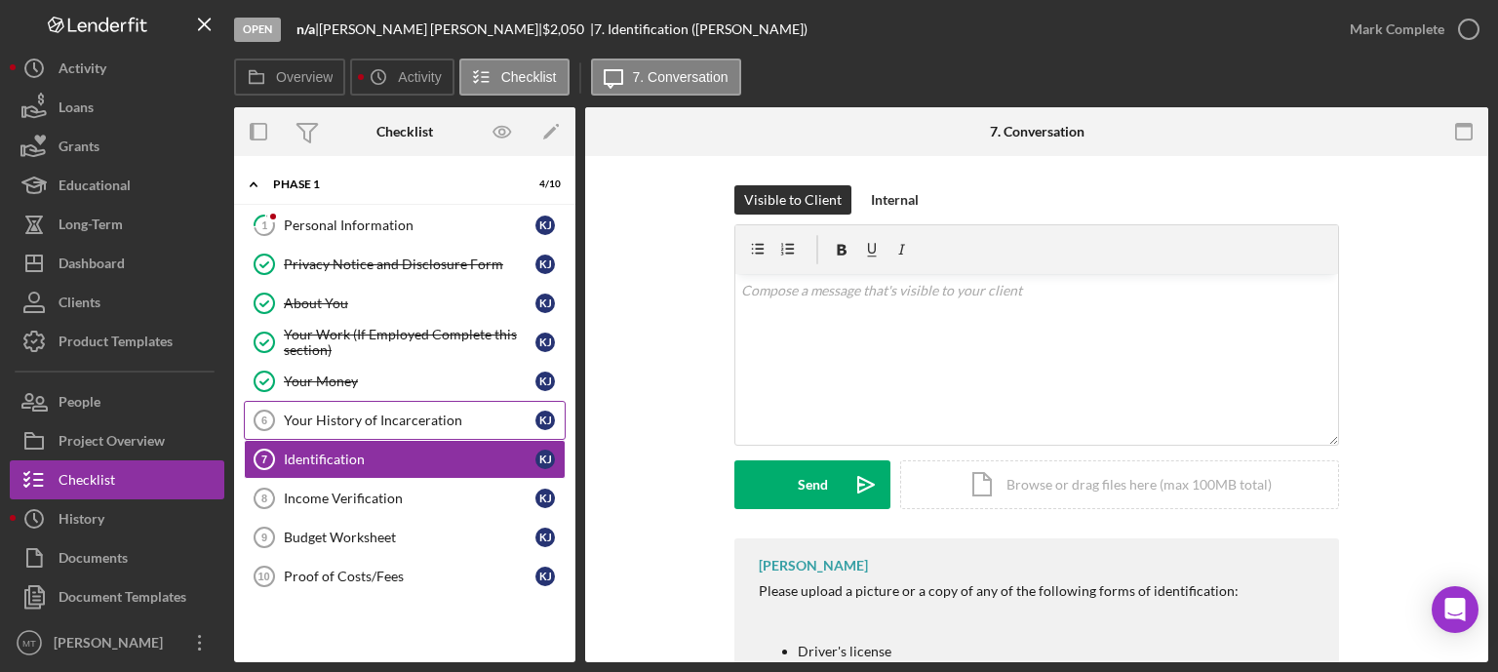
click at [432, 415] on div "Your History of Incarceration" at bounding box center [410, 421] width 252 height 16
